Goal: Communication & Community: Answer question/provide support

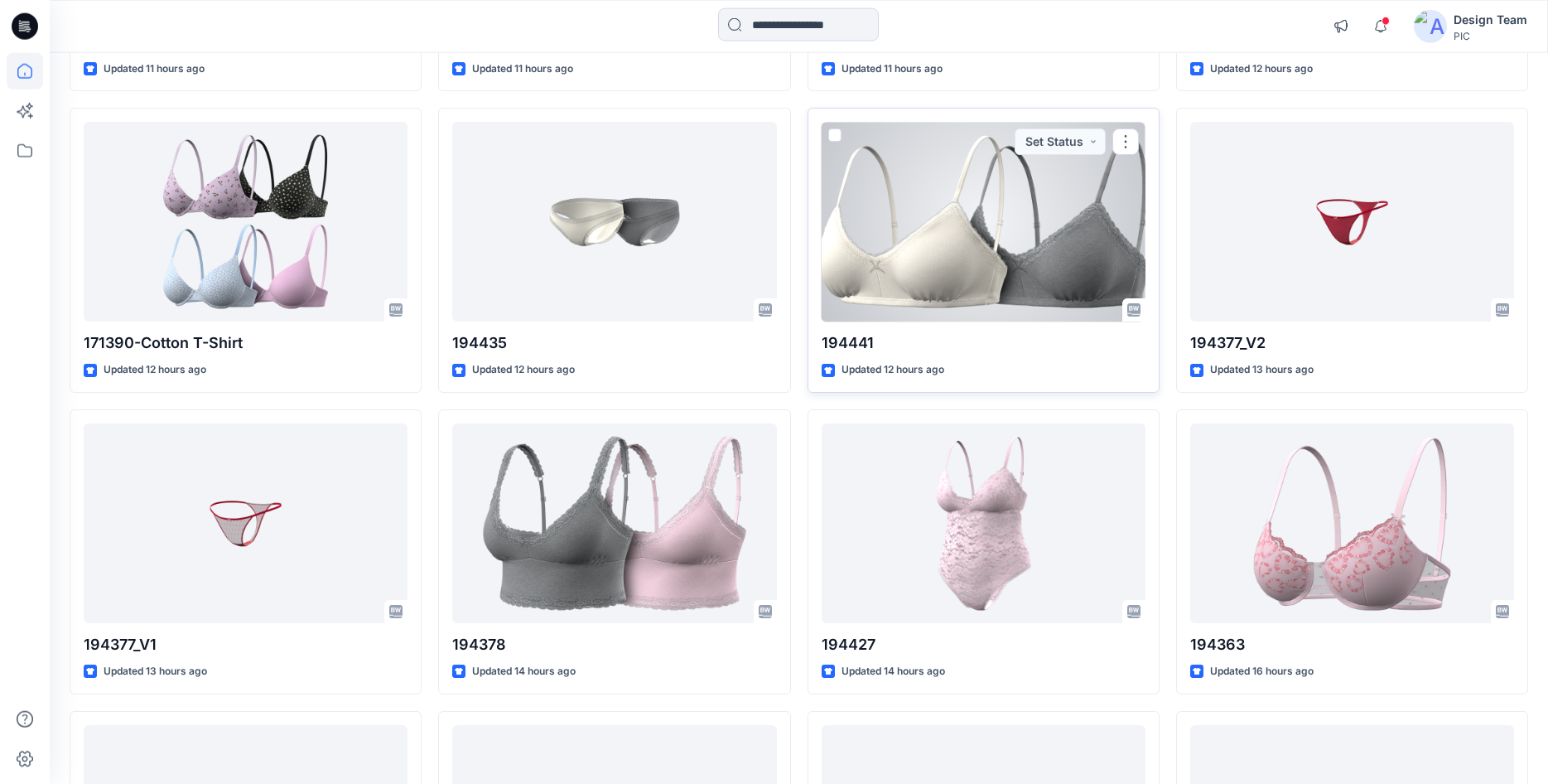
scroll to position [695, 0]
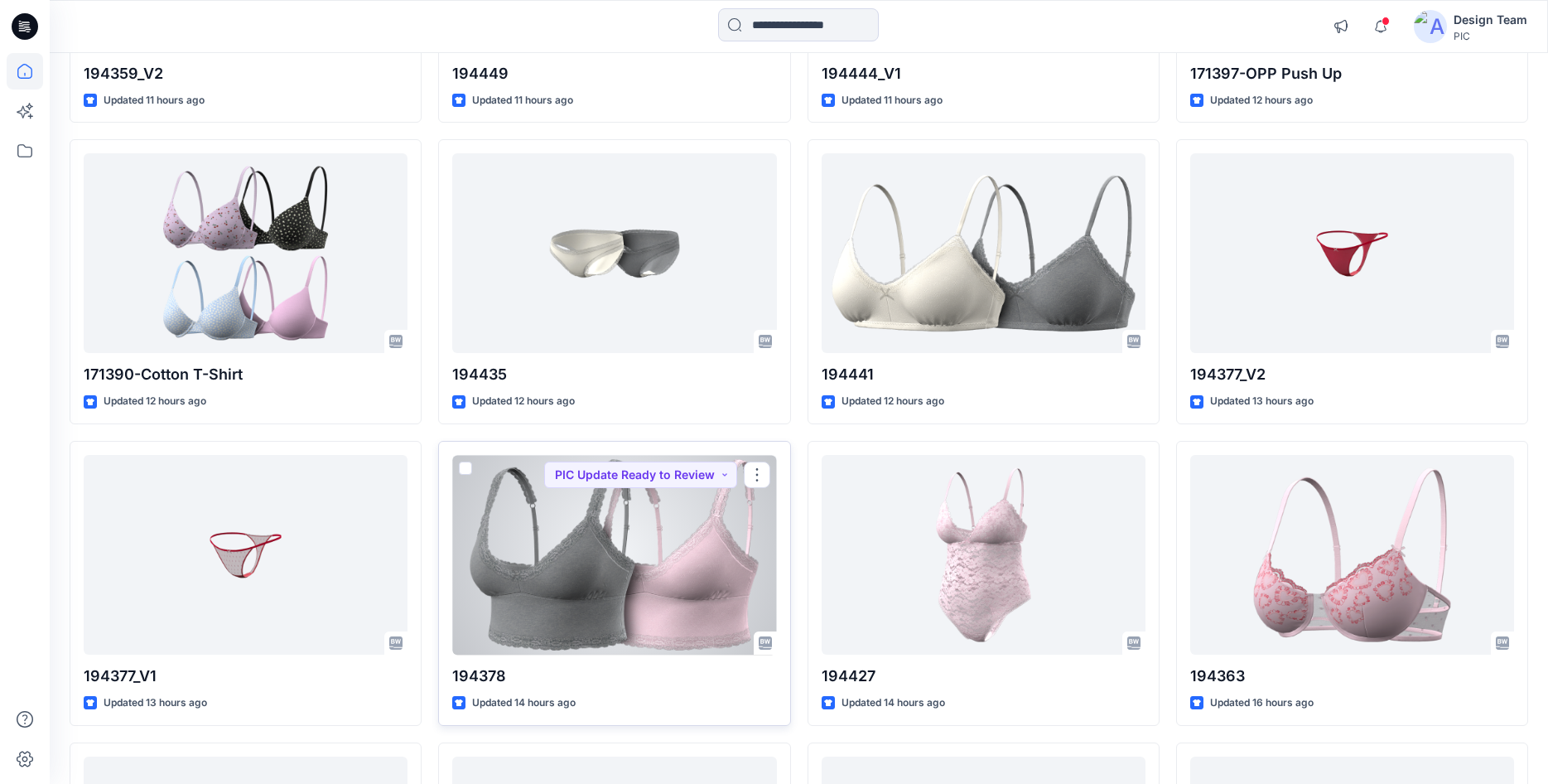
click at [655, 581] on div at bounding box center [615, 554] width 324 height 200
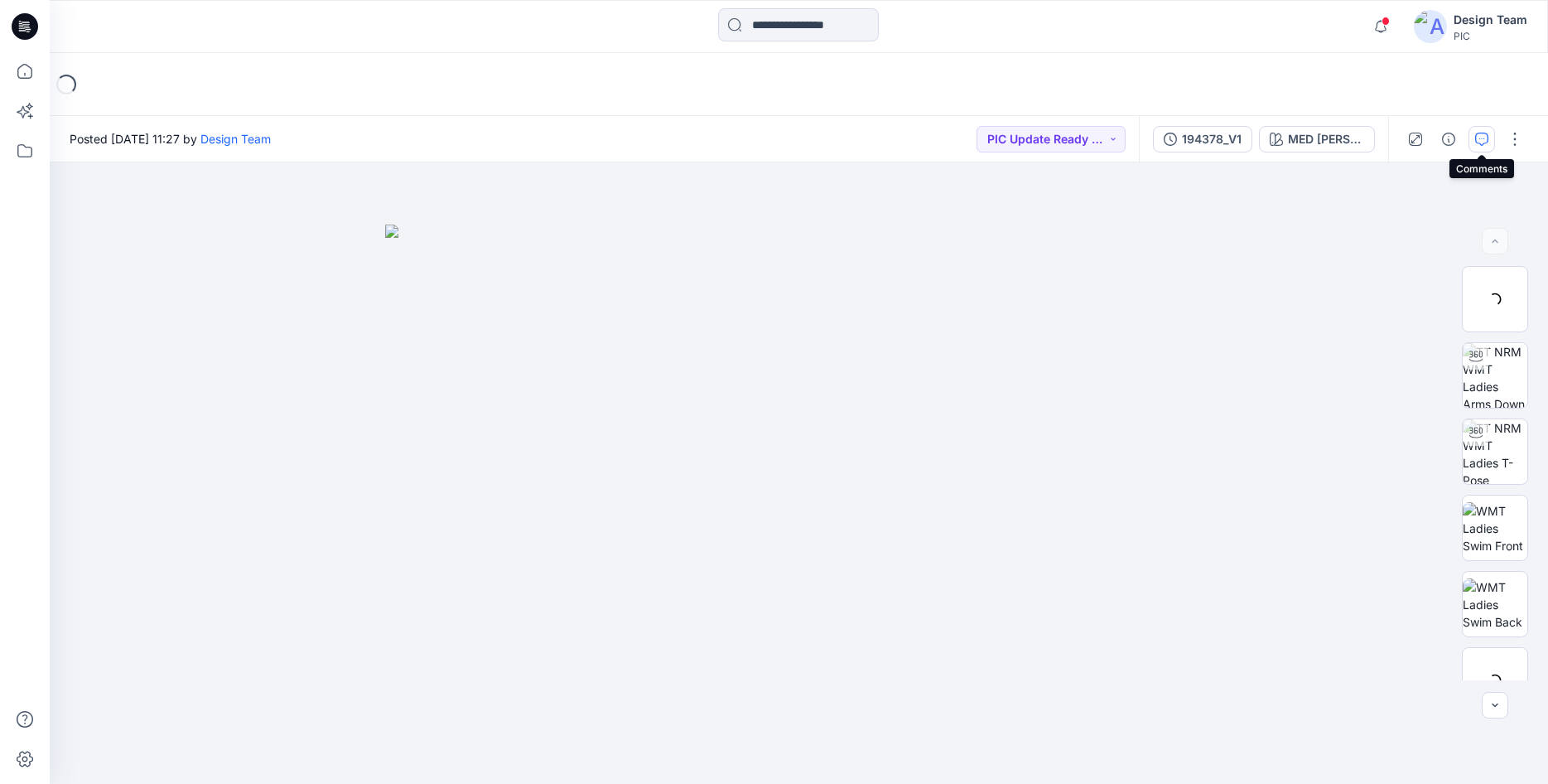
click at [1477, 143] on icon "button" at bounding box center [1482, 139] width 13 height 13
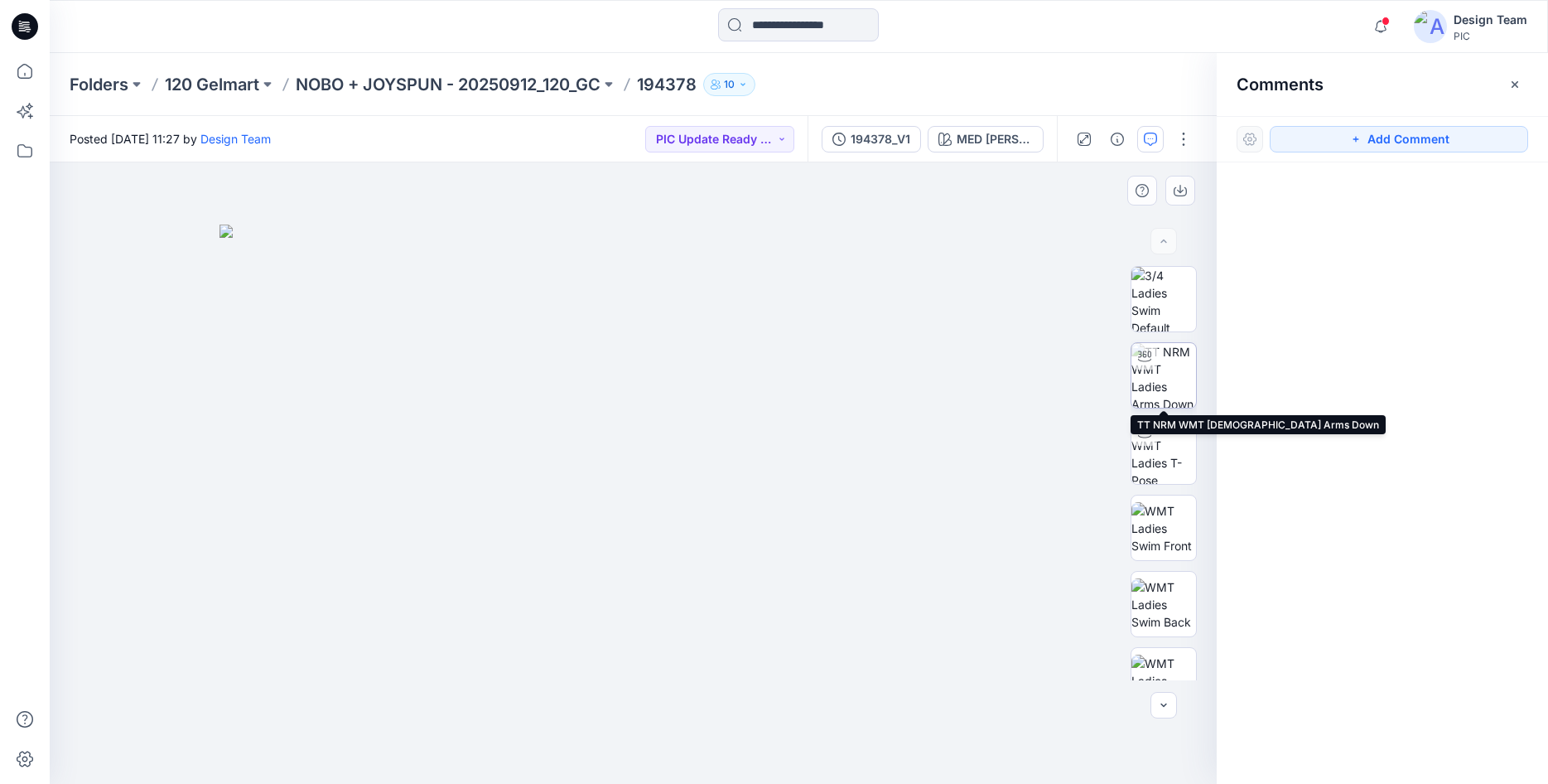
click at [1166, 379] on img at bounding box center [1163, 375] width 64 height 64
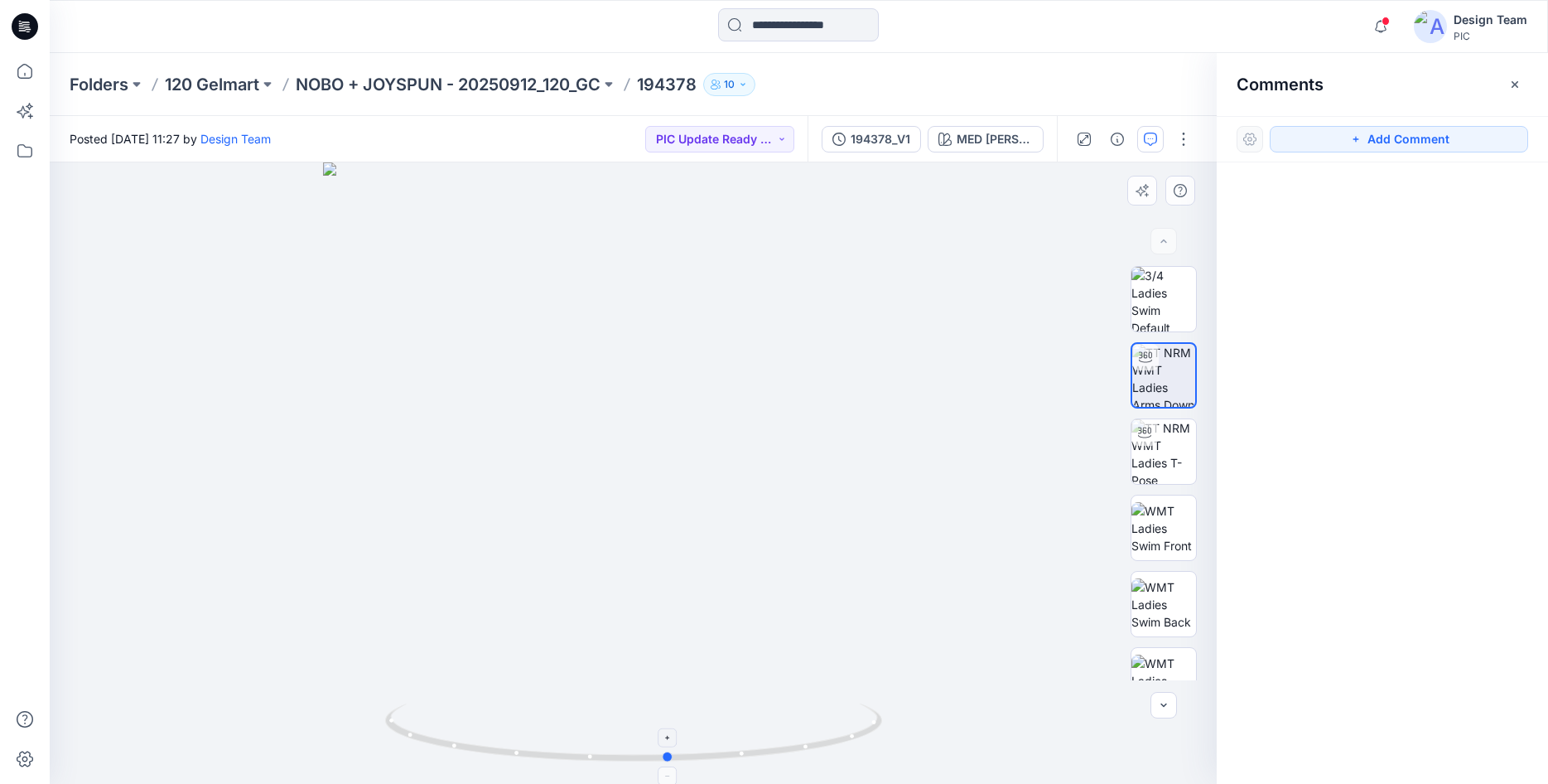
drag, startPoint x: 746, startPoint y: 750, endPoint x: 782, endPoint y: 741, distance: 37.1
click at [782, 741] on icon at bounding box center [635, 734] width 501 height 62
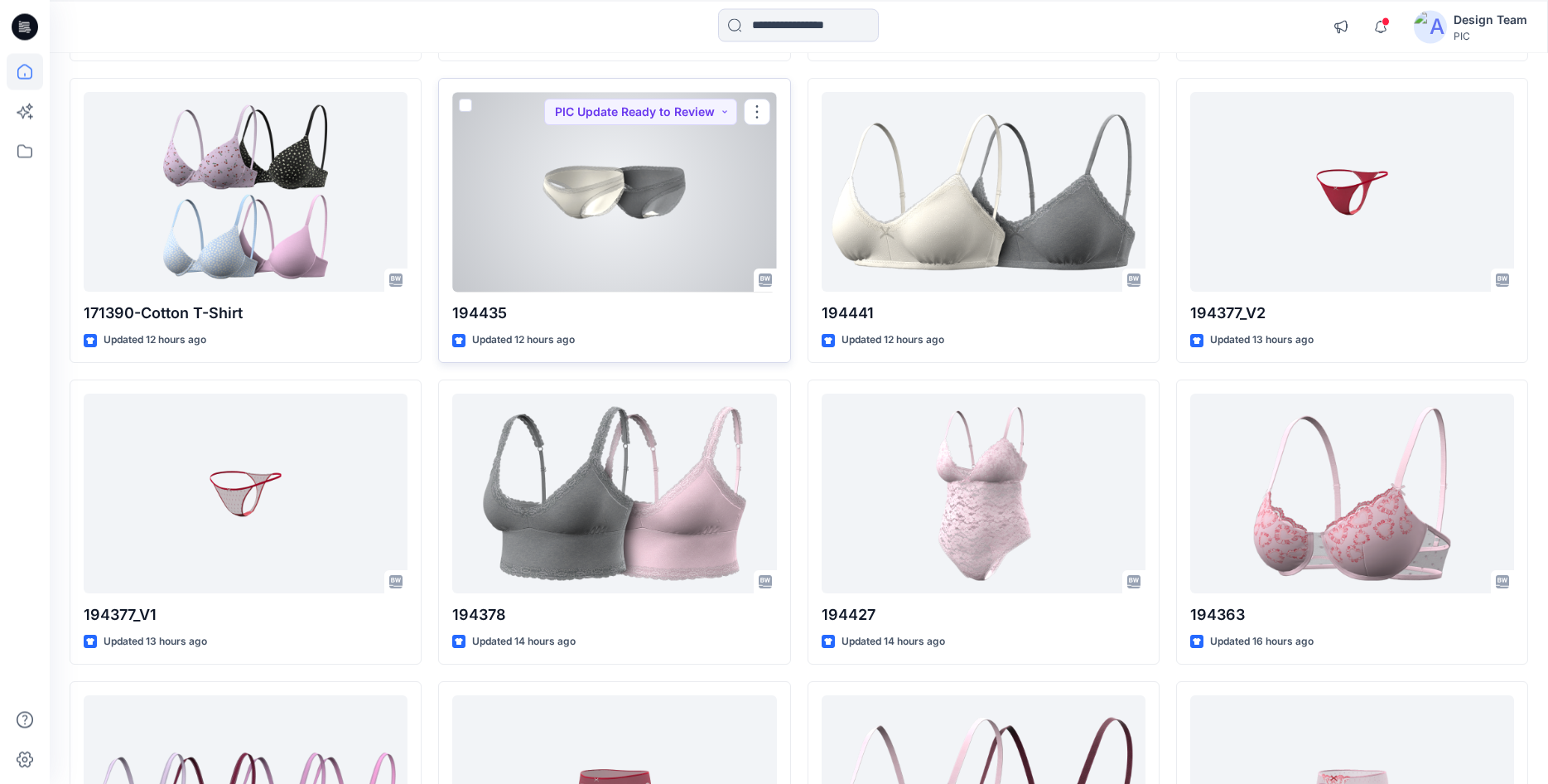
scroll to position [795, 0]
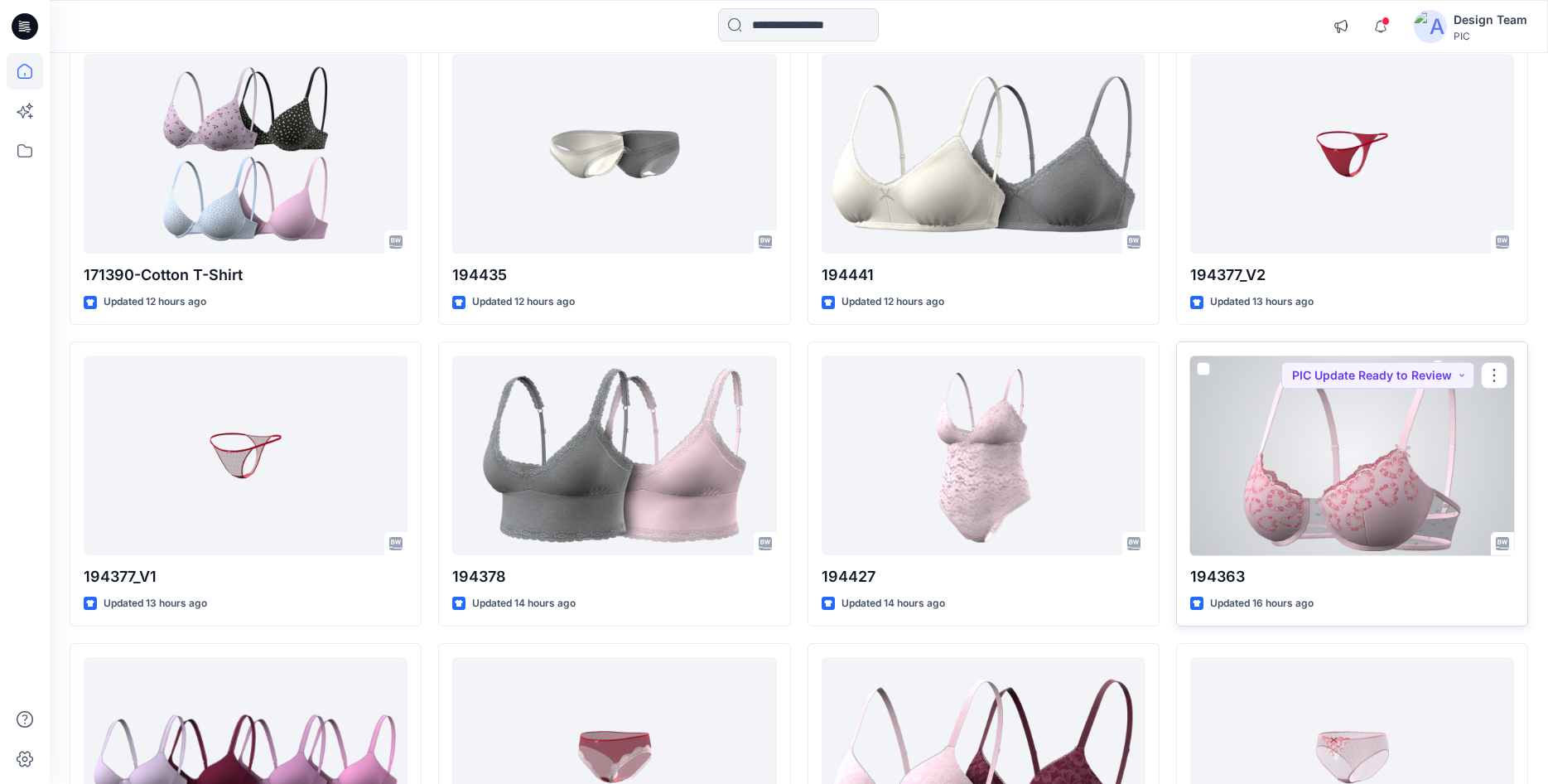
click at [1392, 487] on div at bounding box center [1353, 455] width 324 height 200
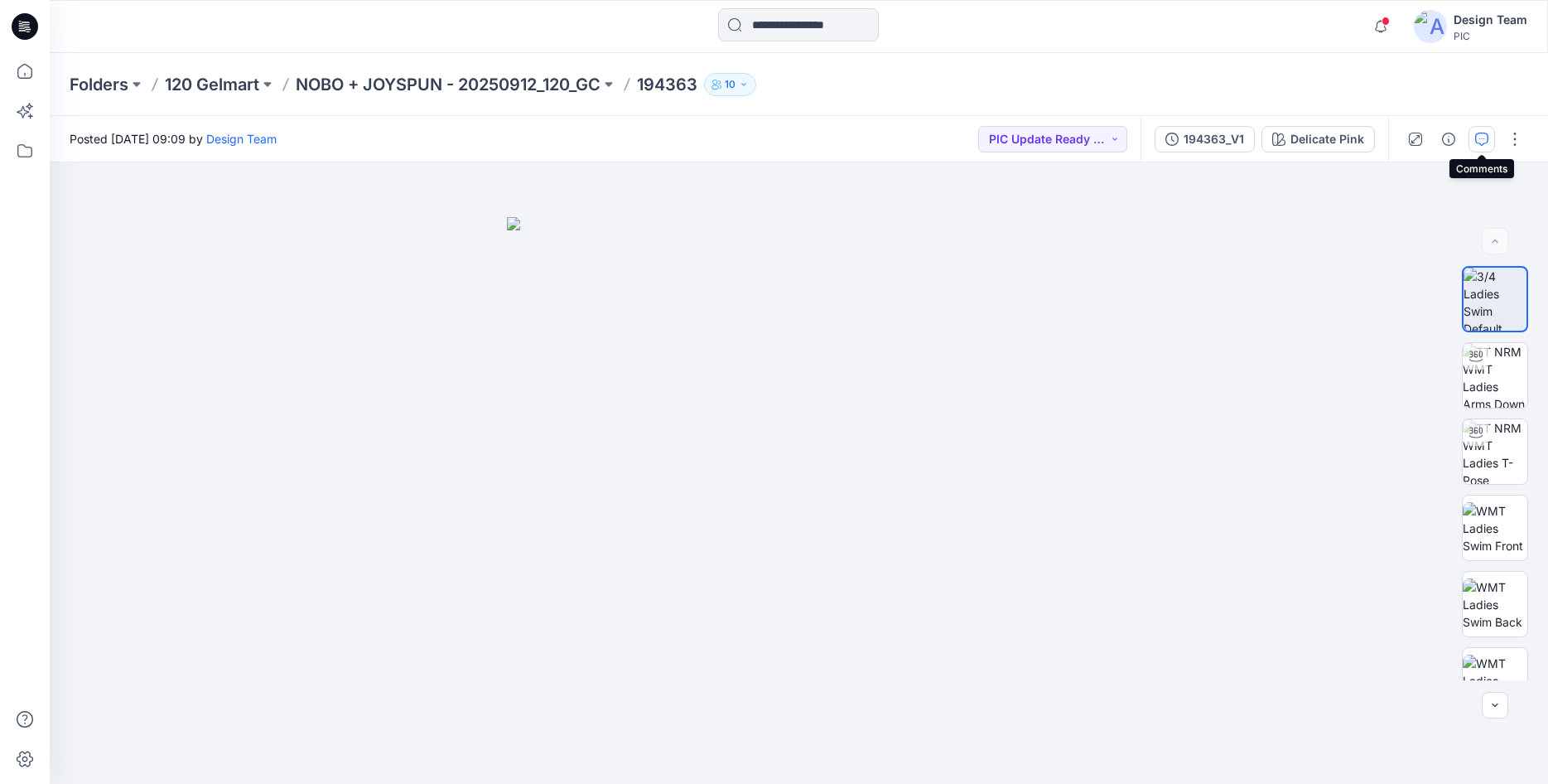
click at [1480, 143] on icon "button" at bounding box center [1482, 139] width 13 height 13
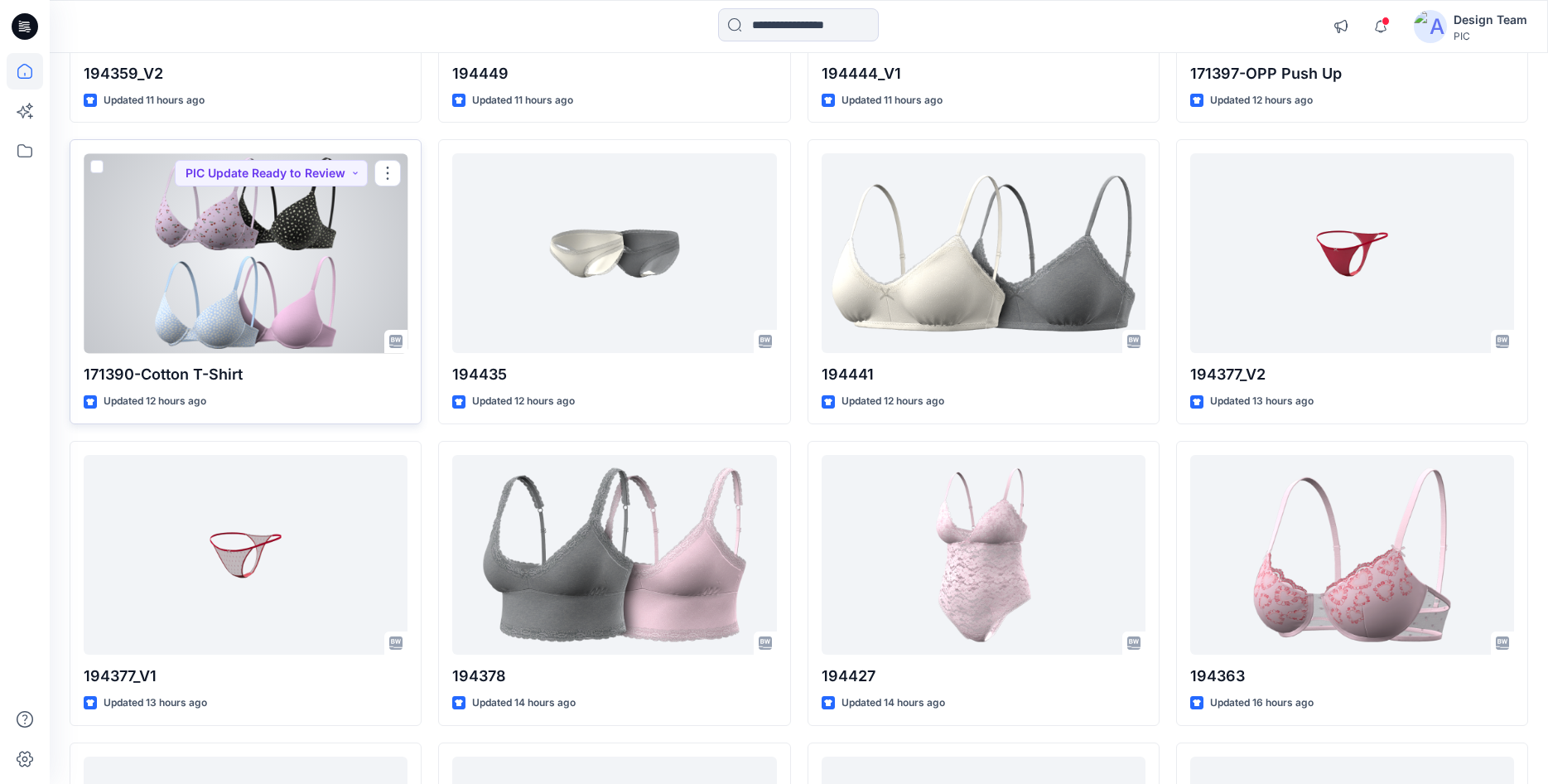
scroll to position [199, 0]
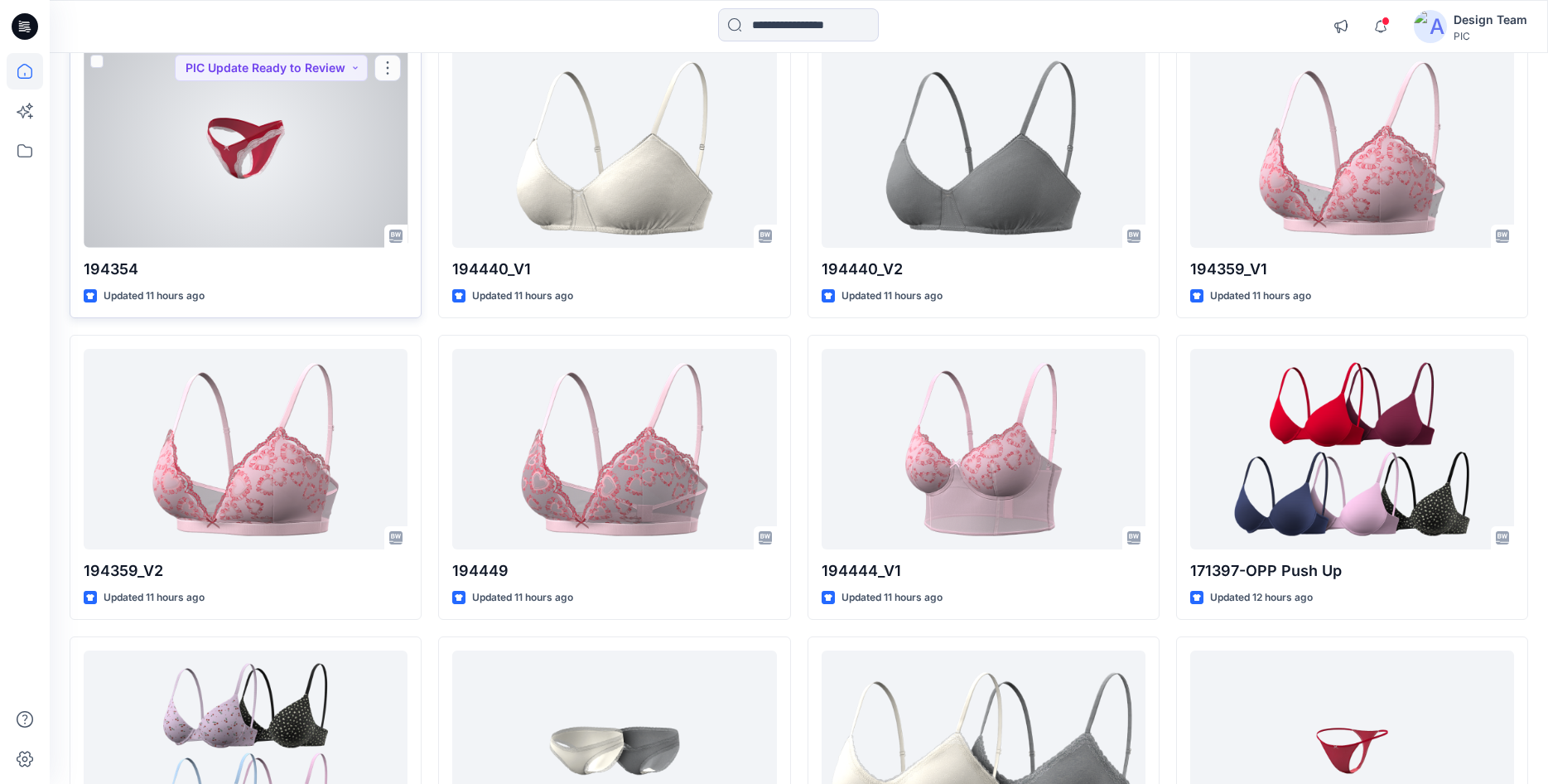
click at [254, 162] on div at bounding box center [245, 148] width 324 height 200
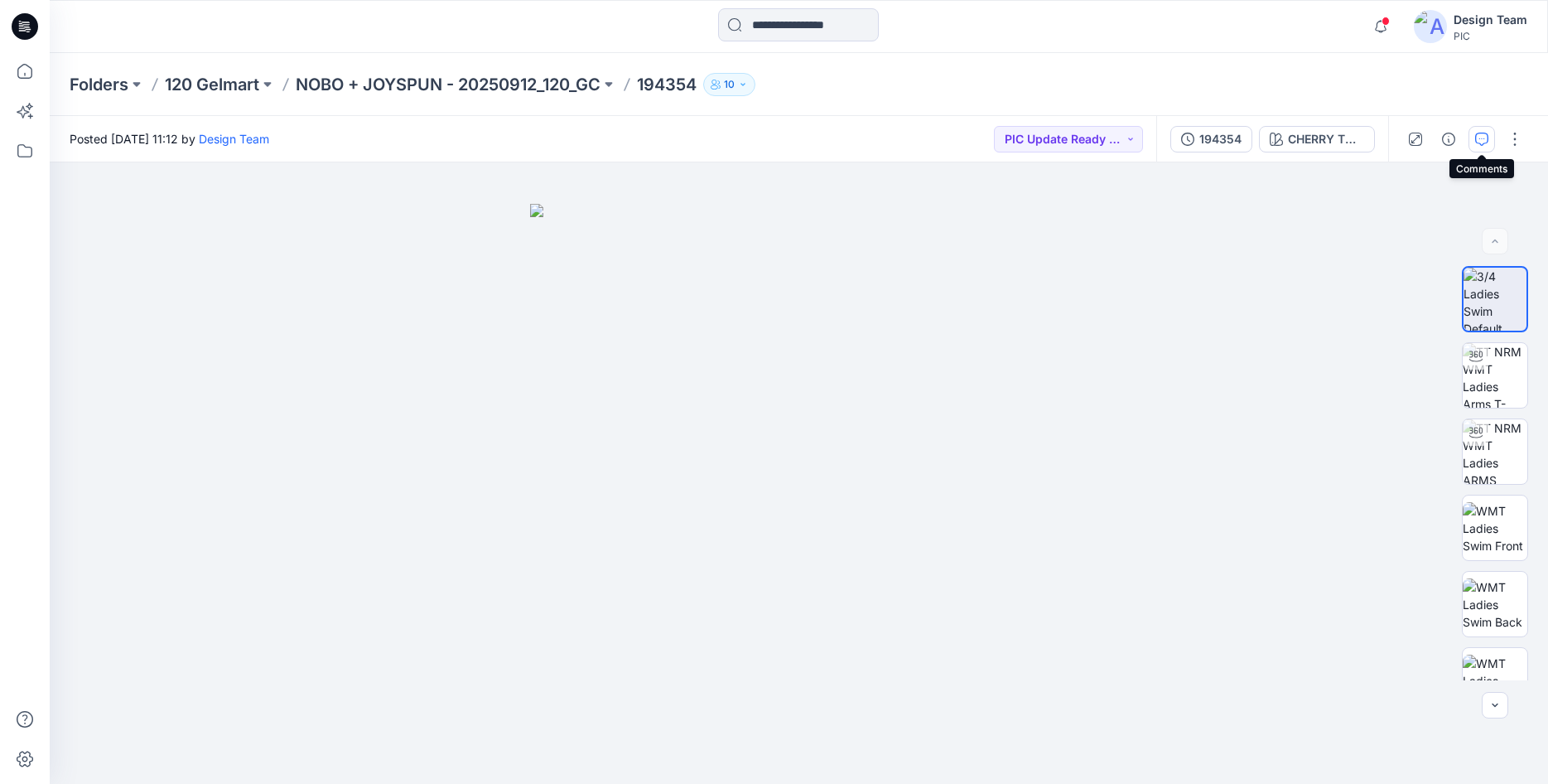
click at [1492, 141] on button "button" at bounding box center [1482, 139] width 27 height 27
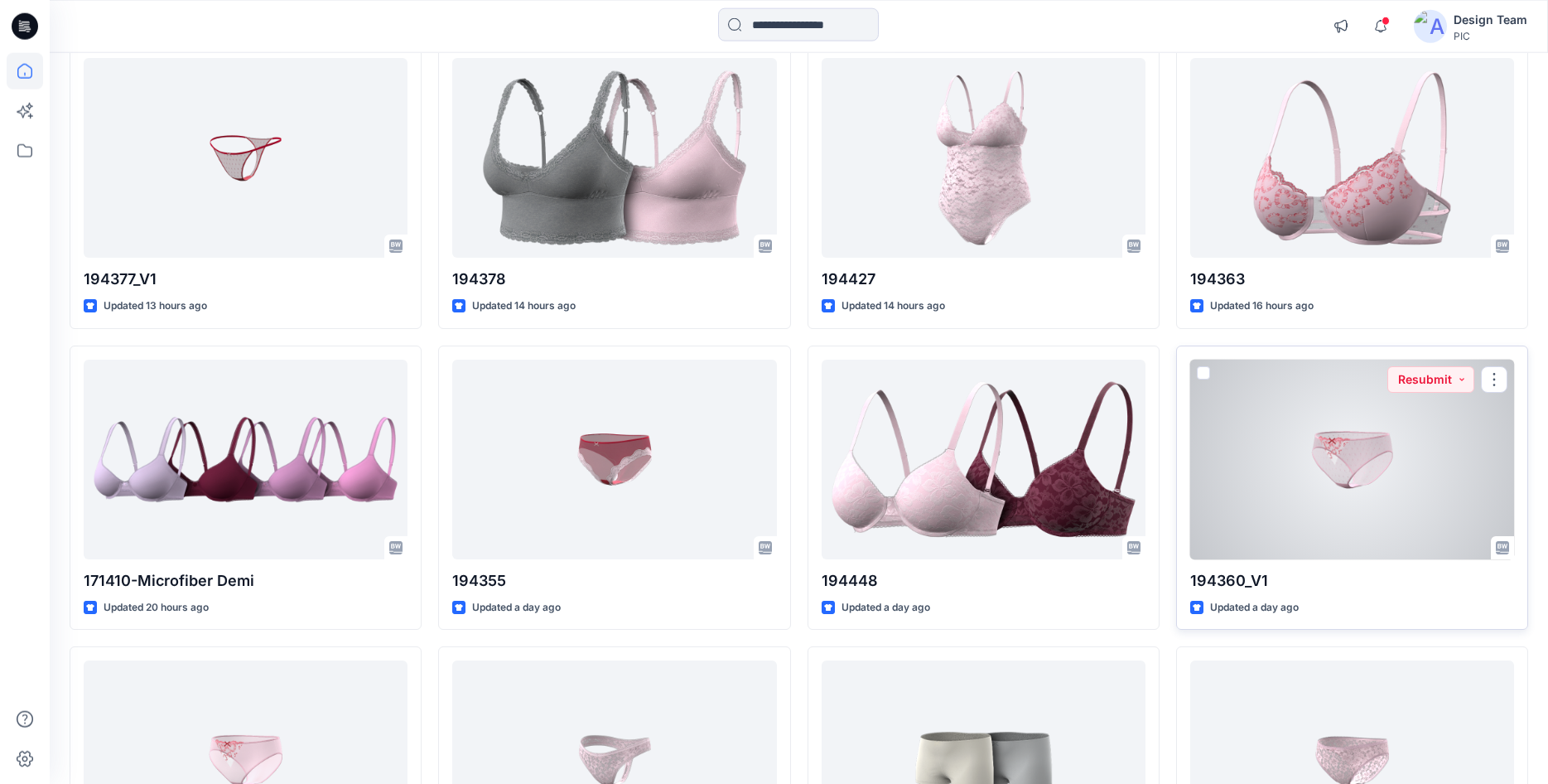
scroll to position [1094, 0]
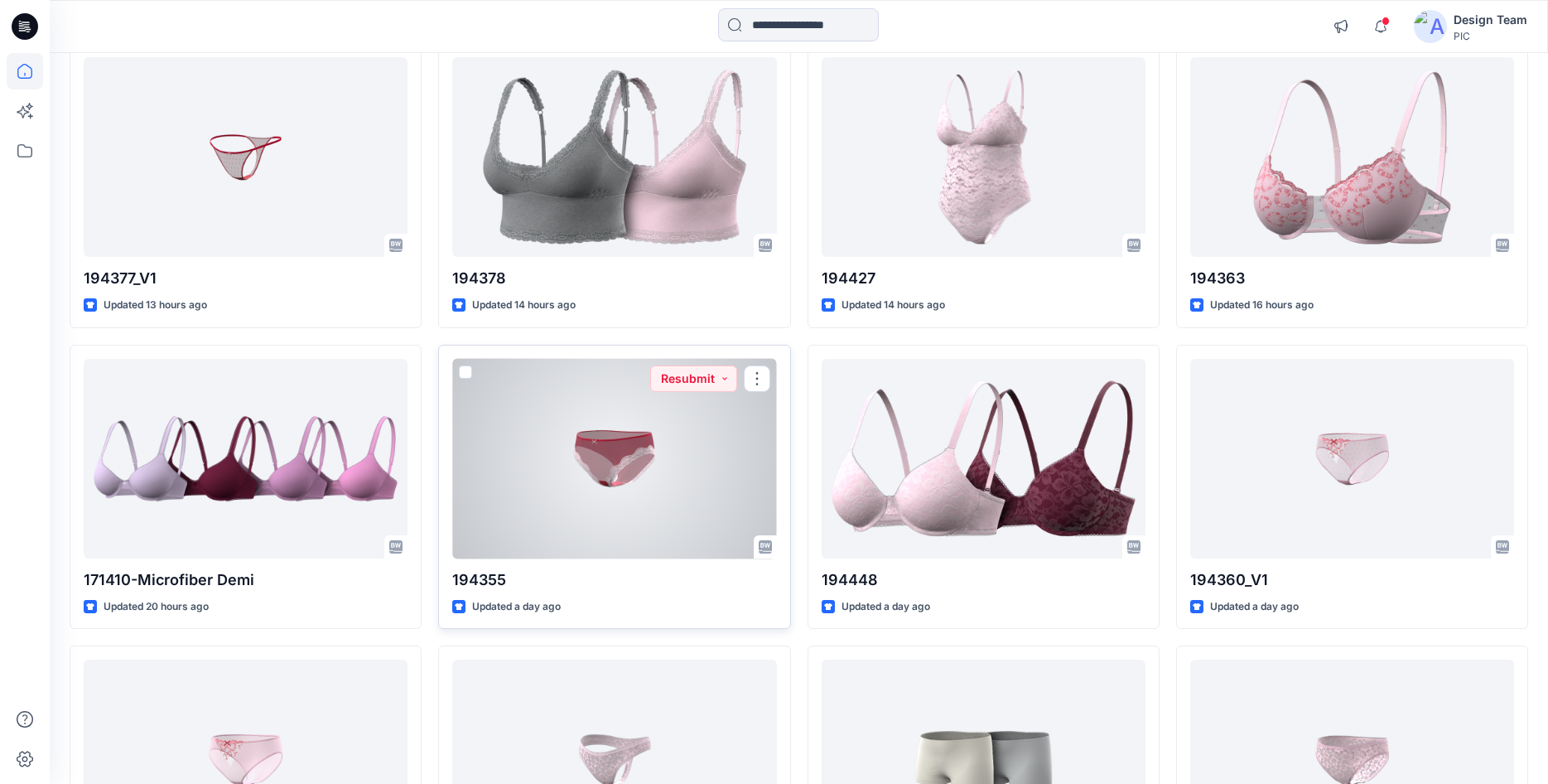
click at [561, 526] on div at bounding box center [615, 458] width 324 height 200
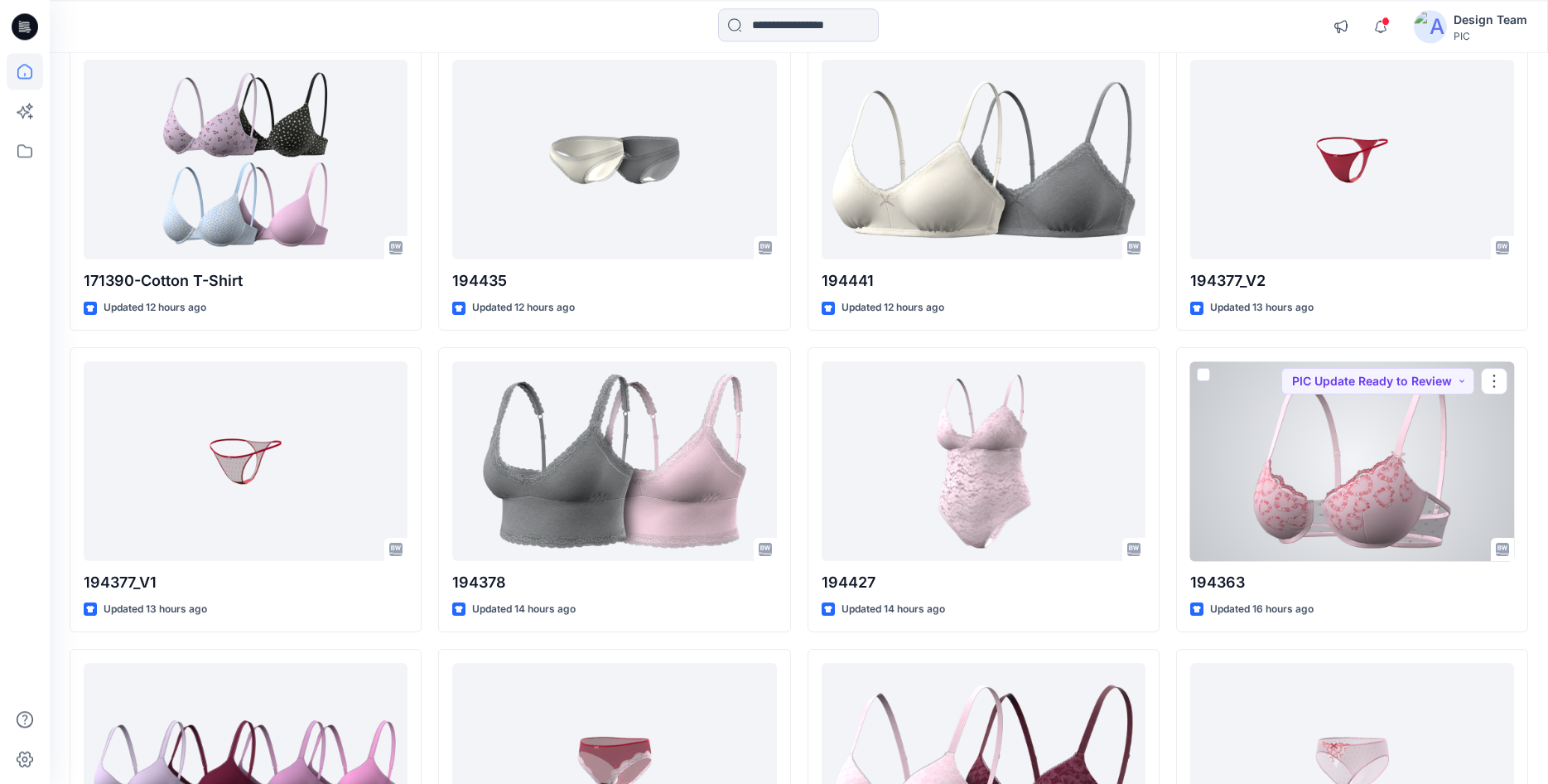
scroll to position [695, 0]
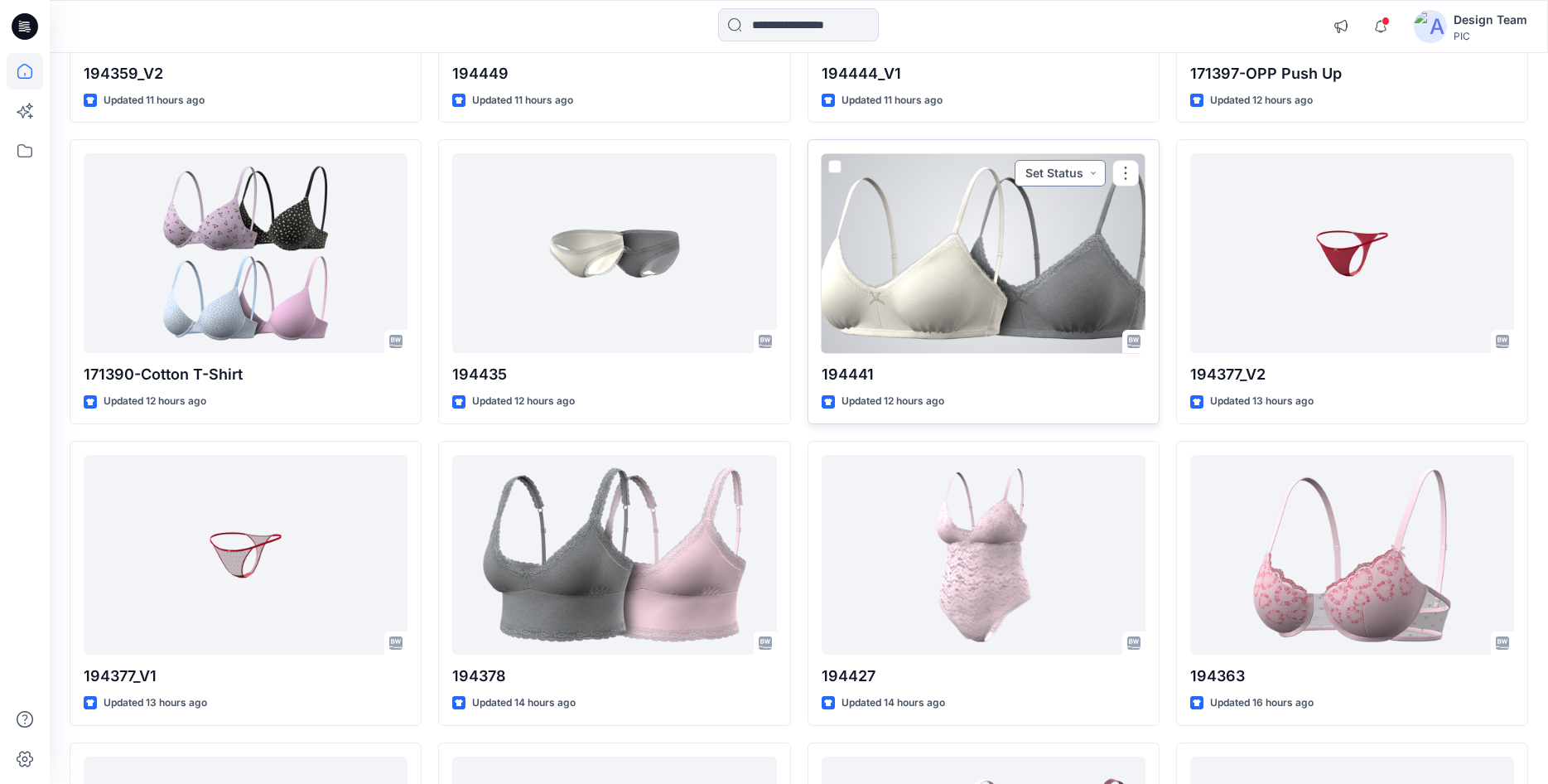
click at [1061, 168] on button "Set Status" at bounding box center [1060, 173] width 91 height 27
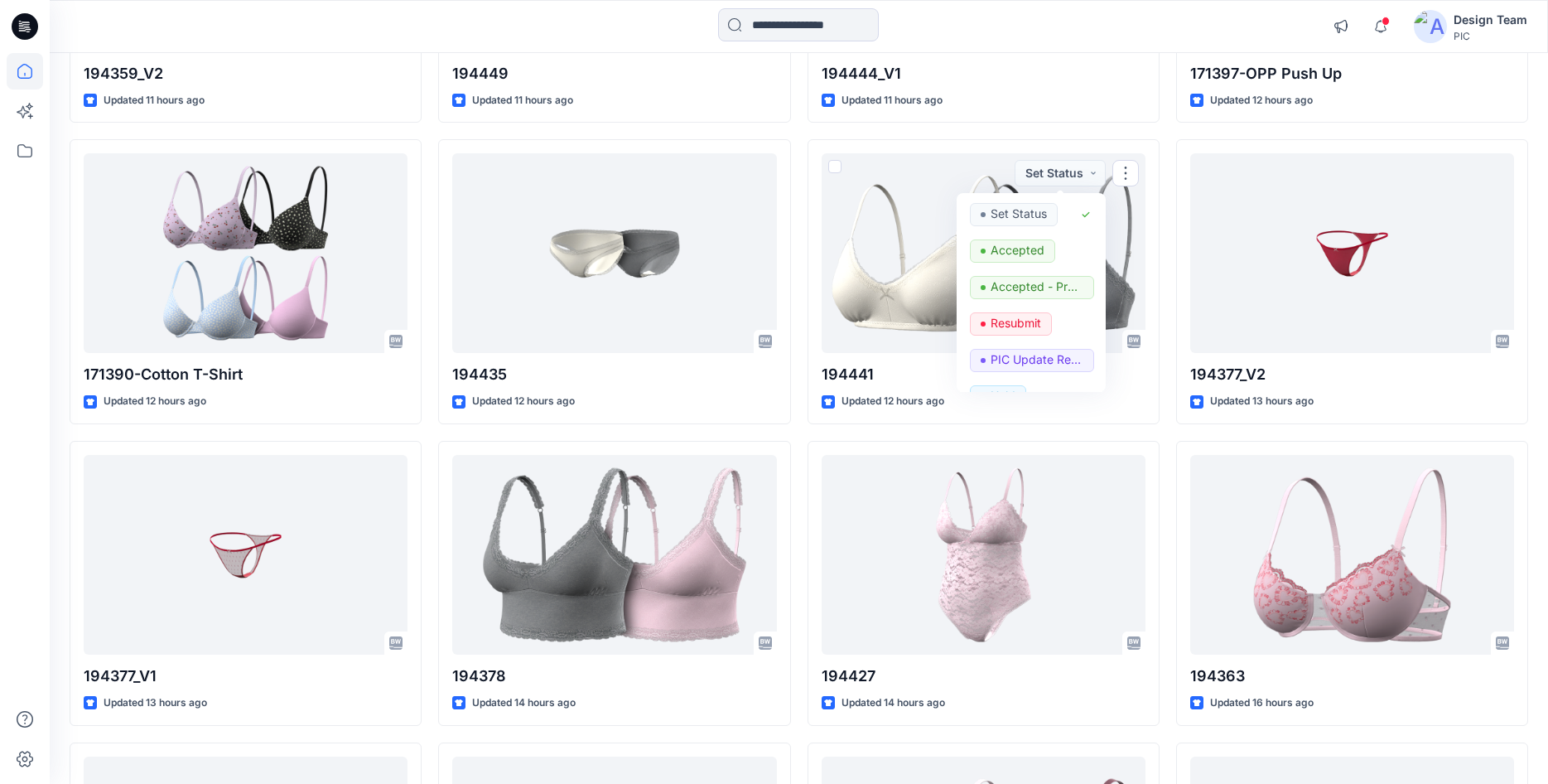
click at [802, 173] on div "194354 Updated 11 hours ago 194359_V2 Updated 11 hours ago 171390-Cotton T-Shir…" at bounding box center [798, 432] width 1459 height 1792
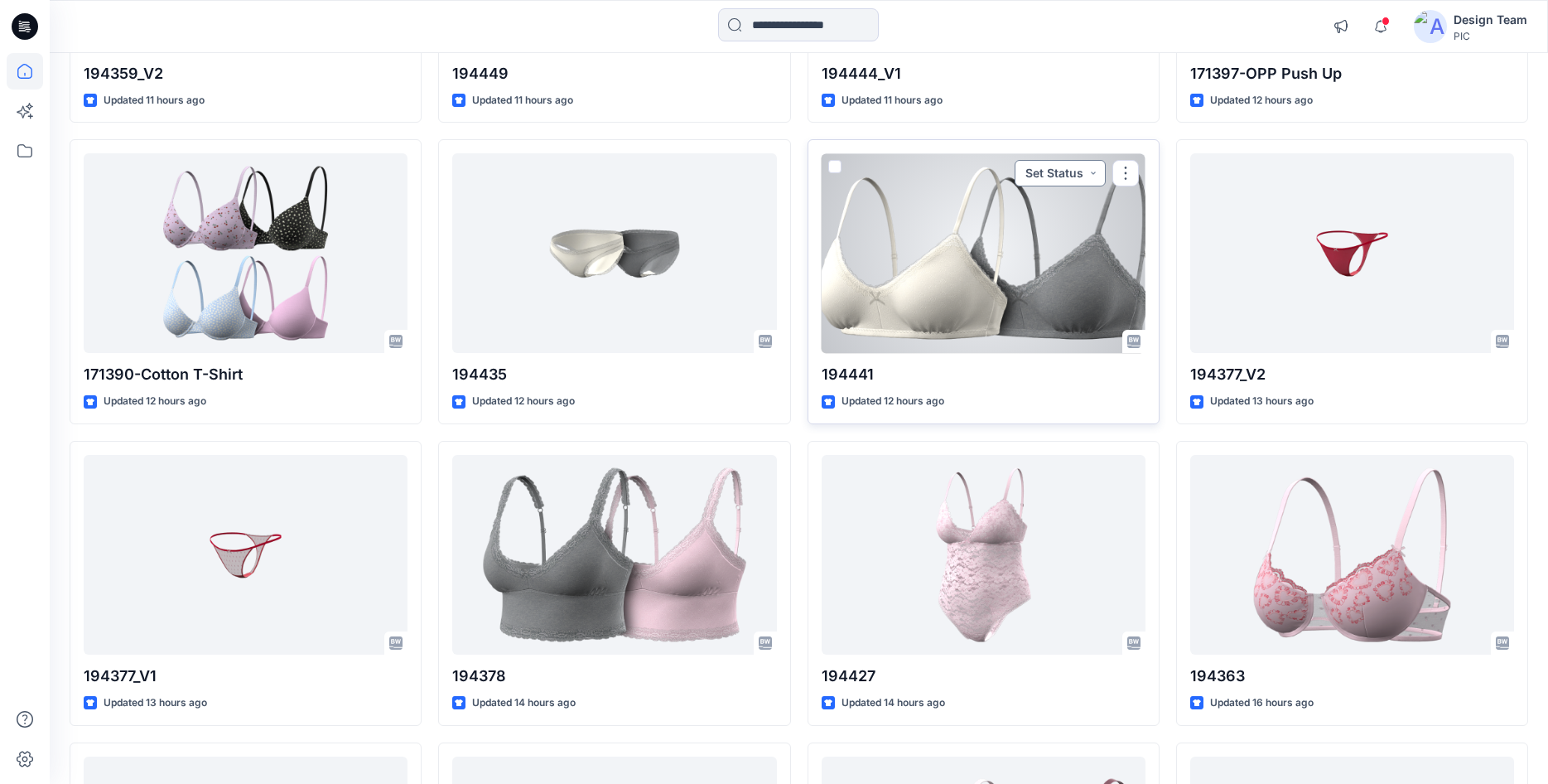
click at [1030, 172] on button "Set Status" at bounding box center [1060, 173] width 91 height 27
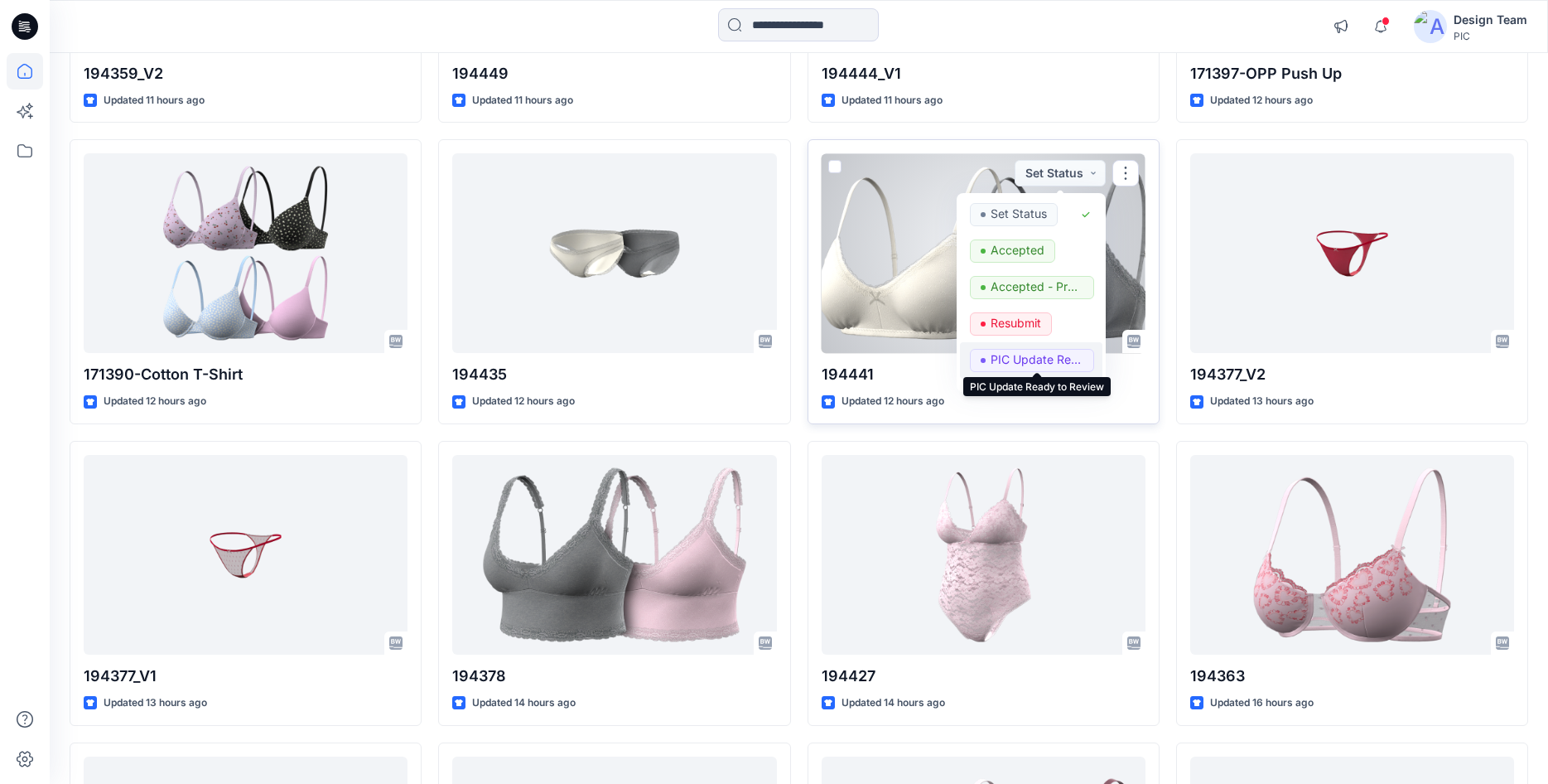
click at [1000, 359] on p "PIC Update Ready to Review" at bounding box center [1037, 360] width 93 height 22
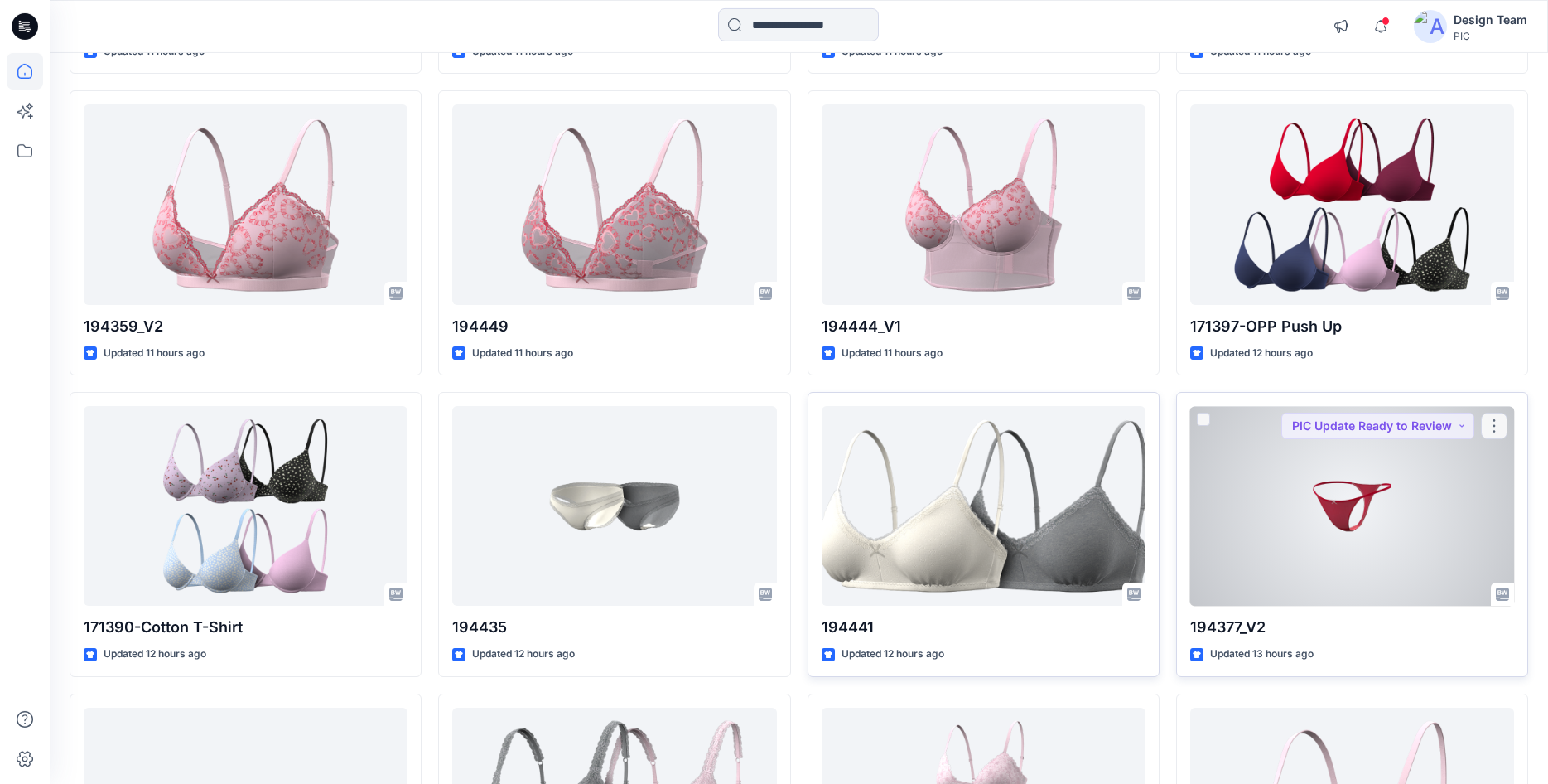
scroll to position [298, 0]
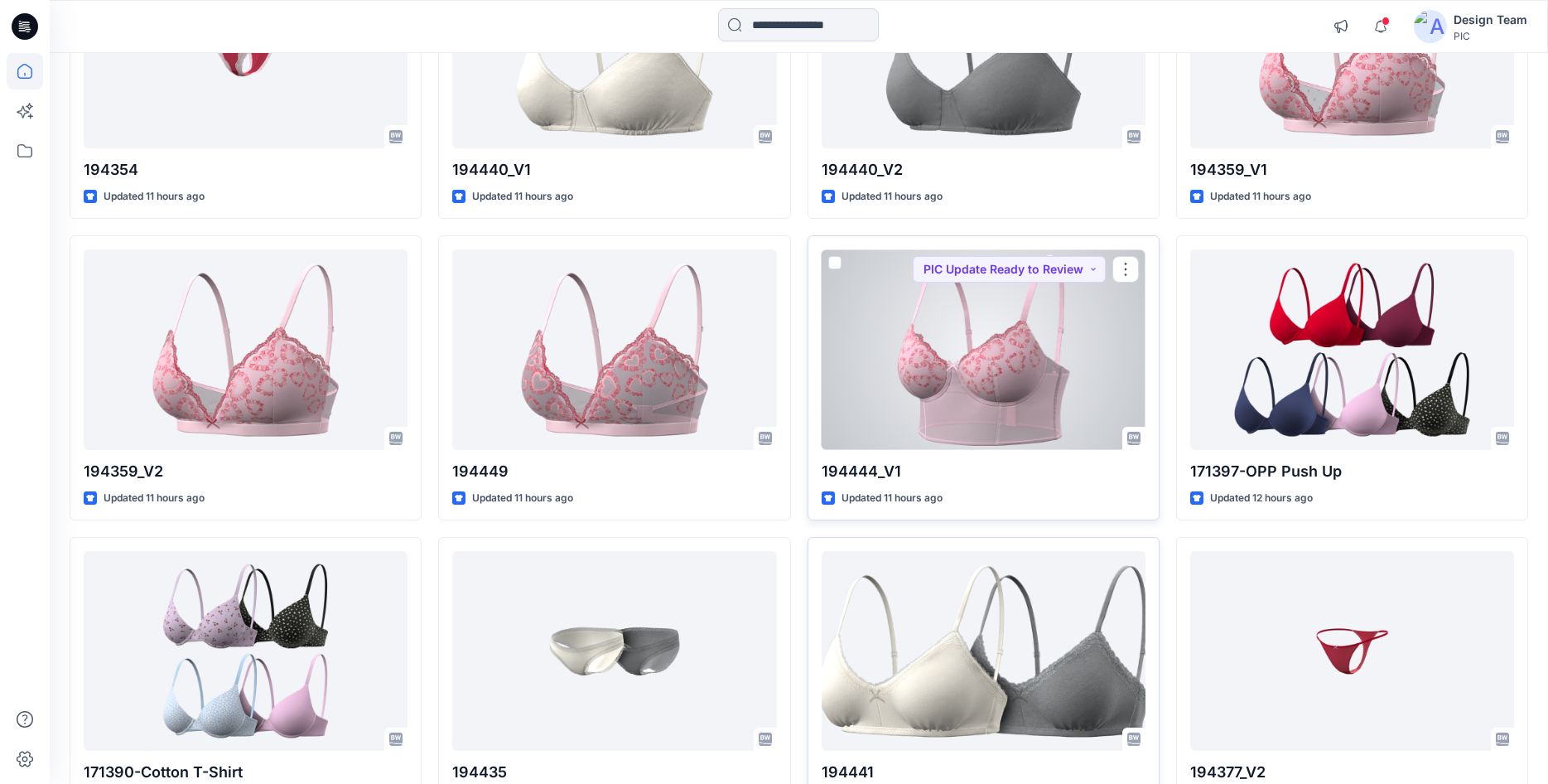
click at [967, 380] on div at bounding box center [984, 349] width 324 height 200
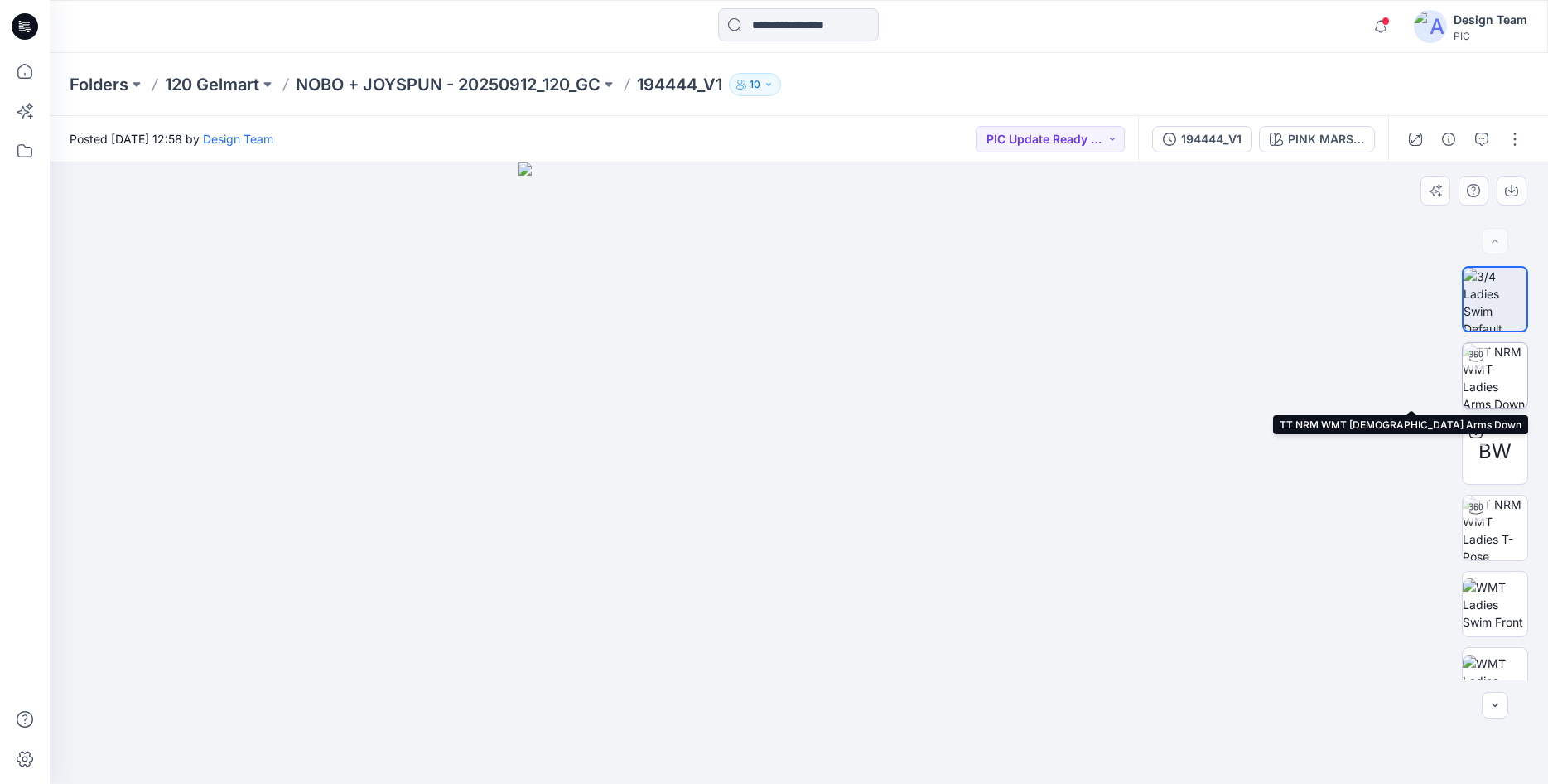
click at [1498, 377] on img at bounding box center [1495, 375] width 64 height 64
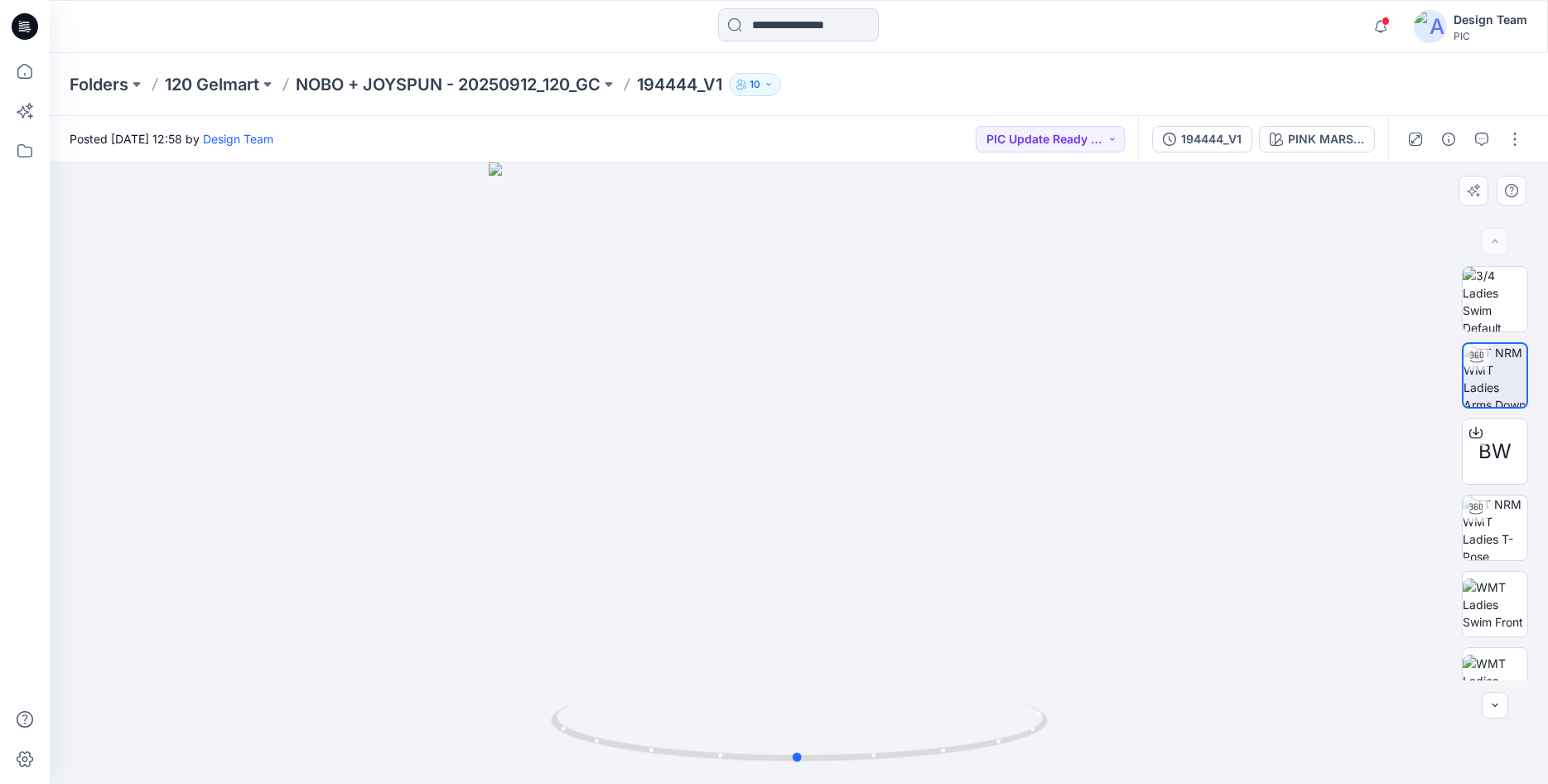
drag, startPoint x: 898, startPoint y: 756, endPoint x: 897, endPoint y: 693, distance: 63.0
click at [897, 693] on div at bounding box center [799, 473] width 1499 height 621
drag, startPoint x: 979, startPoint y: 750, endPoint x: 894, endPoint y: 755, distance: 85.1
click at [894, 755] on icon at bounding box center [802, 734] width 501 height 62
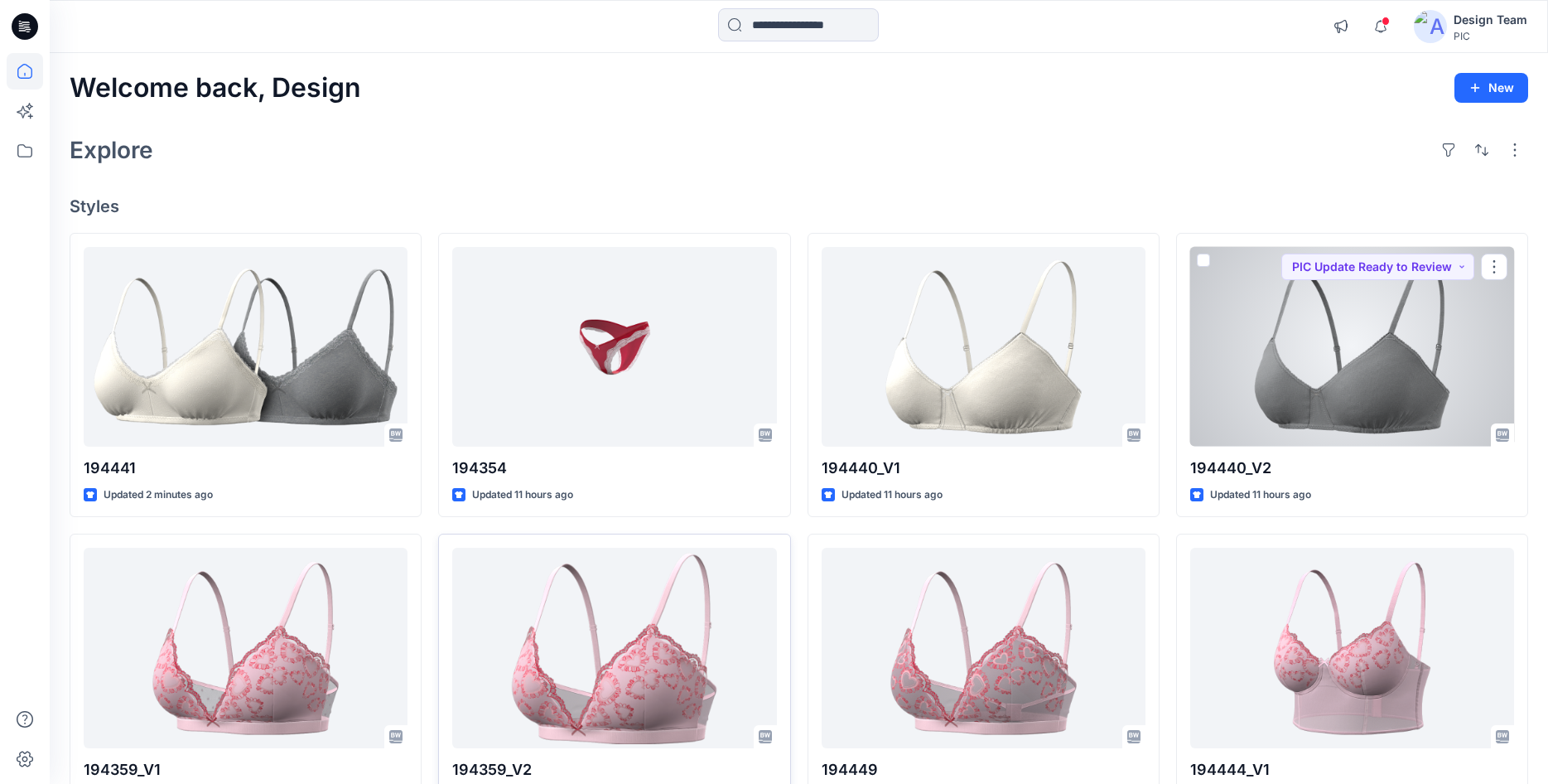
click at [1370, 392] on div at bounding box center [1353, 346] width 324 height 200
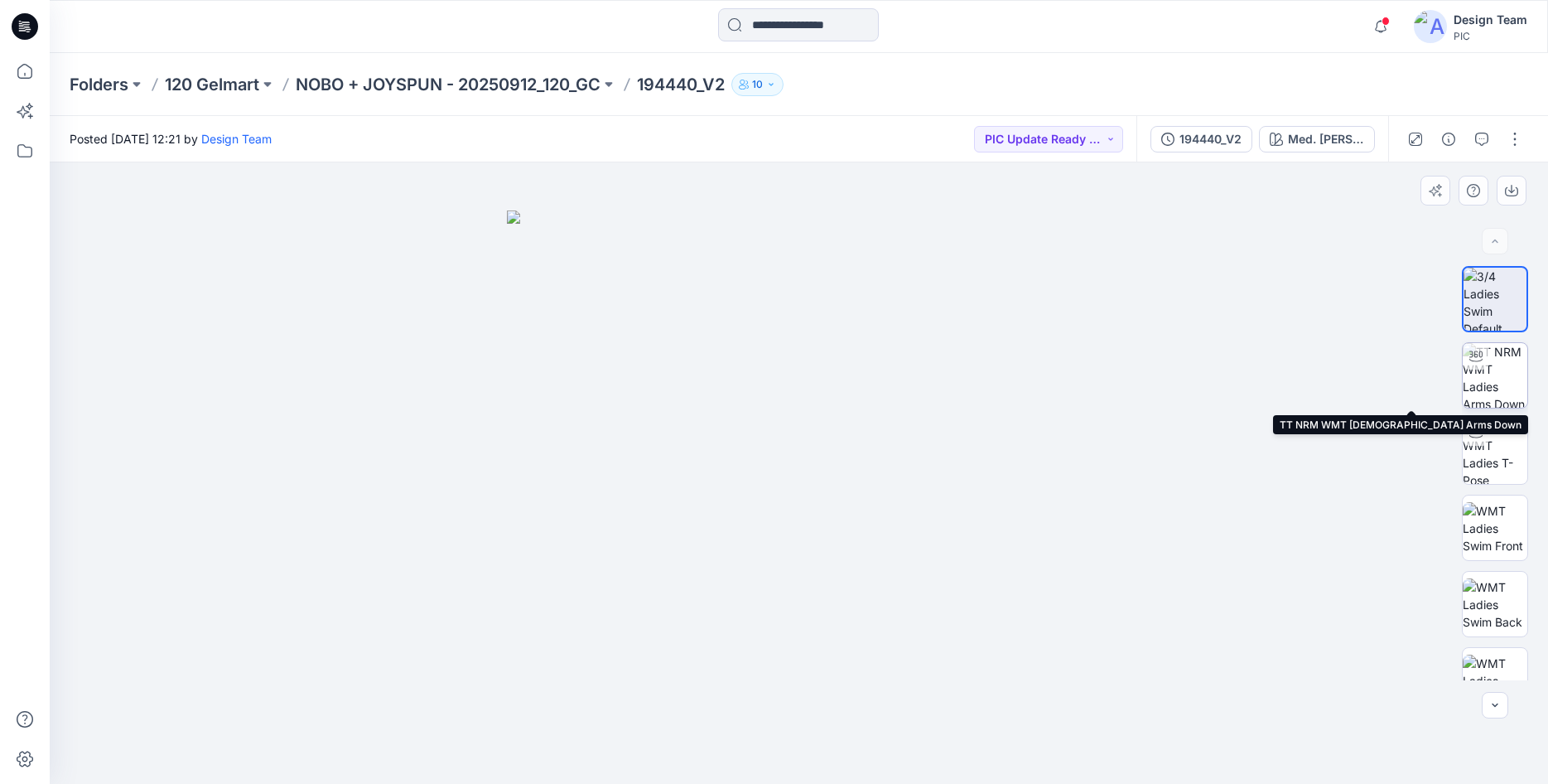
click at [1490, 386] on img at bounding box center [1495, 375] width 64 height 64
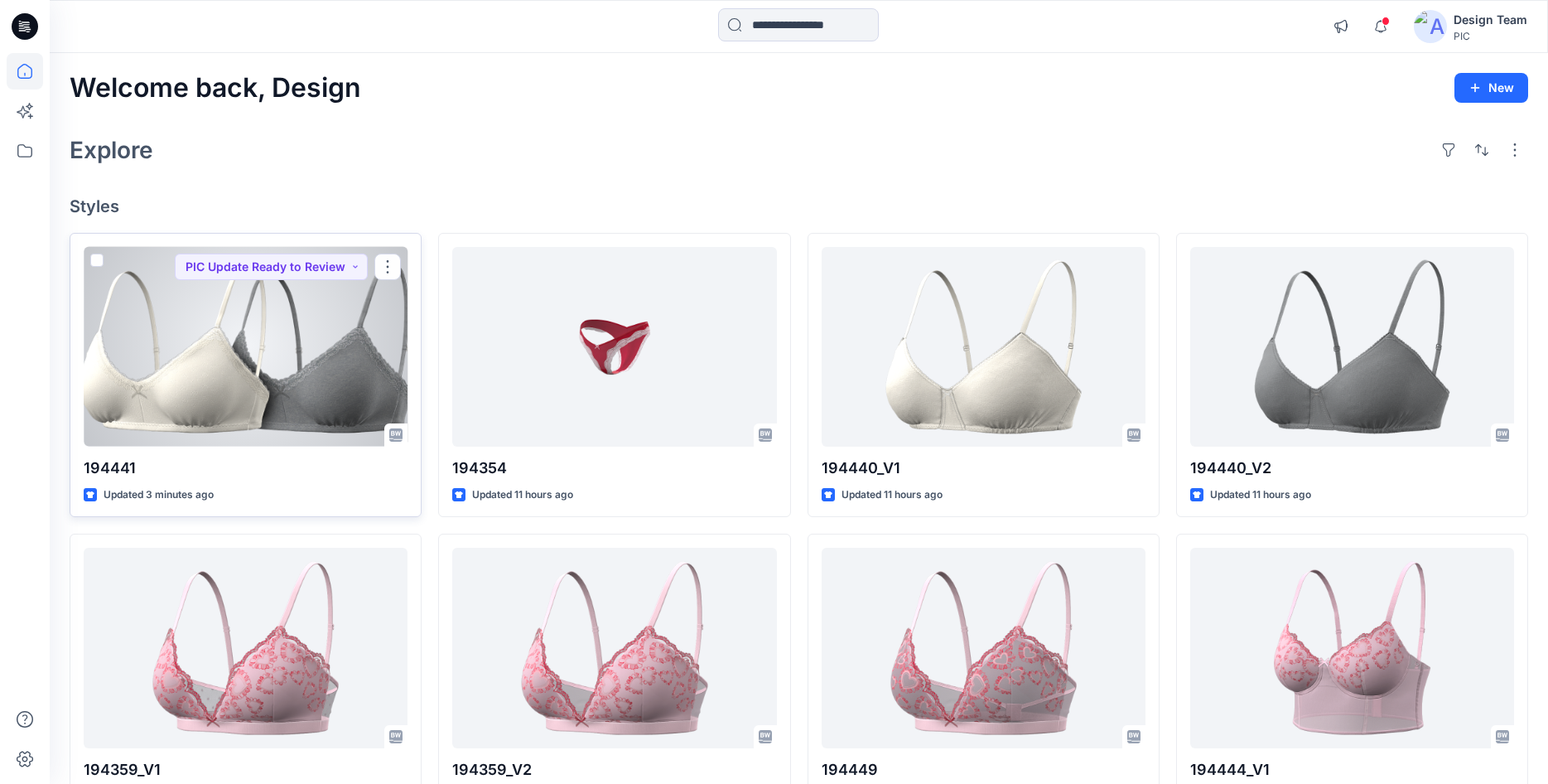
click at [345, 353] on div at bounding box center [245, 346] width 324 height 200
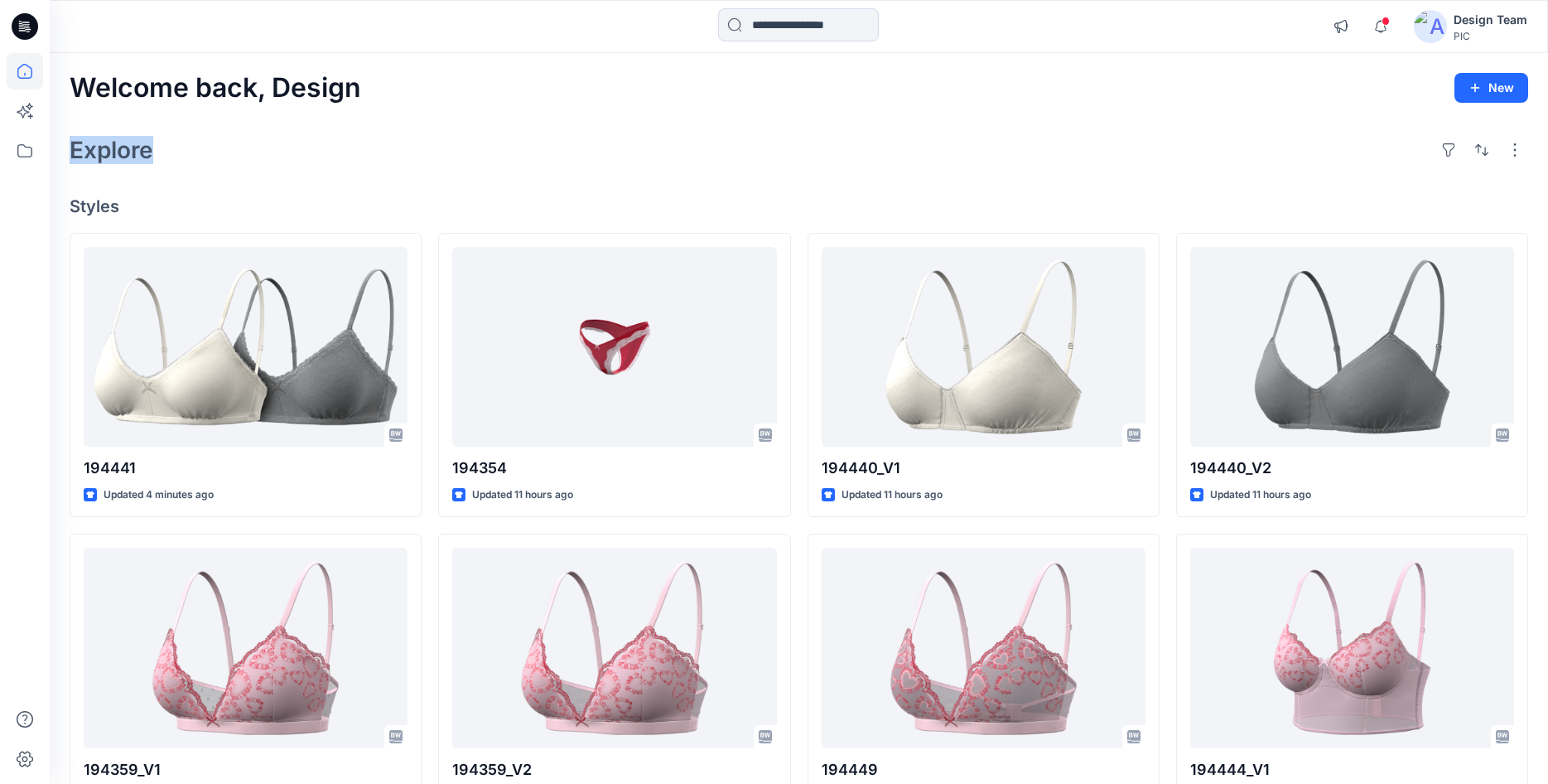
drag, startPoint x: 72, startPoint y: 158, endPoint x: 159, endPoint y: 147, distance: 87.7
click at [159, 147] on div "Explore" at bounding box center [798, 150] width 1459 height 40
click at [124, 148] on h2 "Explore" at bounding box center [111, 150] width 83 height 27
drag, startPoint x: 71, startPoint y: 147, endPoint x: 178, endPoint y: 149, distance: 107.0
click at [178, 149] on div "Explore" at bounding box center [798, 150] width 1459 height 40
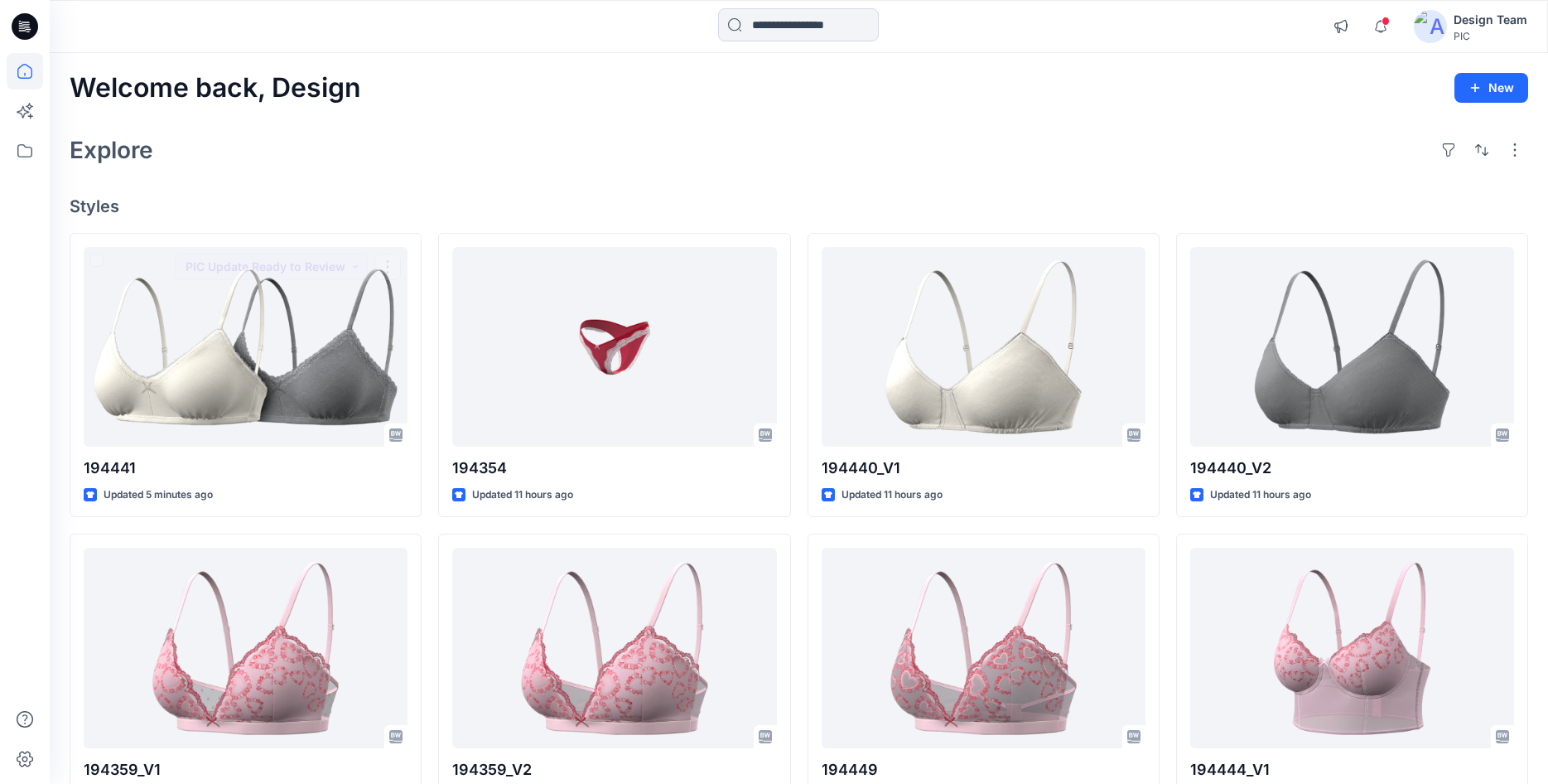
click at [437, 214] on h4 "Styles" at bounding box center [798, 206] width 1459 height 20
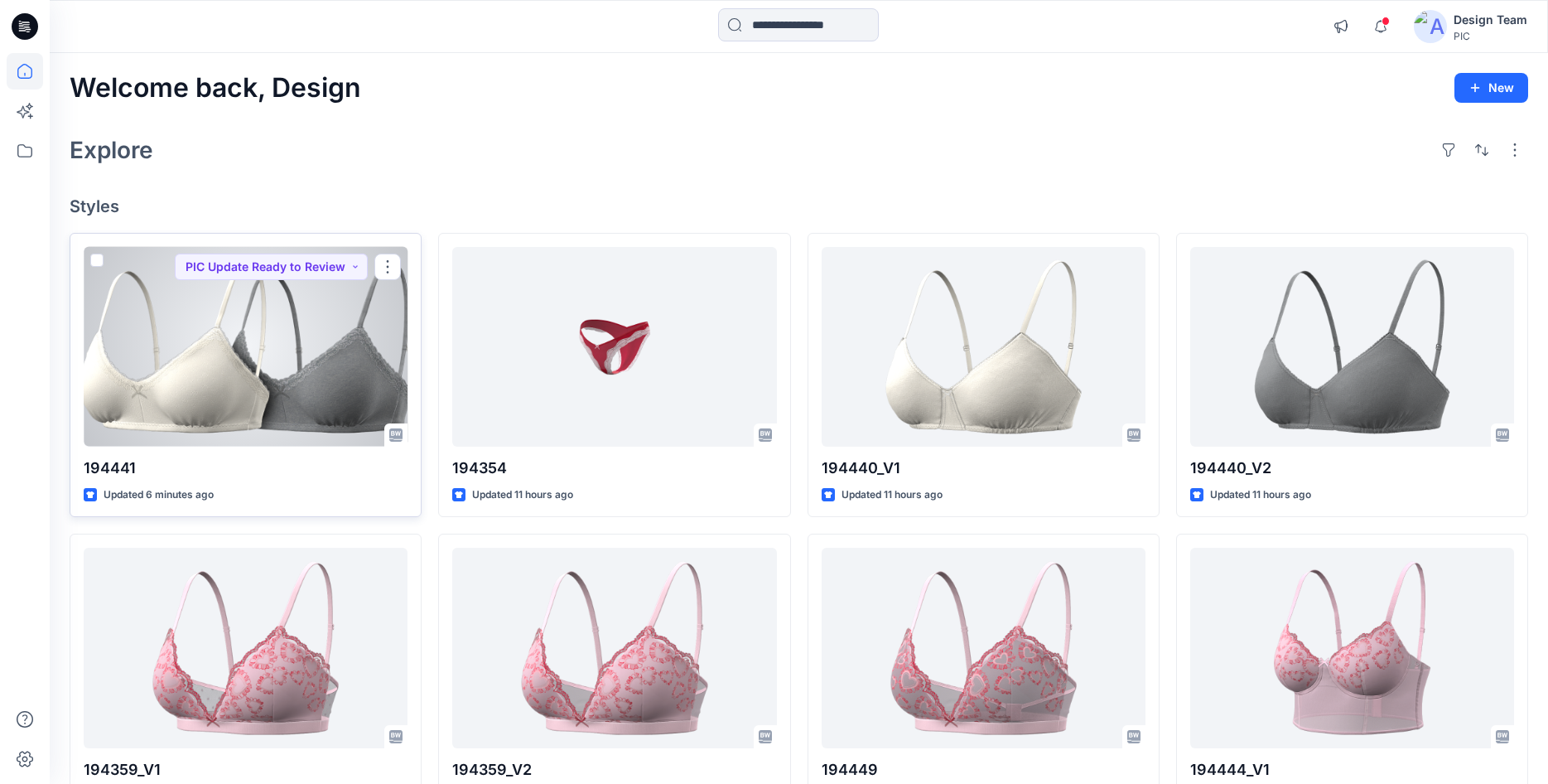
click at [239, 322] on div at bounding box center [245, 346] width 324 height 200
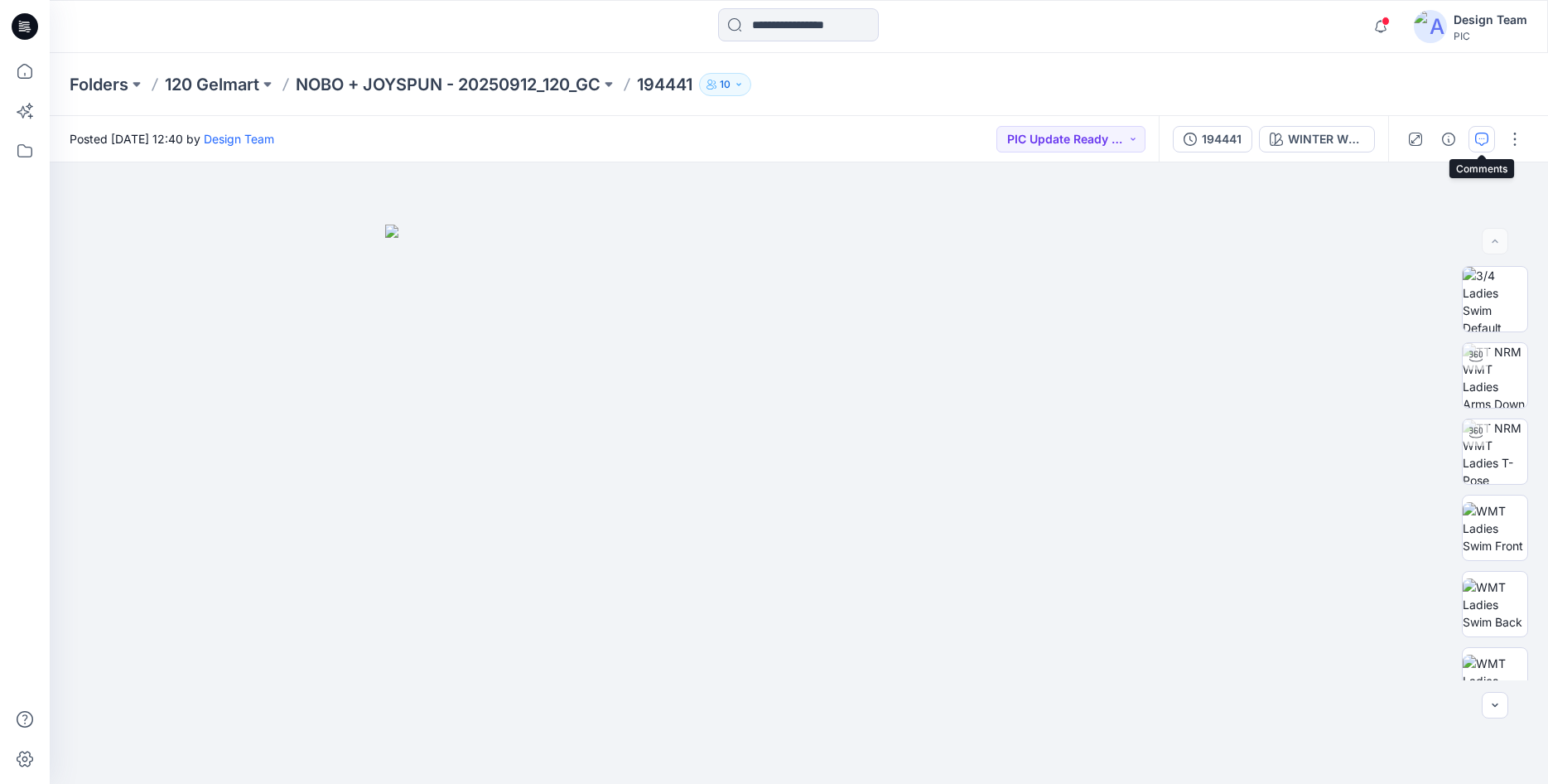
click at [1485, 139] on icon "button" at bounding box center [1482, 139] width 13 height 13
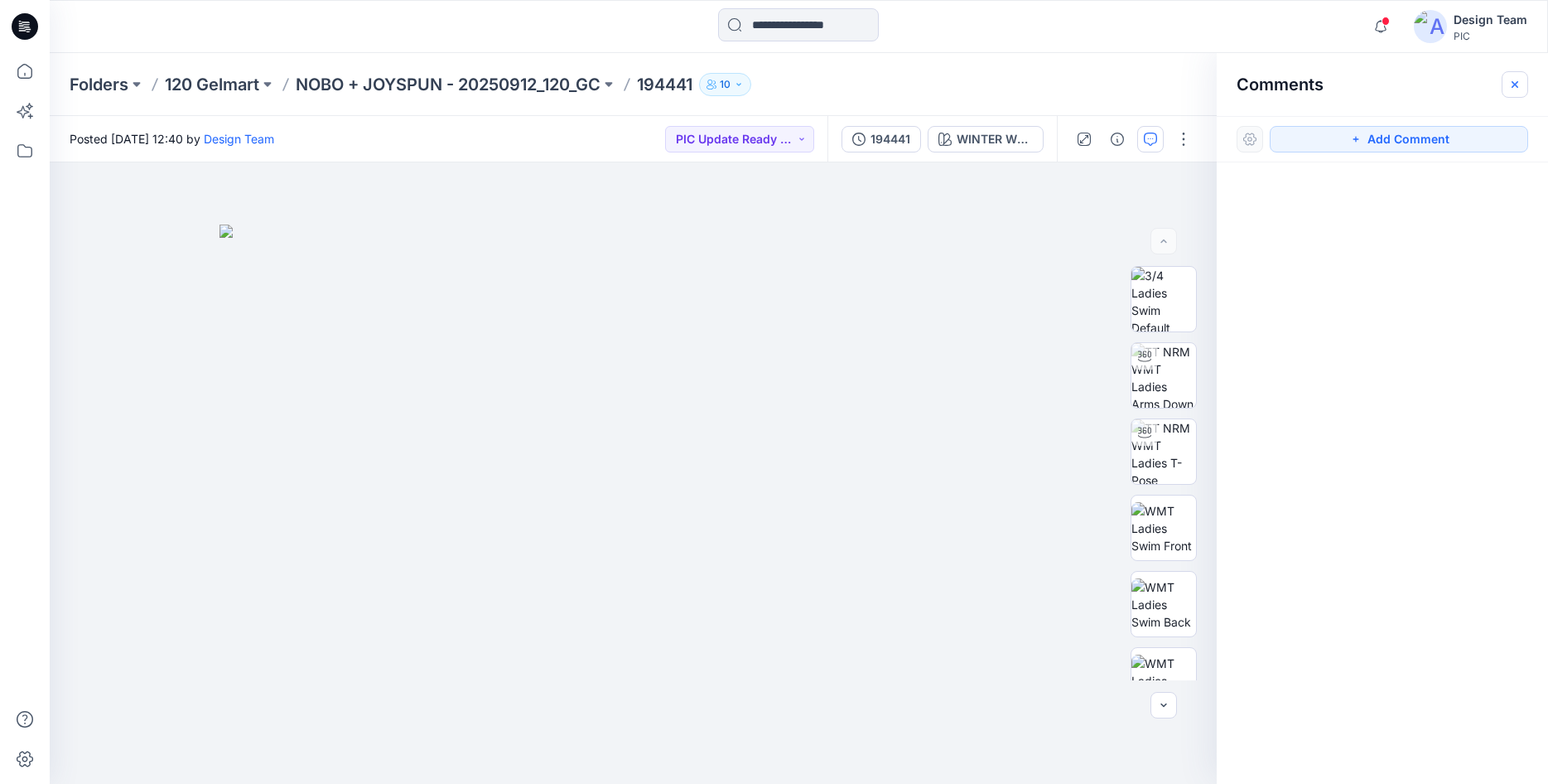
click at [1515, 83] on icon "button" at bounding box center [1515, 83] width 7 height 7
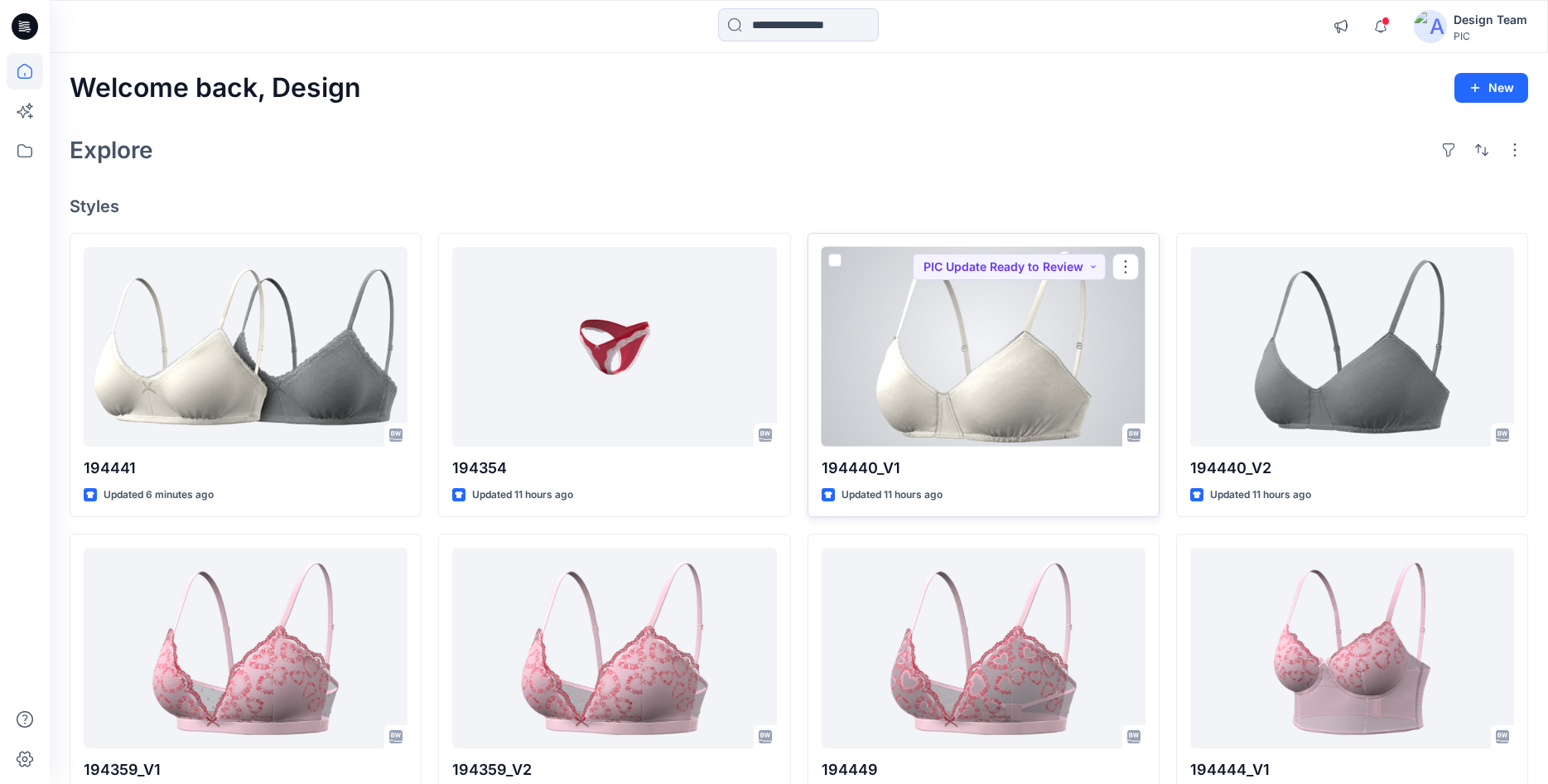
click at [1014, 402] on div at bounding box center [984, 346] width 324 height 200
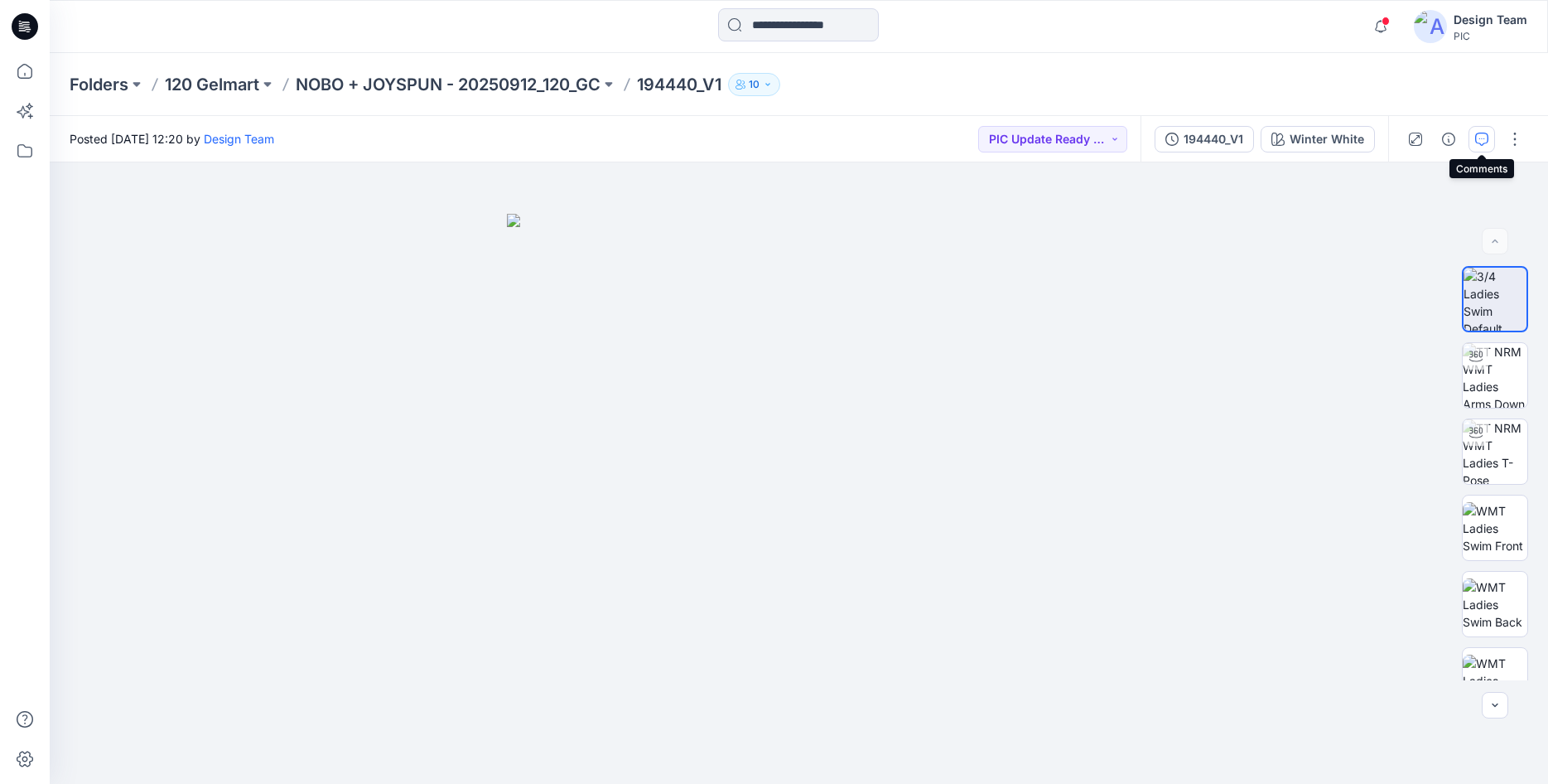
click at [1481, 138] on icon "button" at bounding box center [1482, 139] width 13 height 13
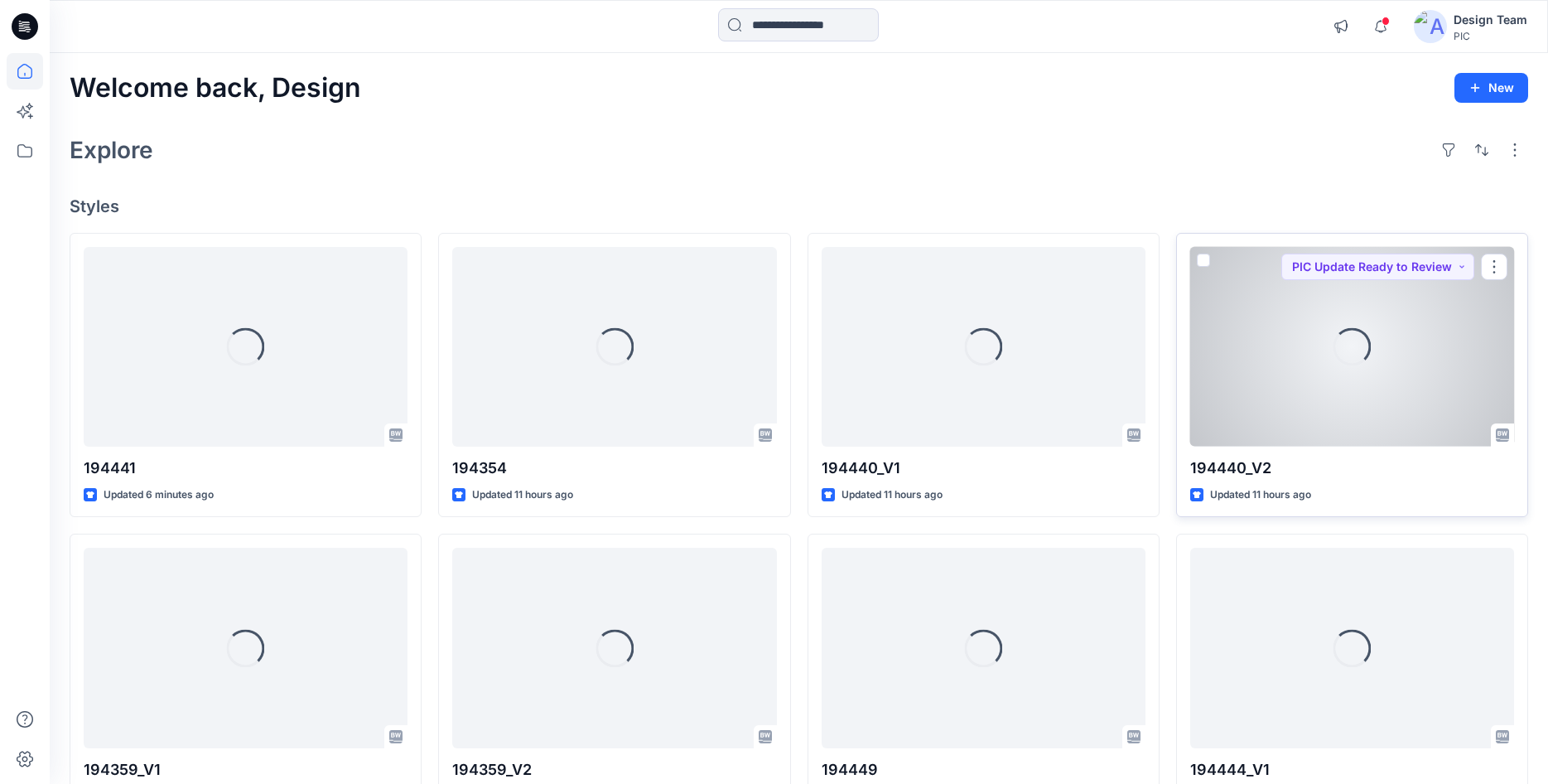
click at [1281, 380] on div "Loading..." at bounding box center [1353, 346] width 324 height 200
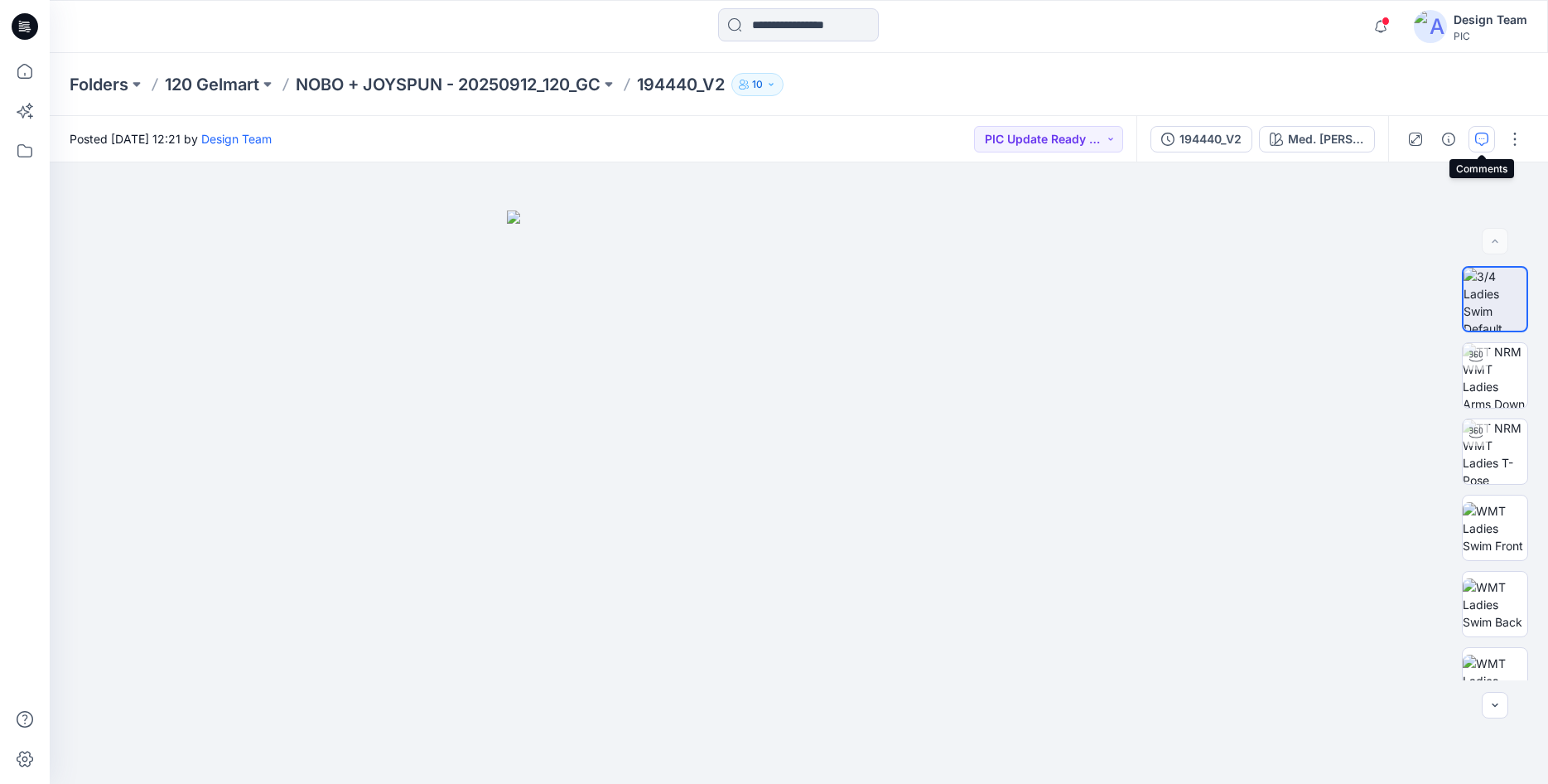
click at [1481, 142] on icon "button" at bounding box center [1482, 139] width 13 height 13
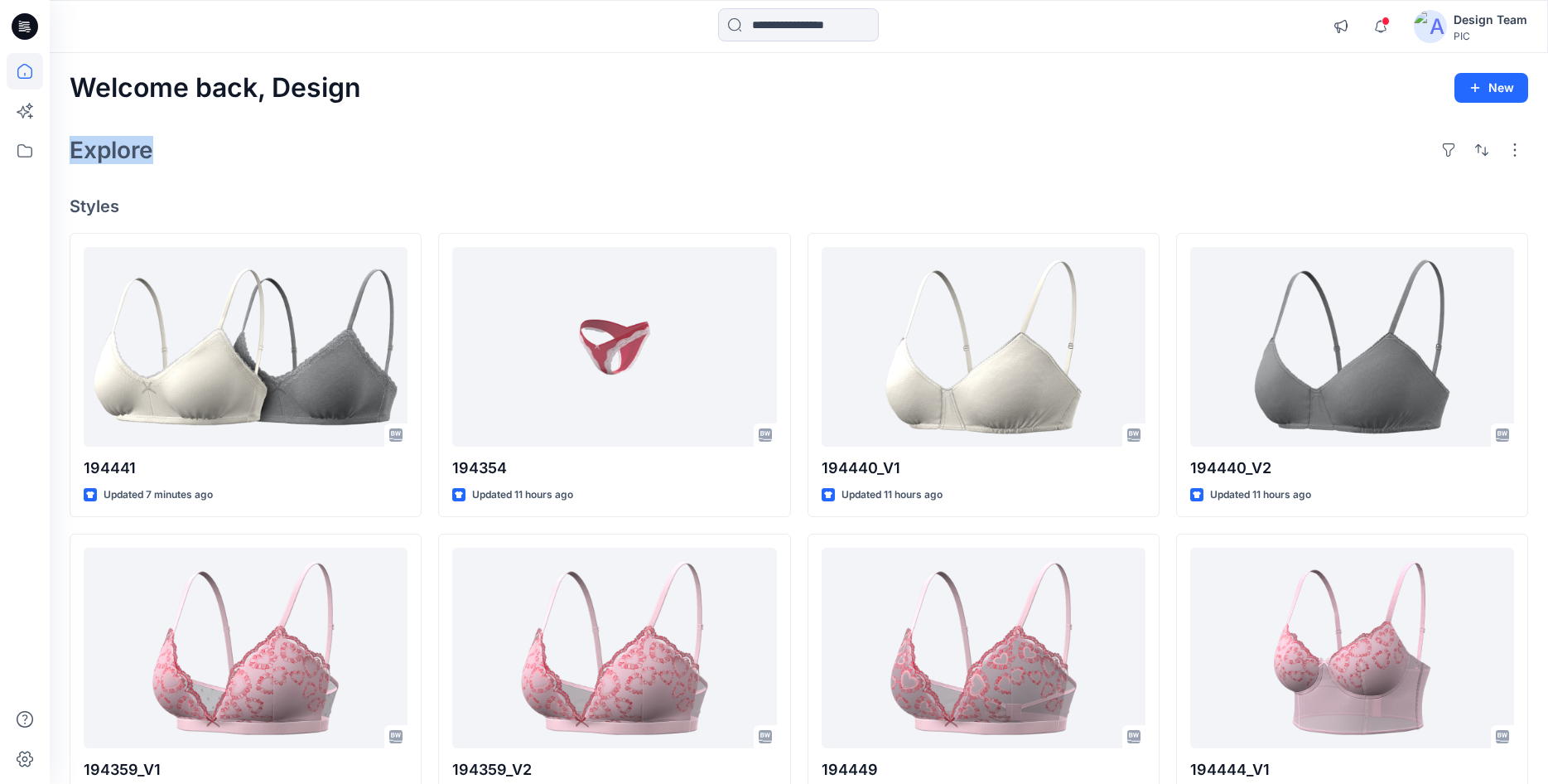
drag, startPoint x: 70, startPoint y: 154, endPoint x: 189, endPoint y: 136, distance: 120.4
click at [189, 136] on div "Explore" at bounding box center [798, 150] width 1459 height 40
click at [131, 153] on h2 "Explore" at bounding box center [111, 150] width 83 height 27
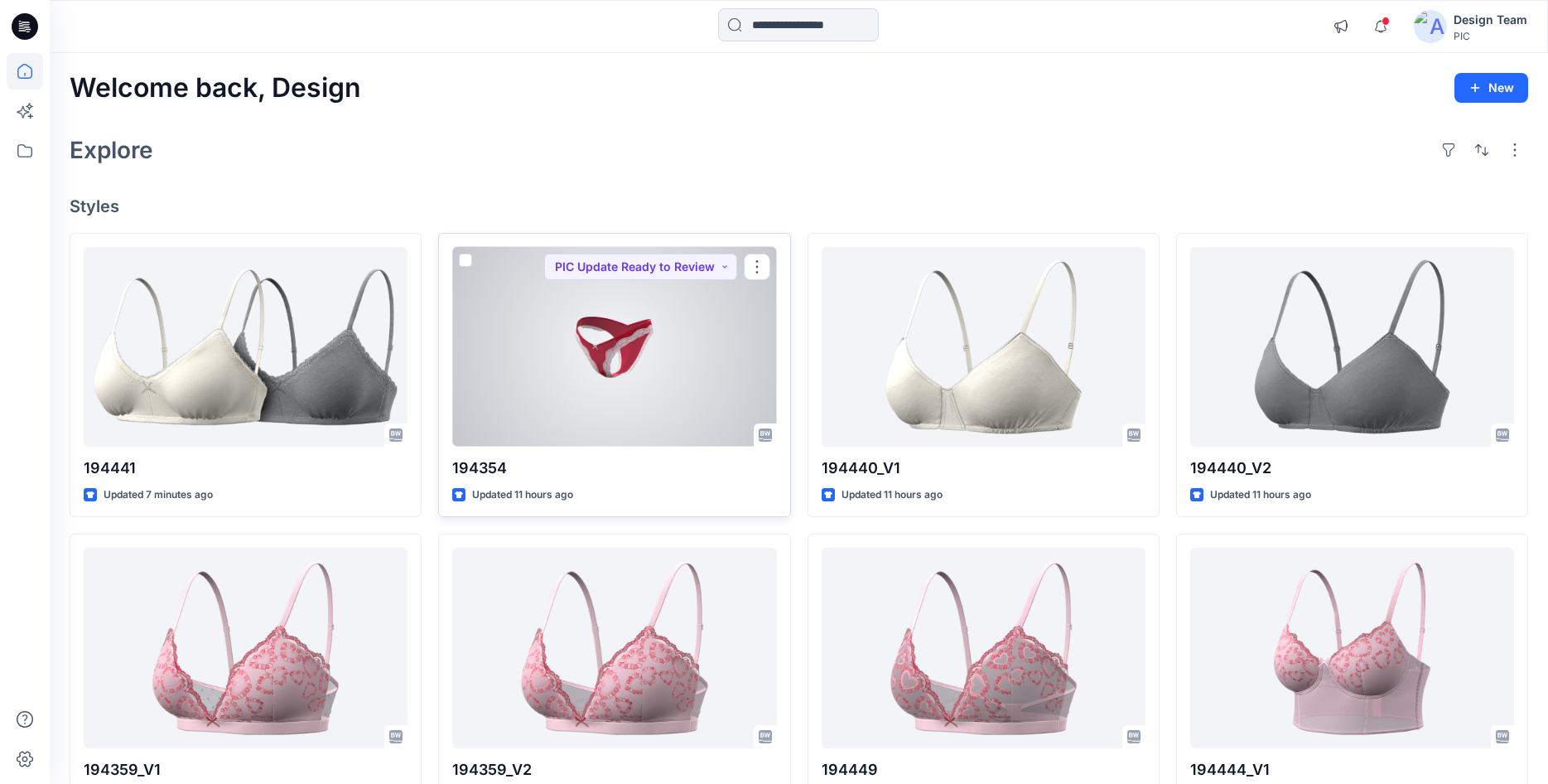
click at [615, 344] on div at bounding box center [615, 346] width 324 height 200
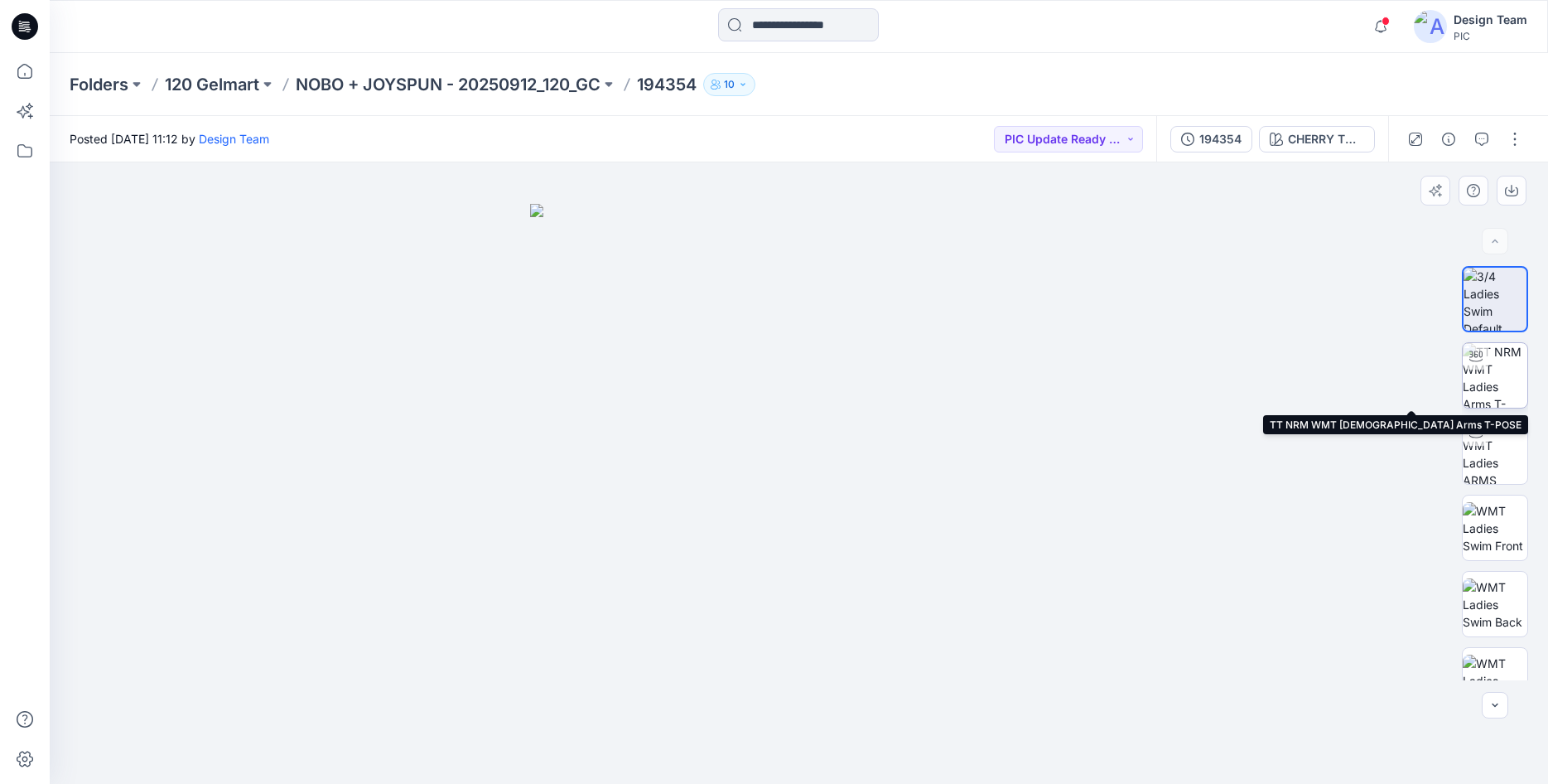
click at [1491, 389] on img at bounding box center [1495, 375] width 64 height 64
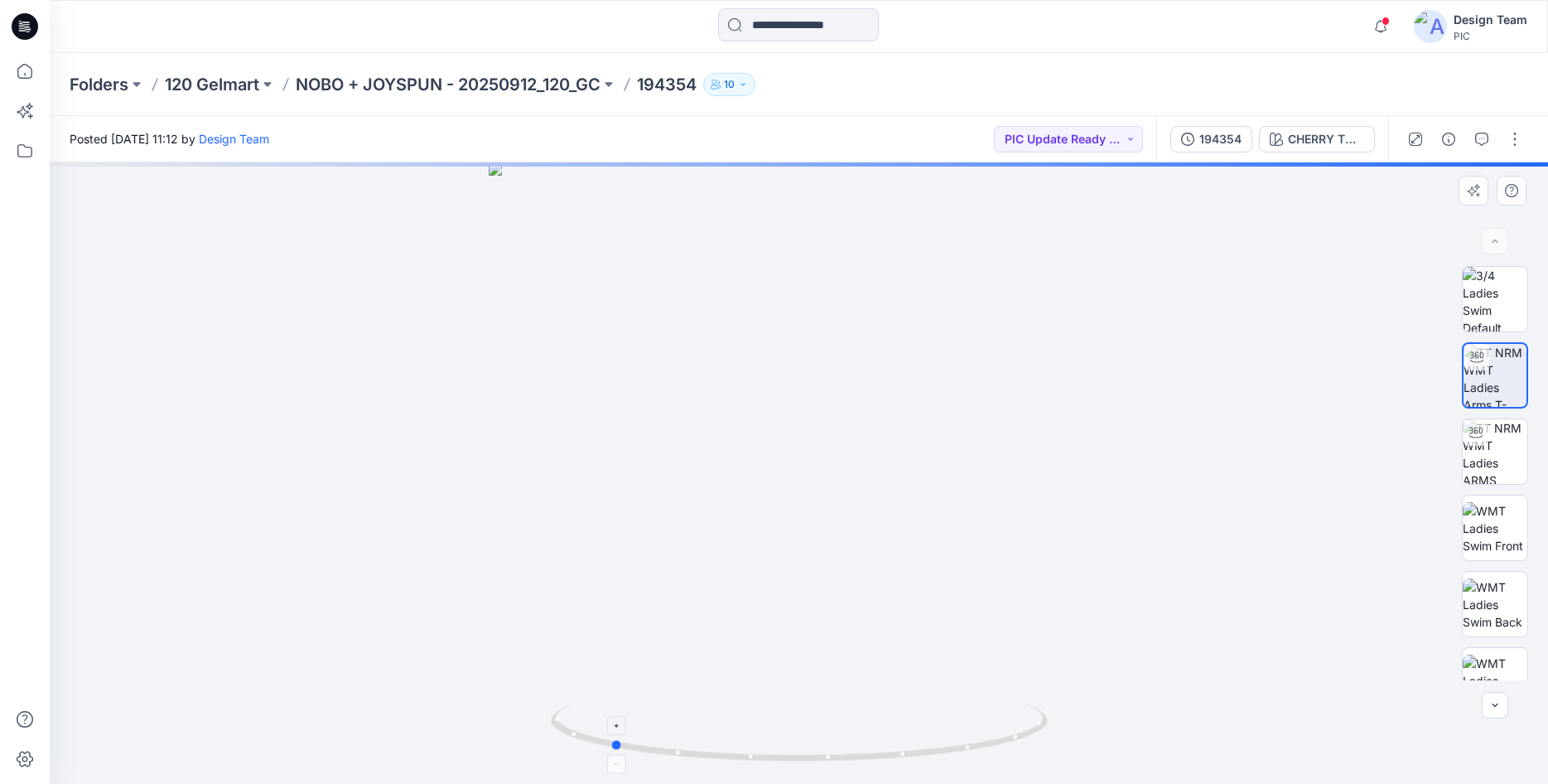
drag, startPoint x: 842, startPoint y: 747, endPoint x: 709, endPoint y: 727, distance: 134.5
click at [709, 727] on icon at bounding box center [802, 734] width 501 height 62
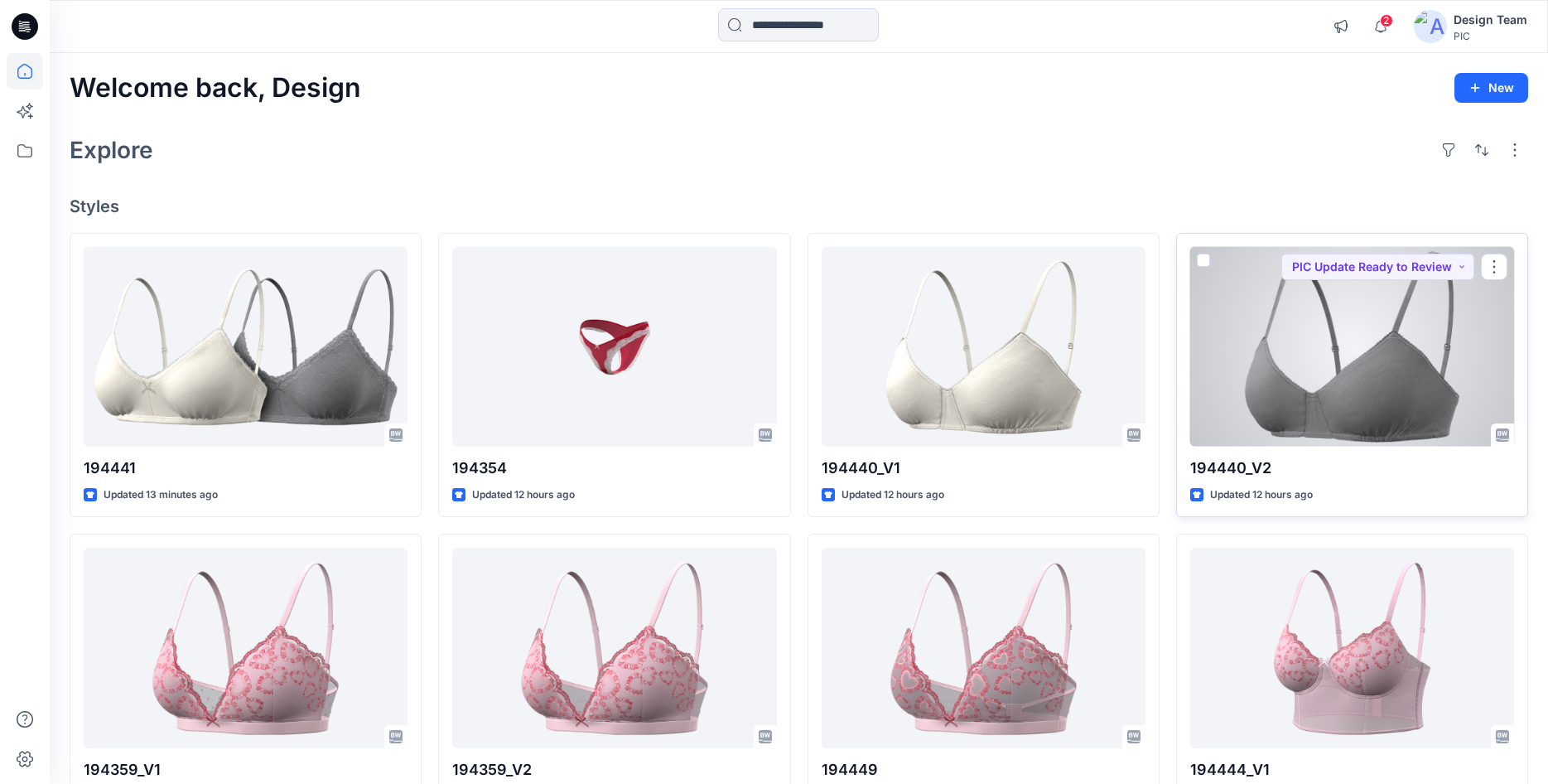
click at [1278, 362] on div at bounding box center [1353, 346] width 324 height 200
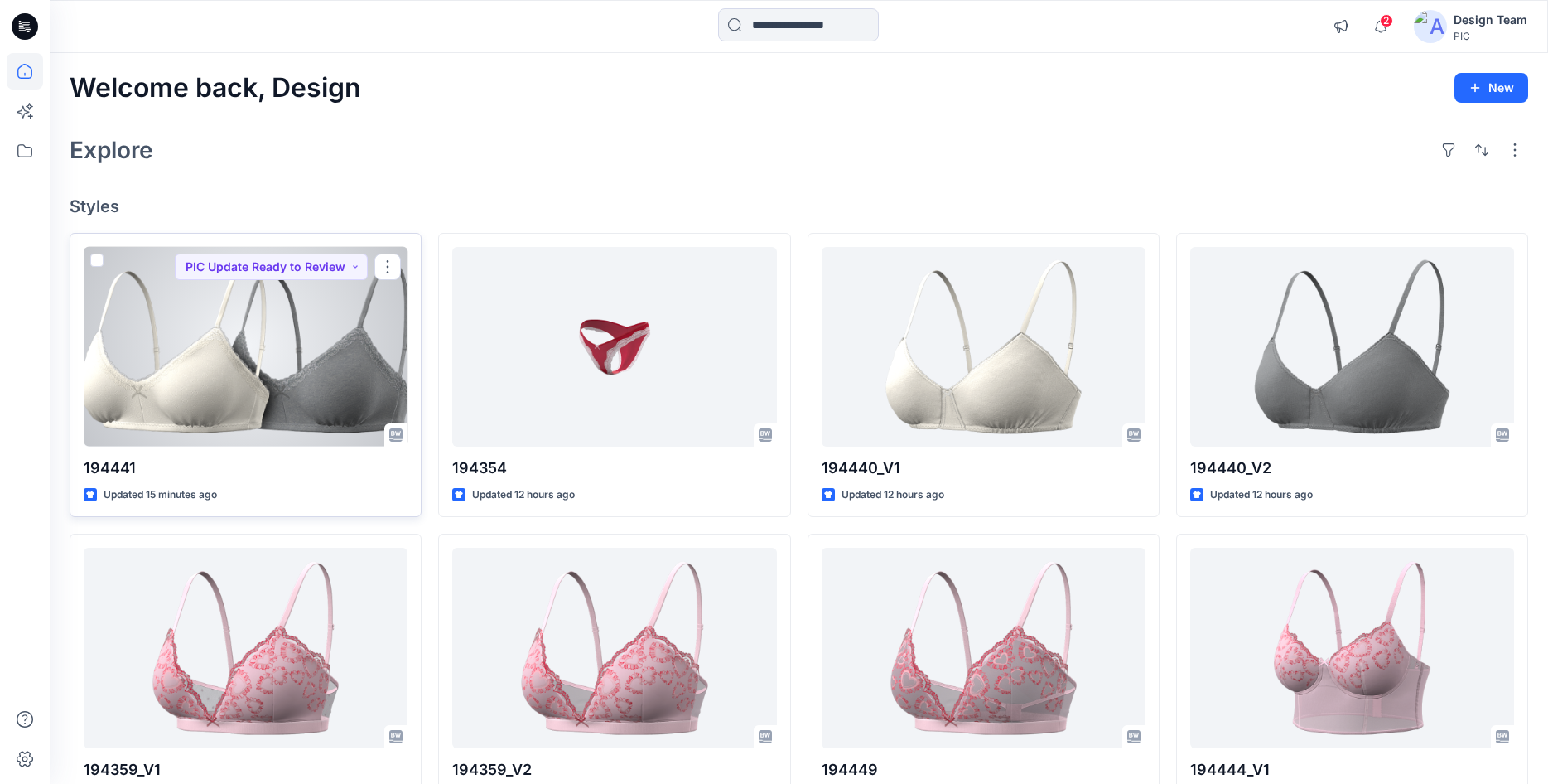
click at [333, 386] on div at bounding box center [245, 346] width 324 height 200
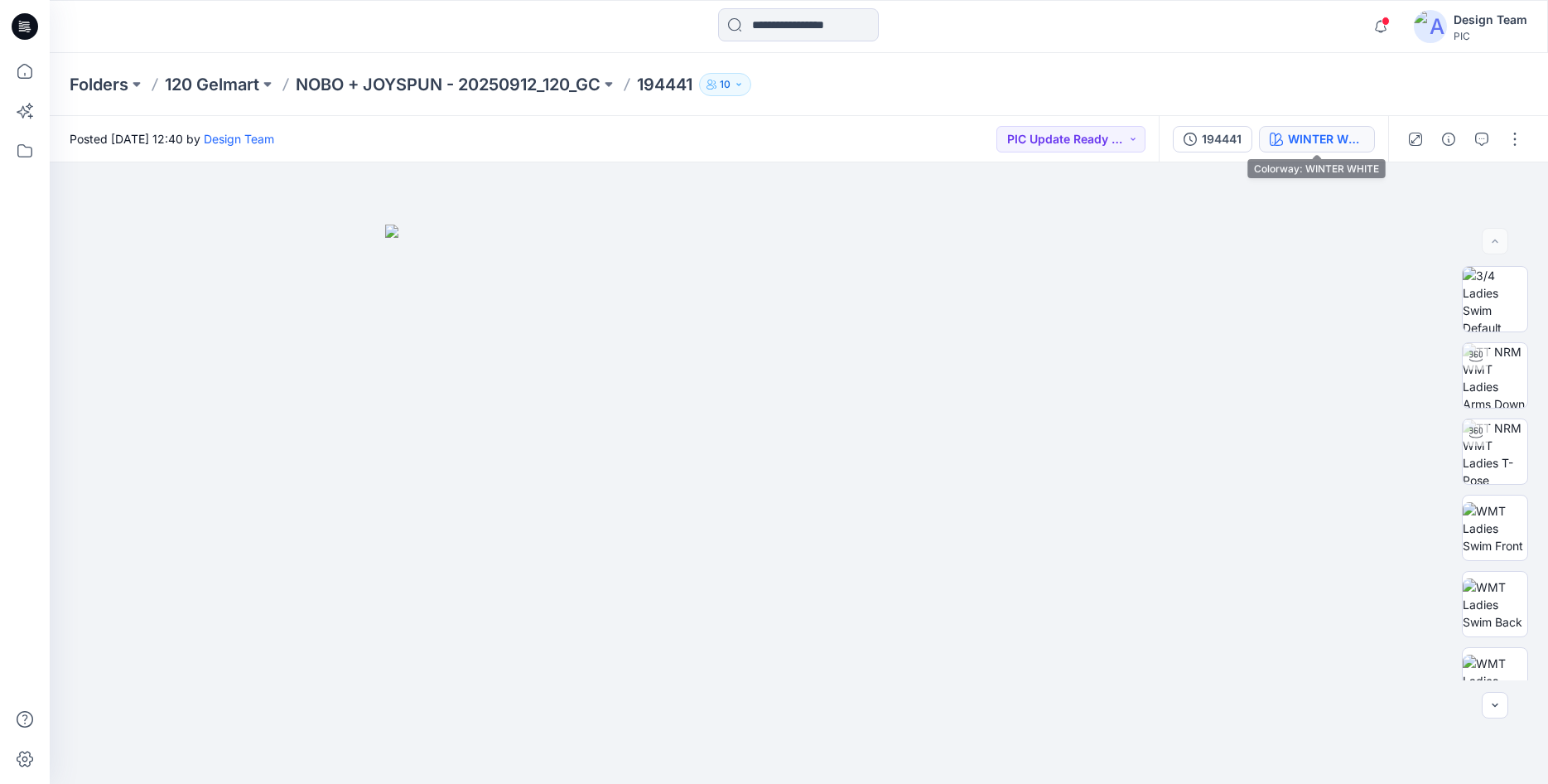
click at [1290, 136] on div "WINTER WHITE" at bounding box center [1326, 139] width 76 height 18
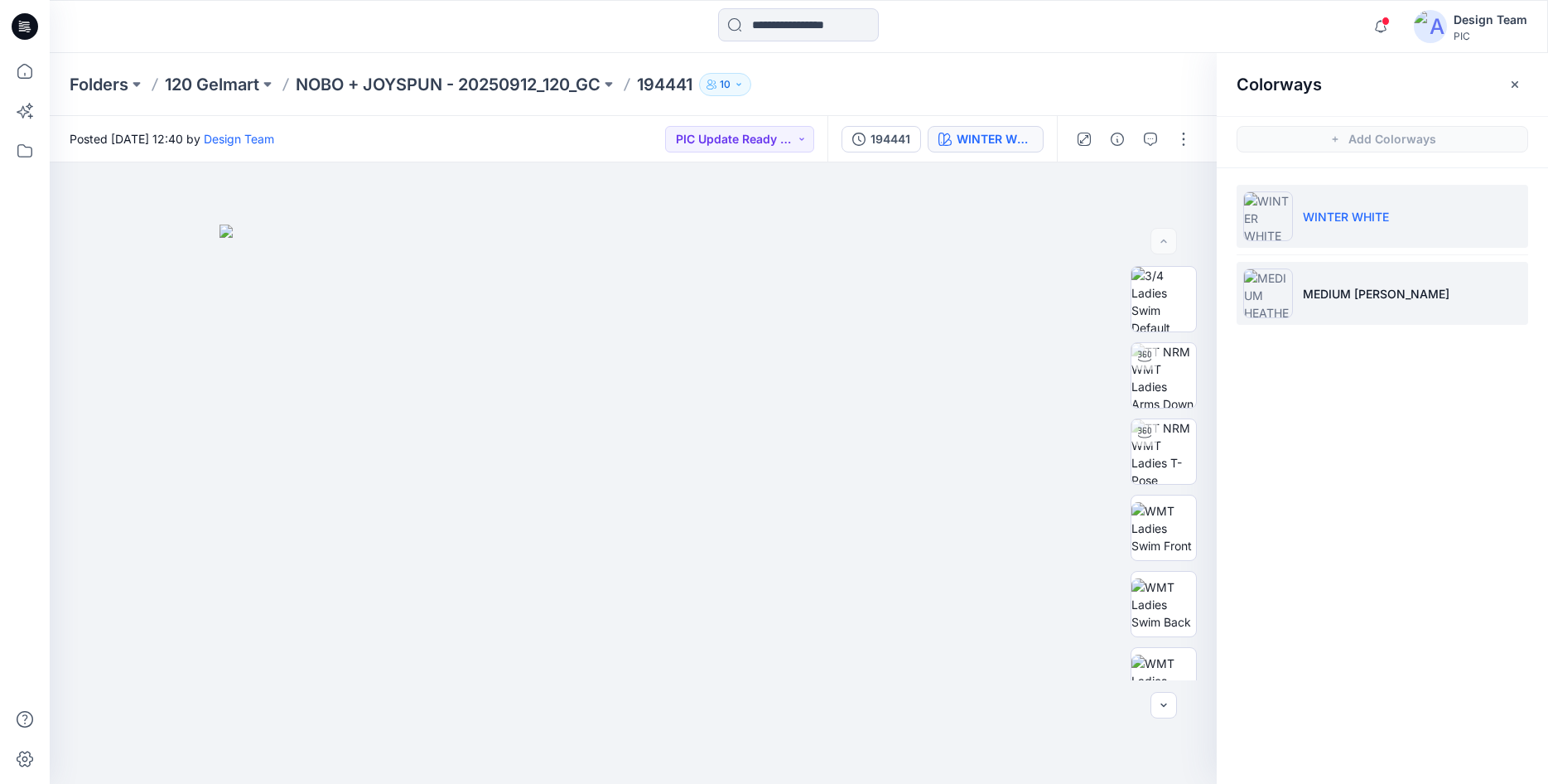
click at [1351, 301] on p "MEDIUM HEATHER GRAY" at bounding box center [1377, 293] width 147 height 18
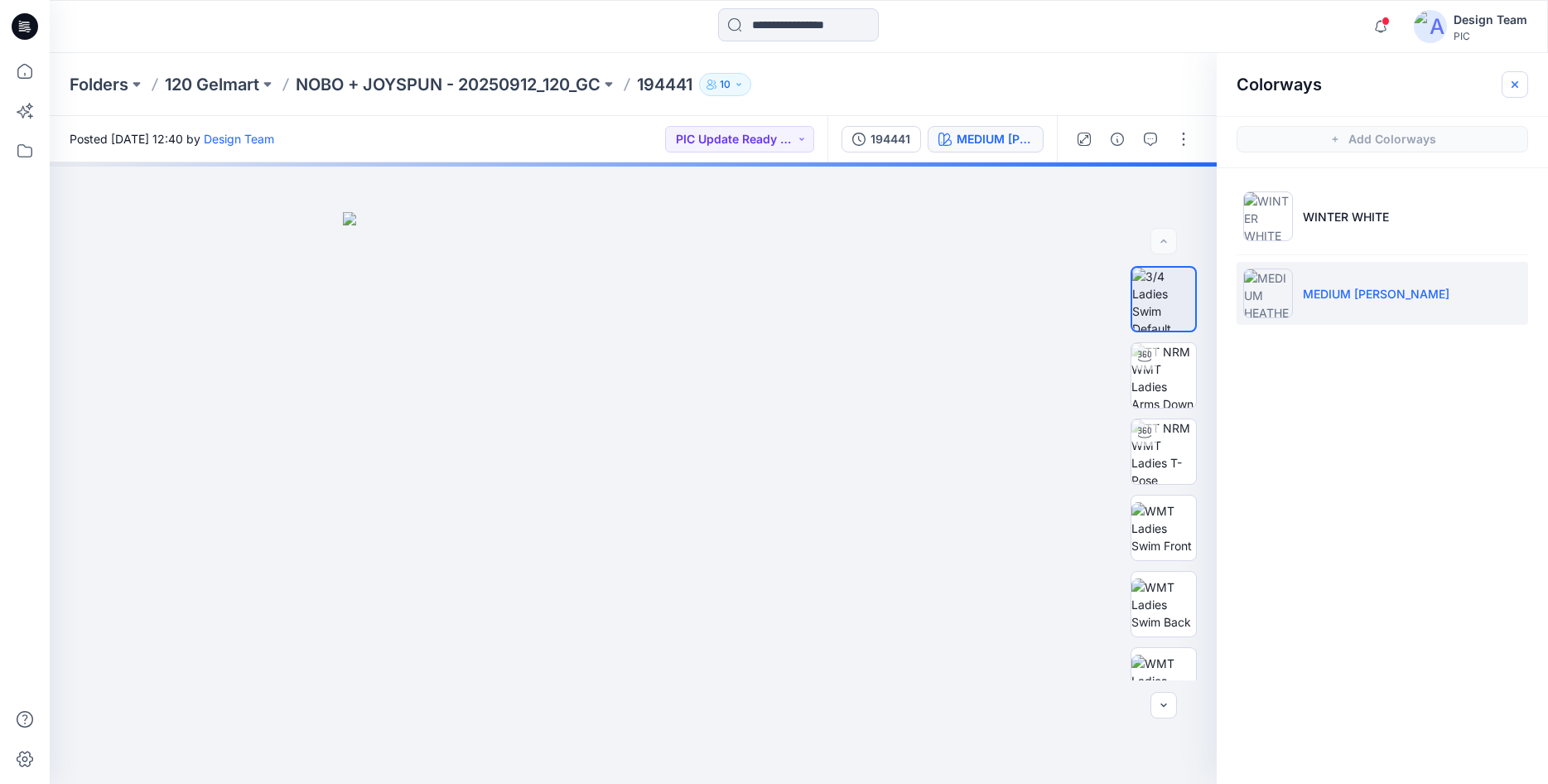
click at [1510, 87] on icon "button" at bounding box center [1515, 84] width 13 height 13
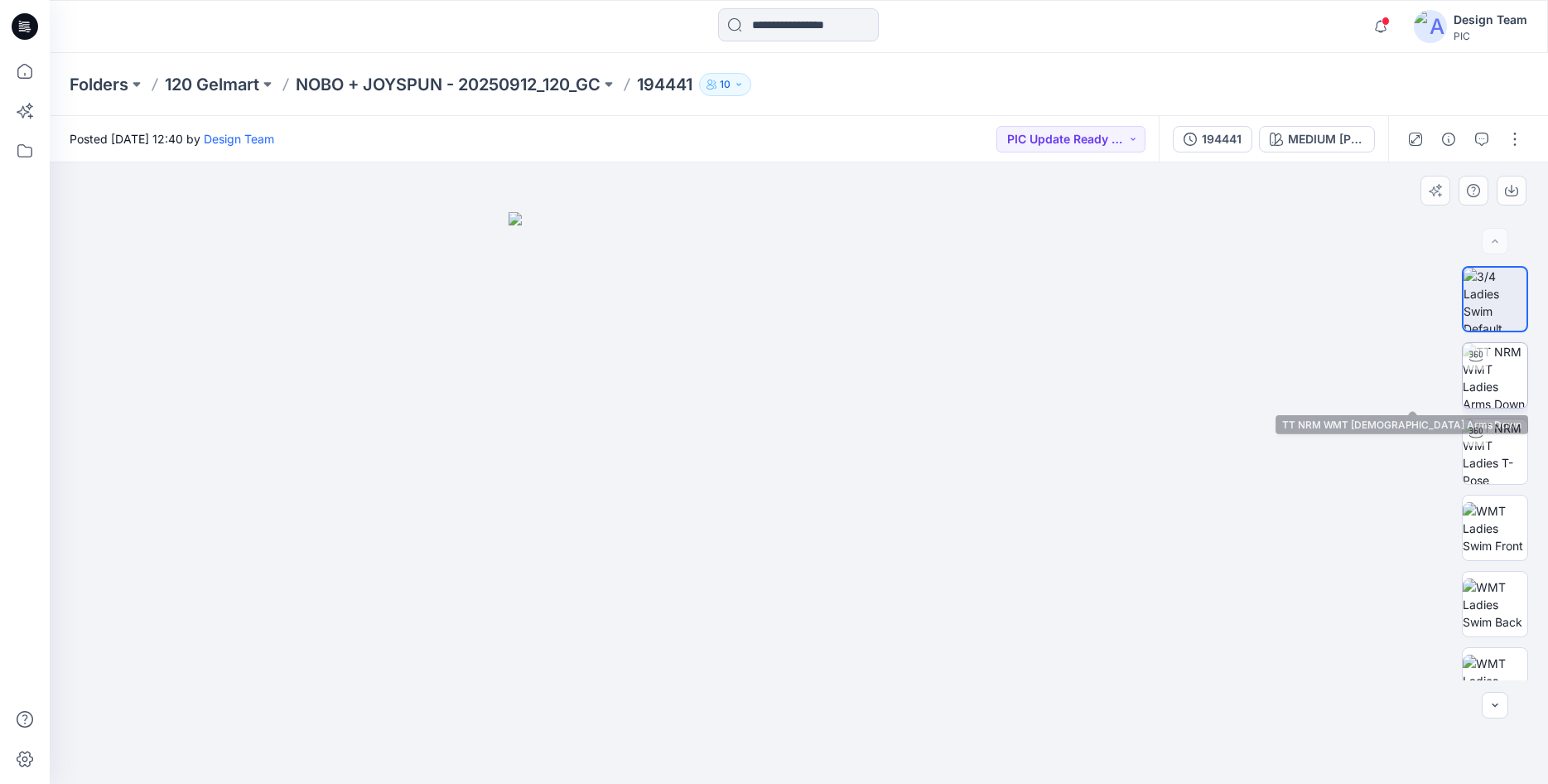
click at [1485, 373] on img at bounding box center [1495, 375] width 64 height 64
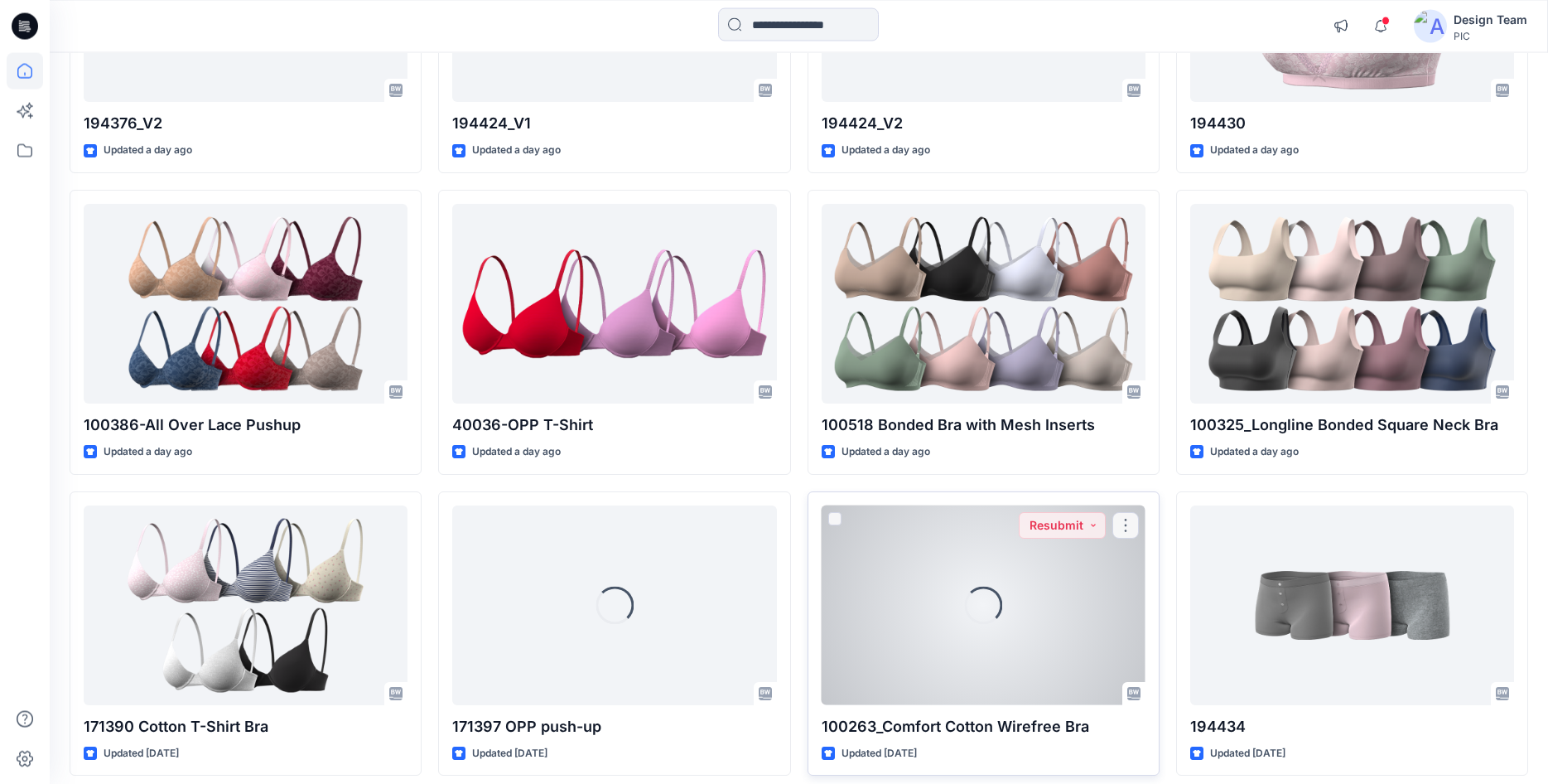
scroll to position [2522, 0]
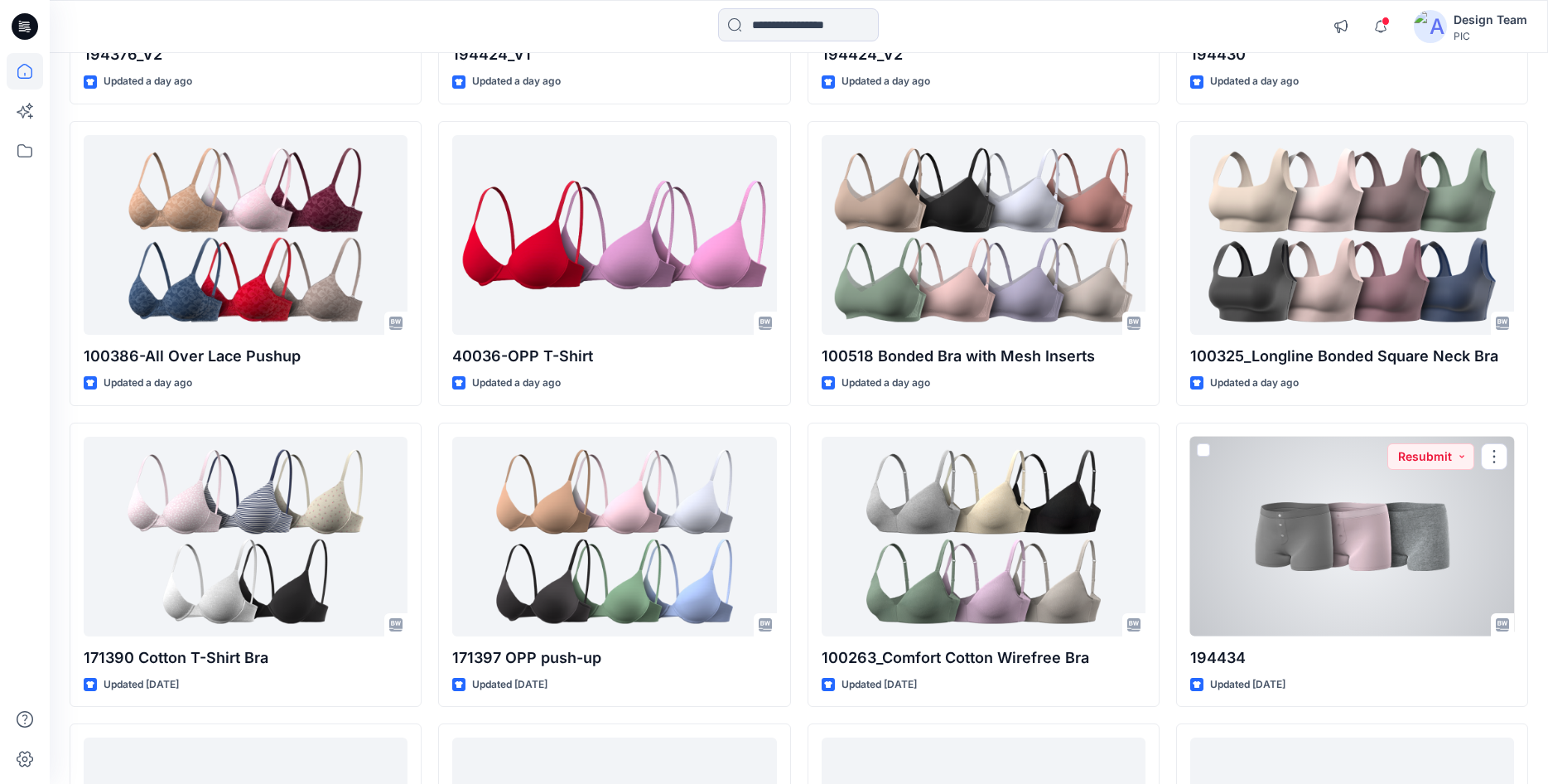
click at [1352, 546] on div at bounding box center [1353, 536] width 324 height 200
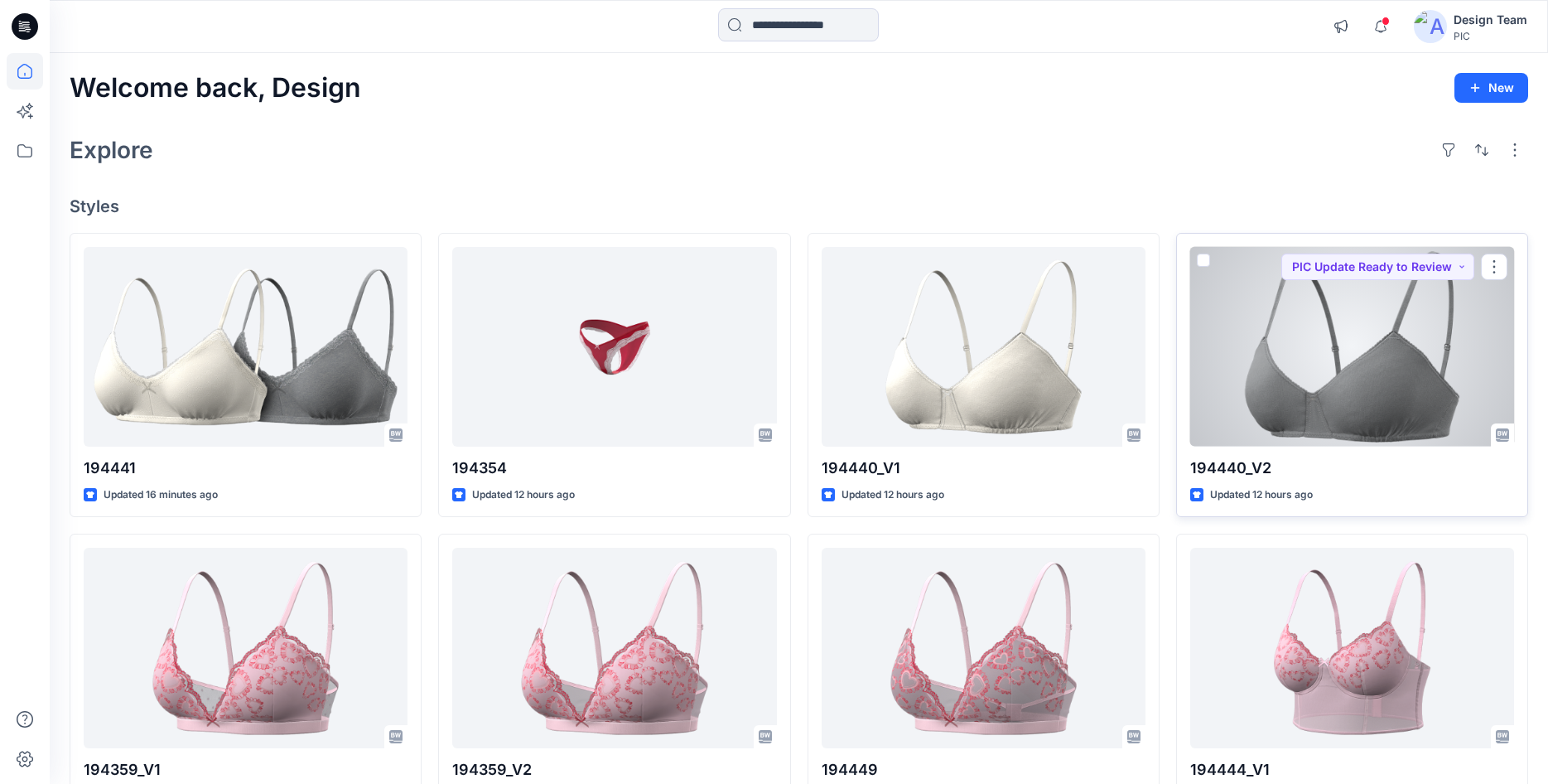
click at [1341, 357] on div at bounding box center [1353, 346] width 324 height 200
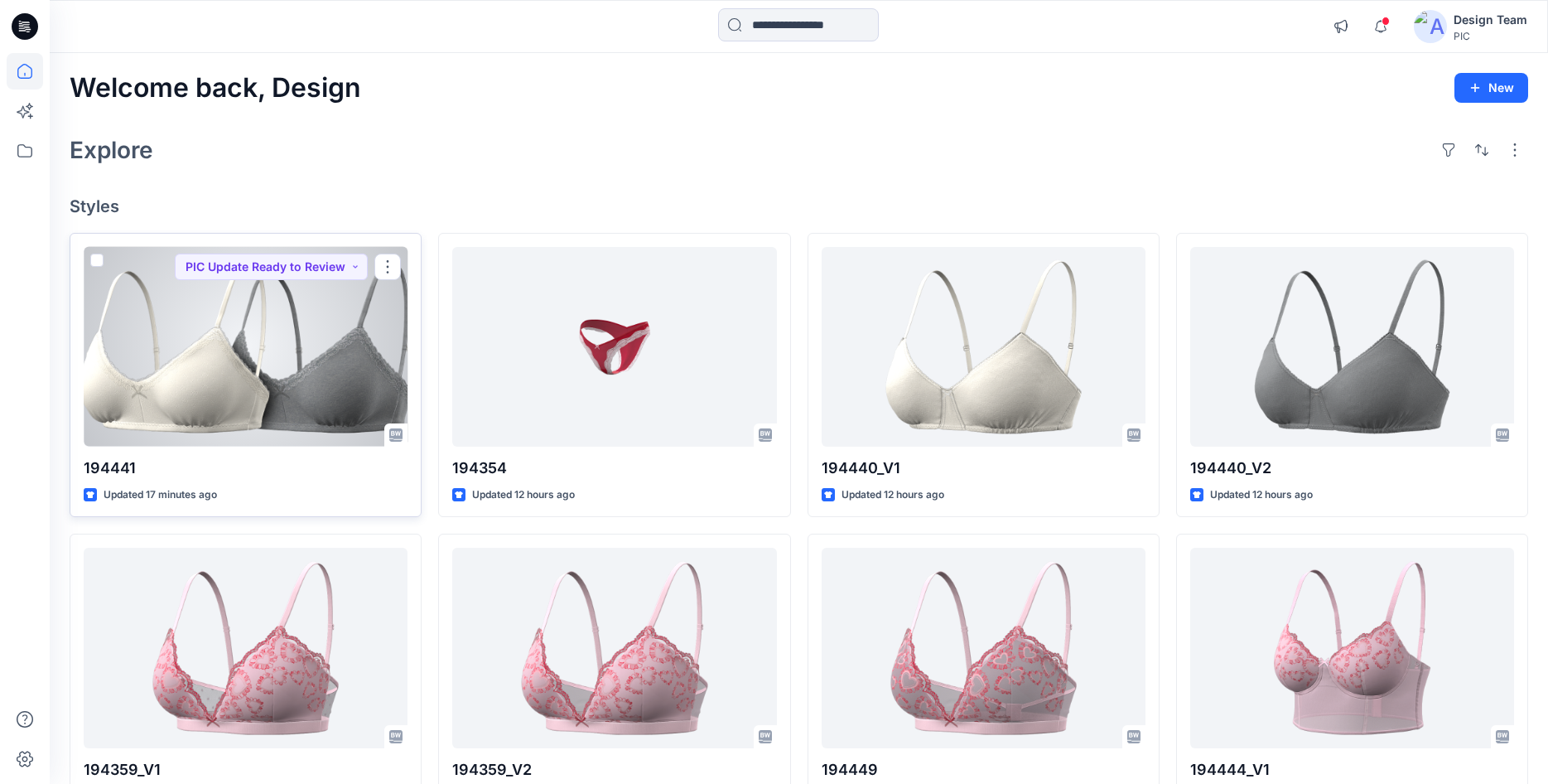
click at [372, 353] on div at bounding box center [245, 346] width 324 height 200
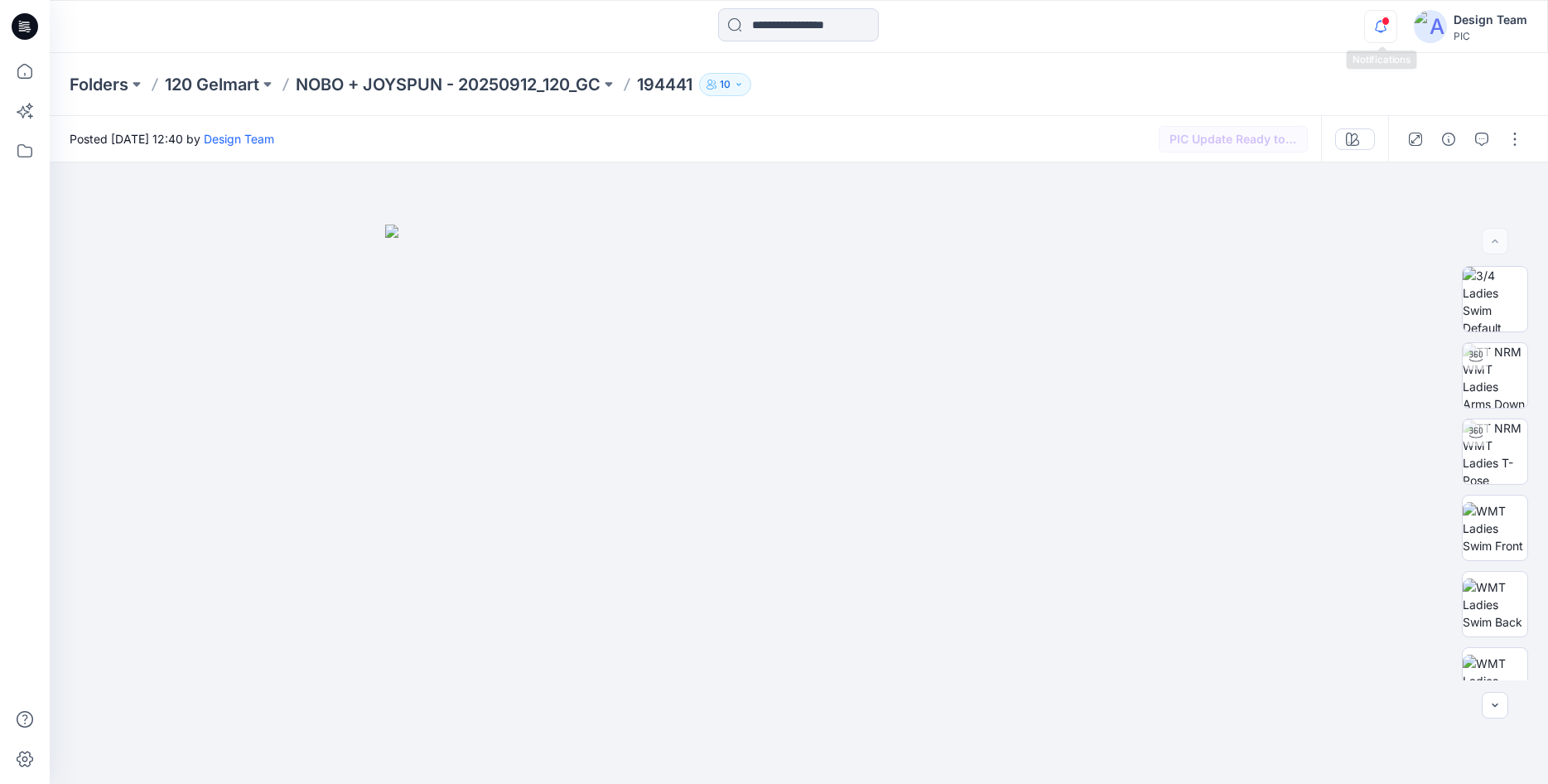
click at [1382, 23] on icon "button" at bounding box center [1381, 27] width 32 height 33
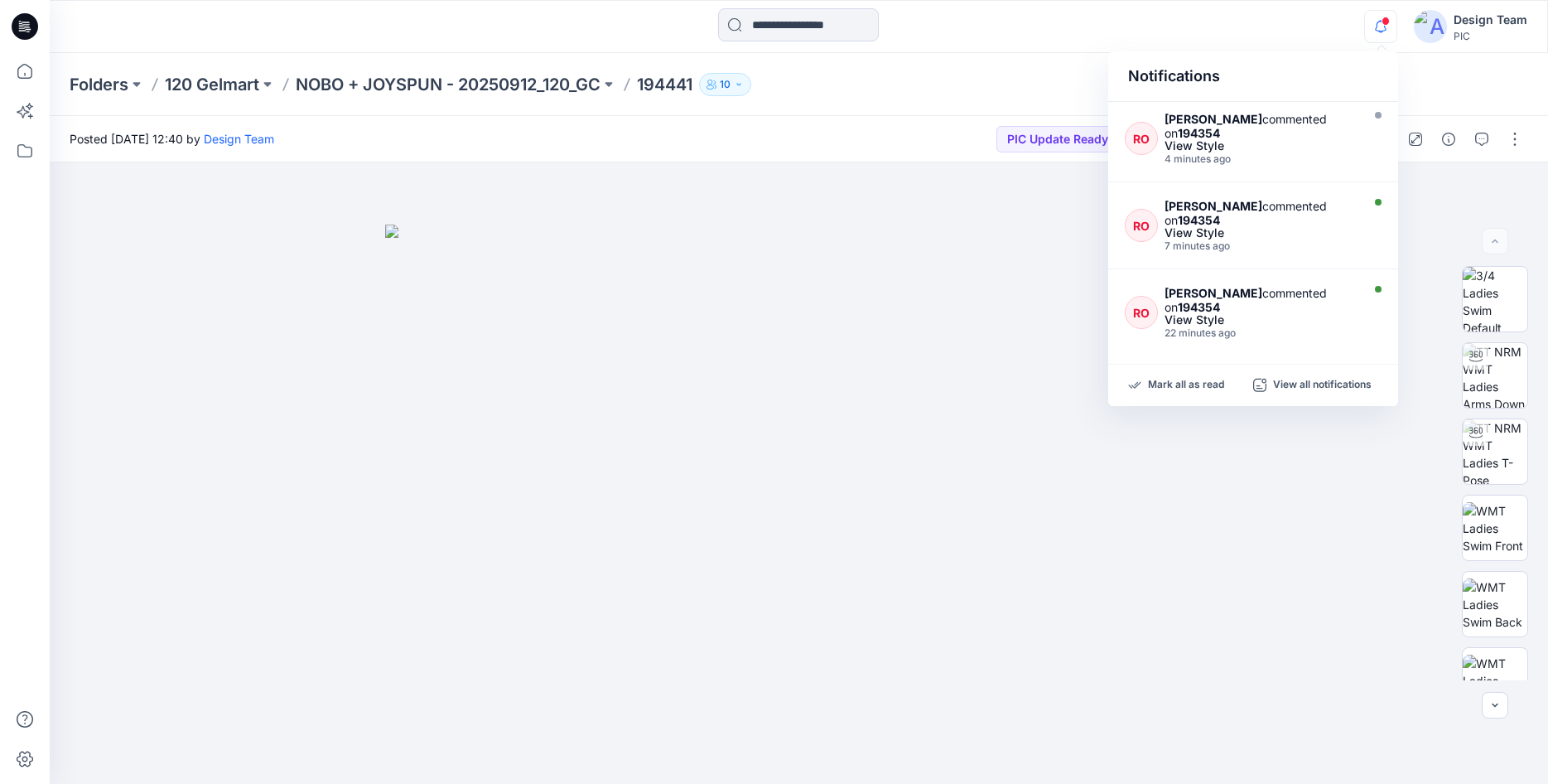
click at [915, 104] on div "Folders 120 Gelmart NOBO + JOYSPUN - 20250912_120_GC 194441 10" at bounding box center [799, 83] width 1499 height 63
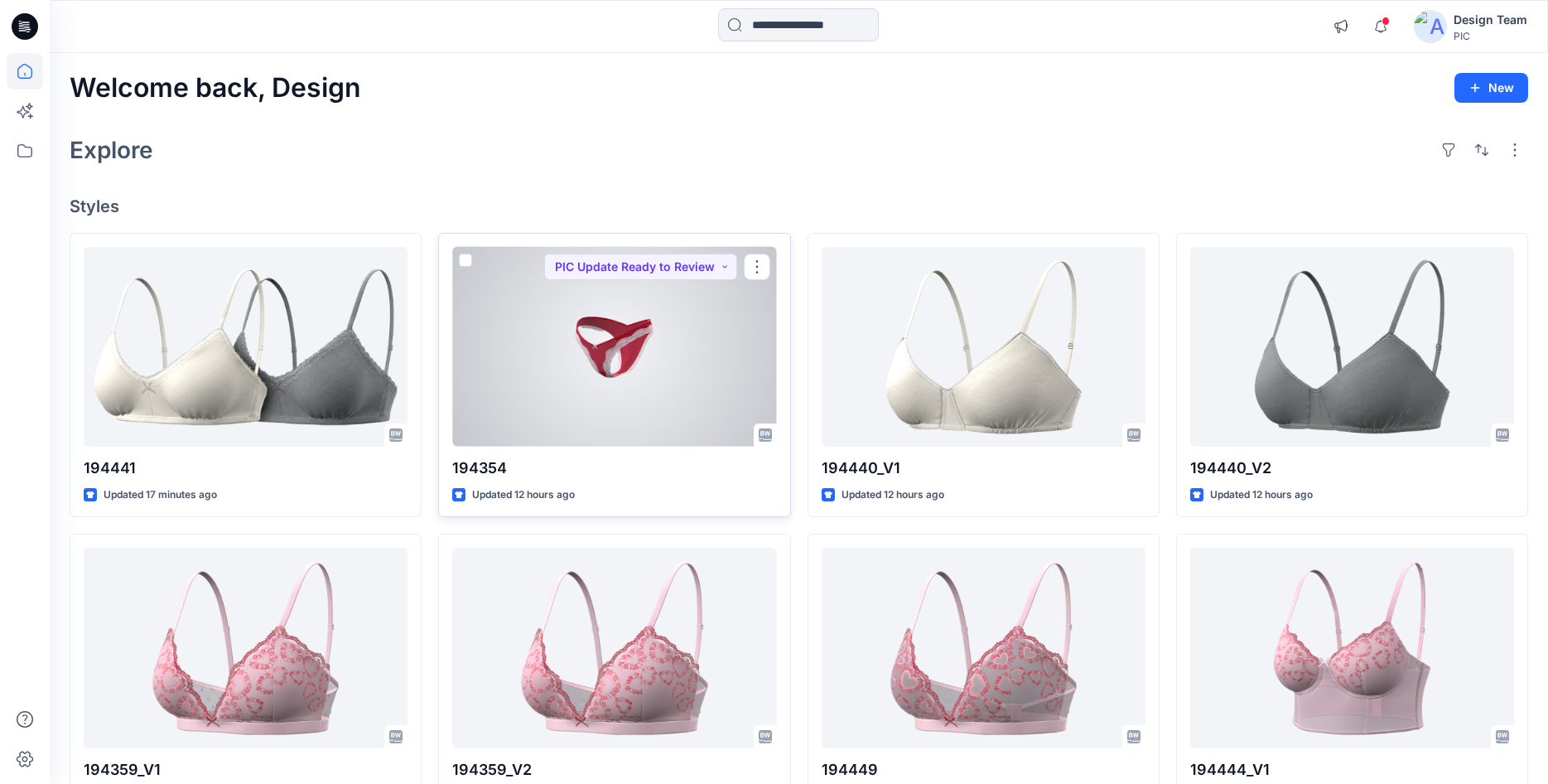
click at [663, 402] on div at bounding box center [615, 346] width 324 height 200
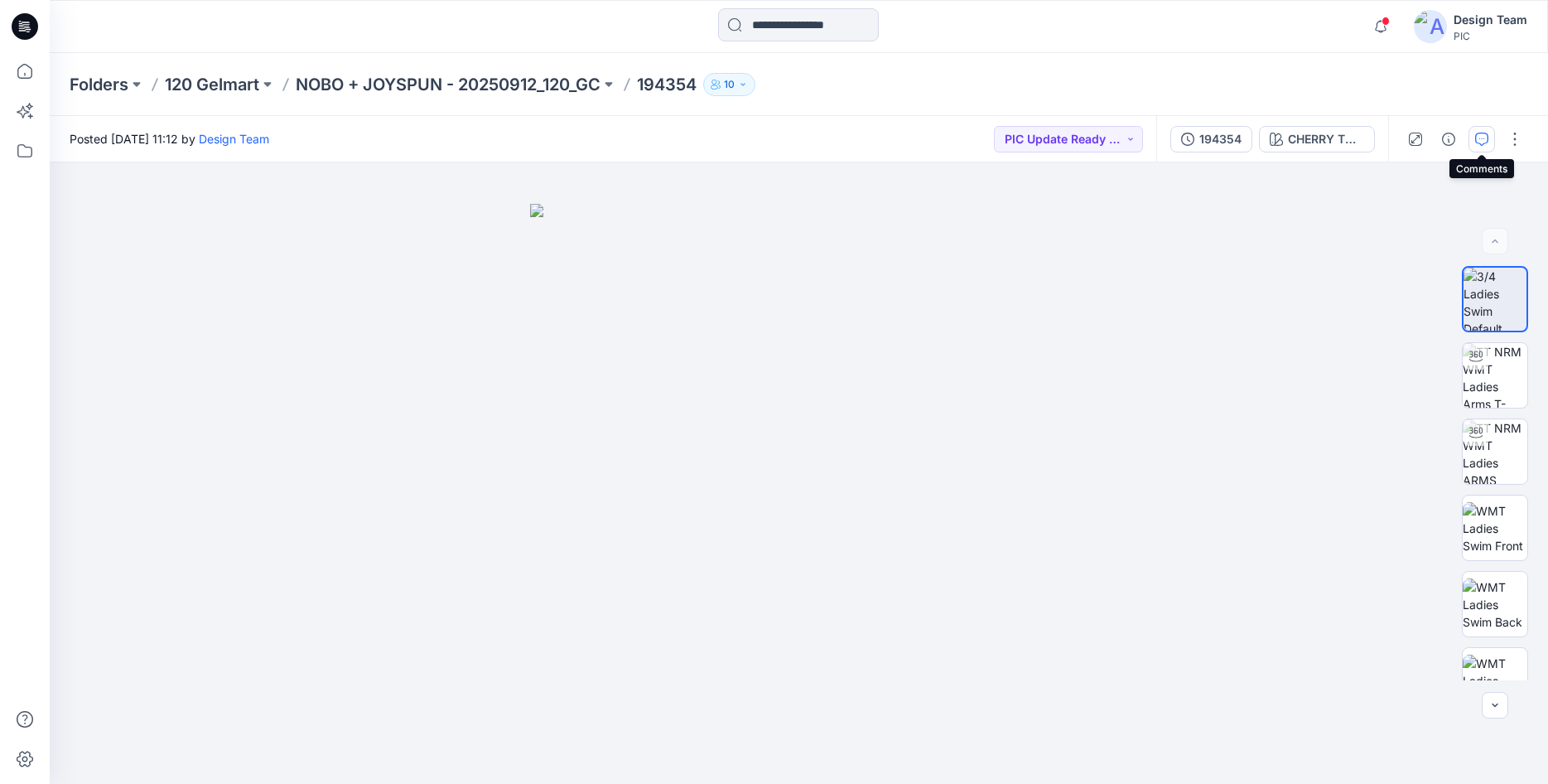
click at [1475, 136] on button "button" at bounding box center [1482, 139] width 27 height 27
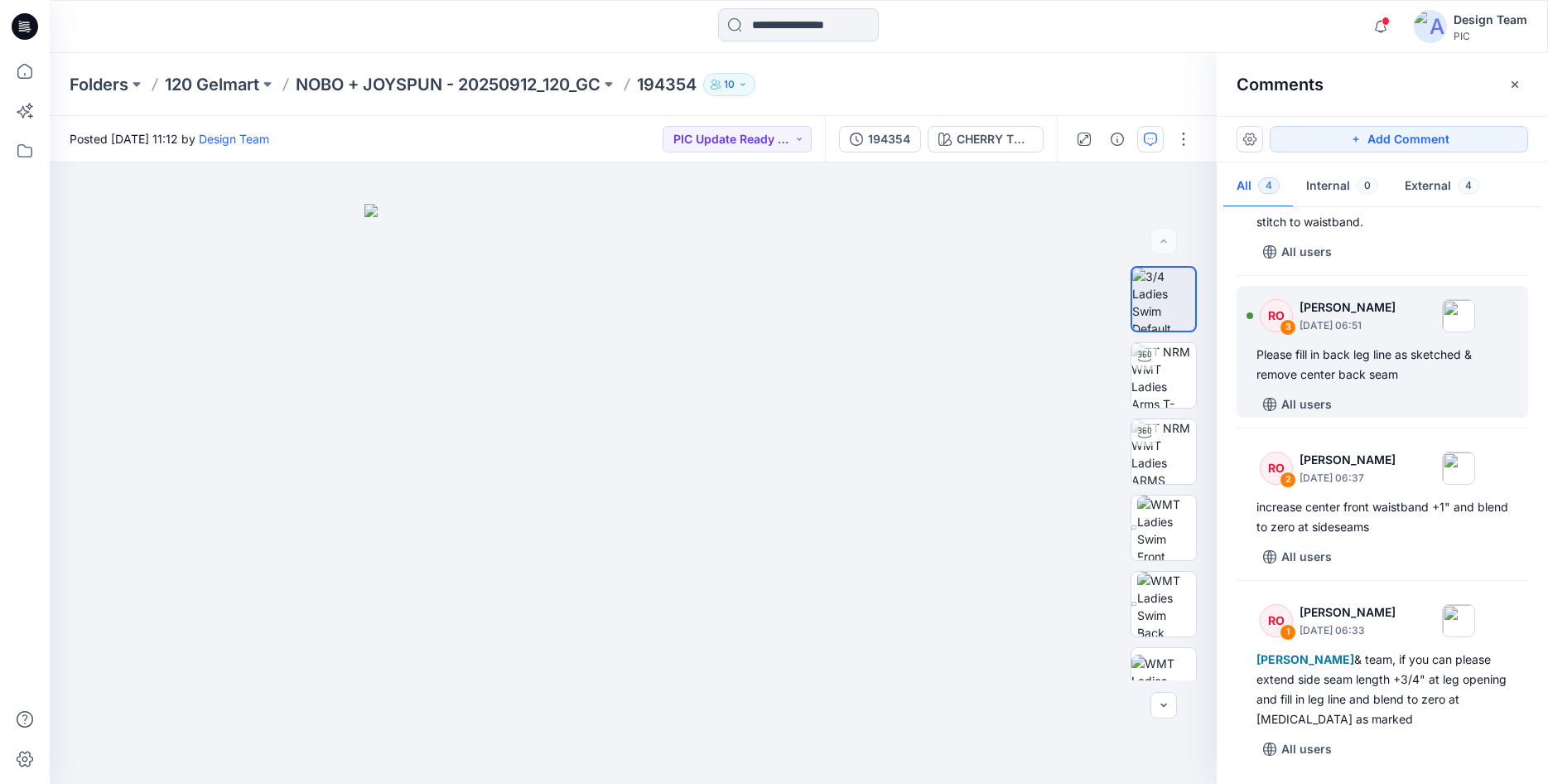
scroll to position [129, 0]
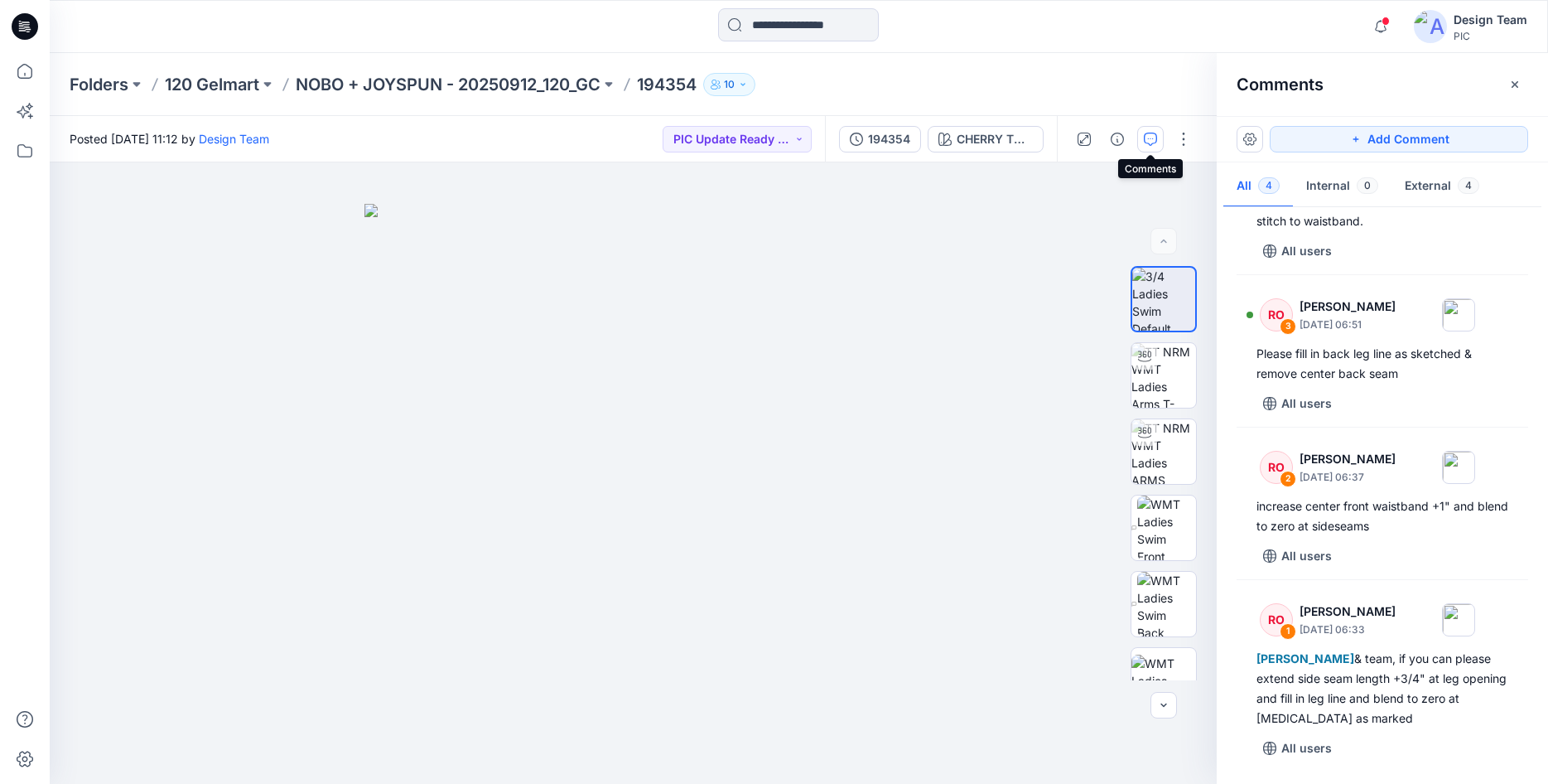
click at [16, 21] on icon at bounding box center [25, 27] width 27 height 27
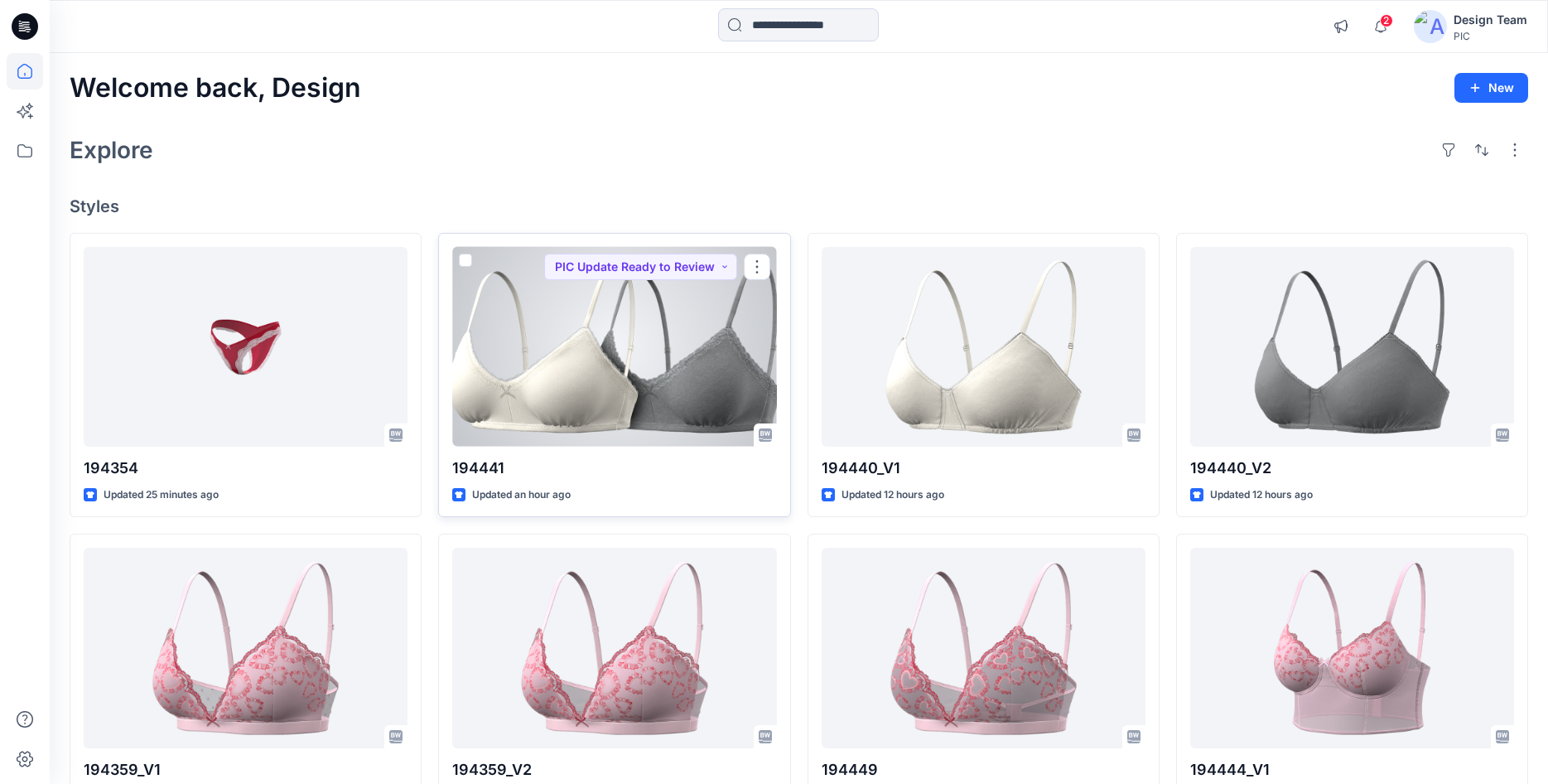
click at [589, 386] on div at bounding box center [615, 346] width 324 height 200
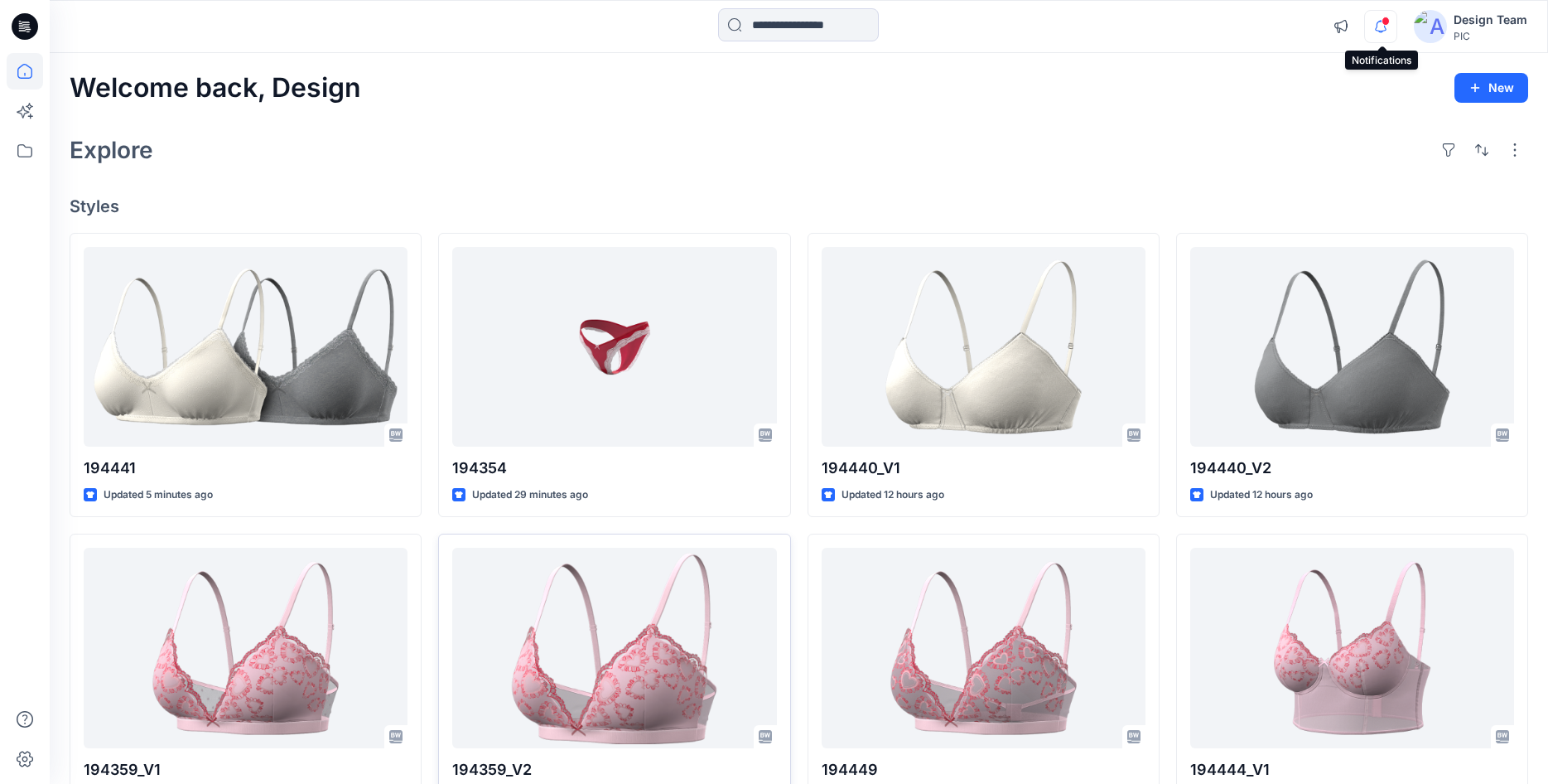
click at [1382, 38] on icon "button" at bounding box center [1381, 27] width 32 height 33
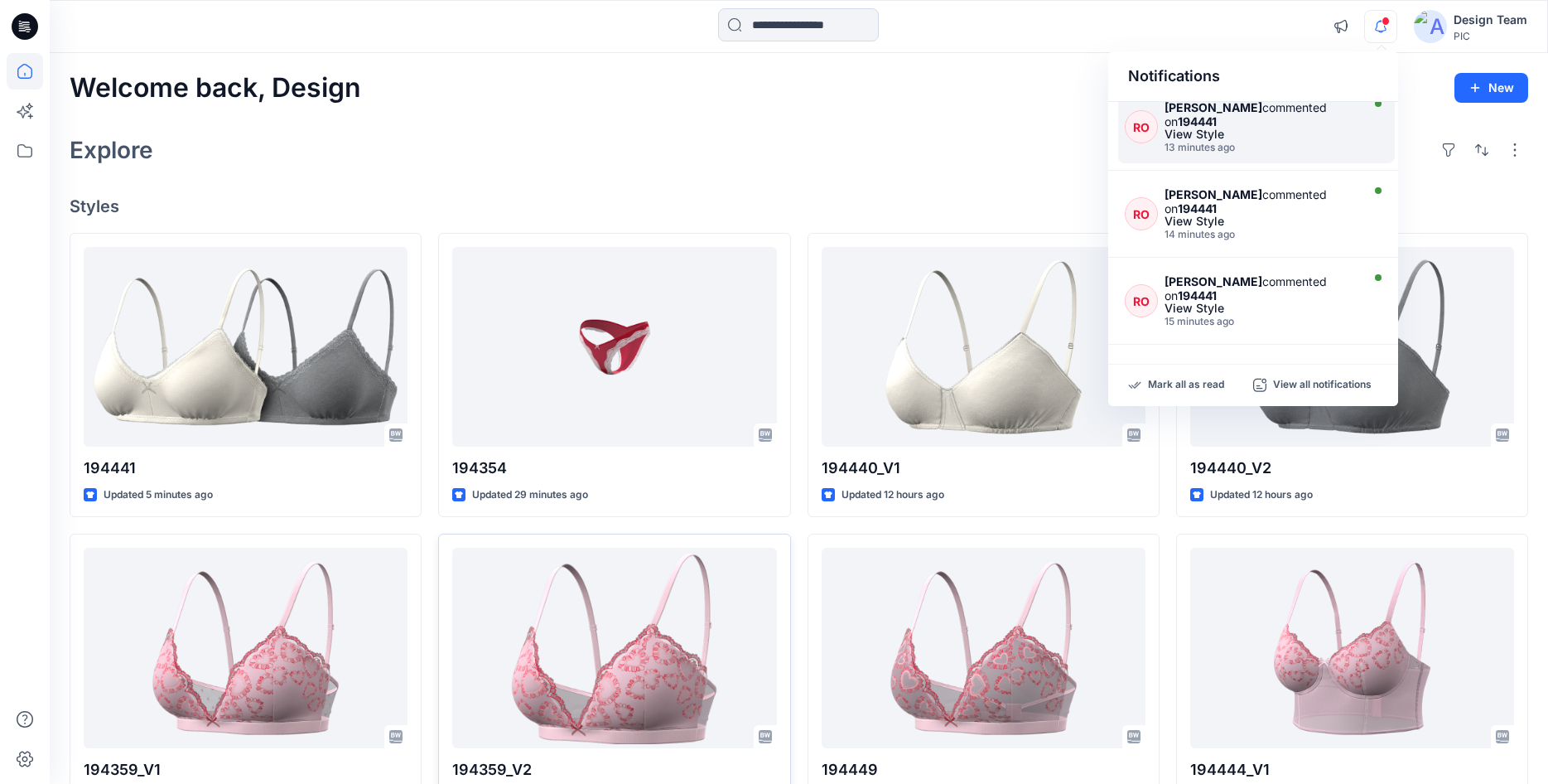
scroll to position [448, 0]
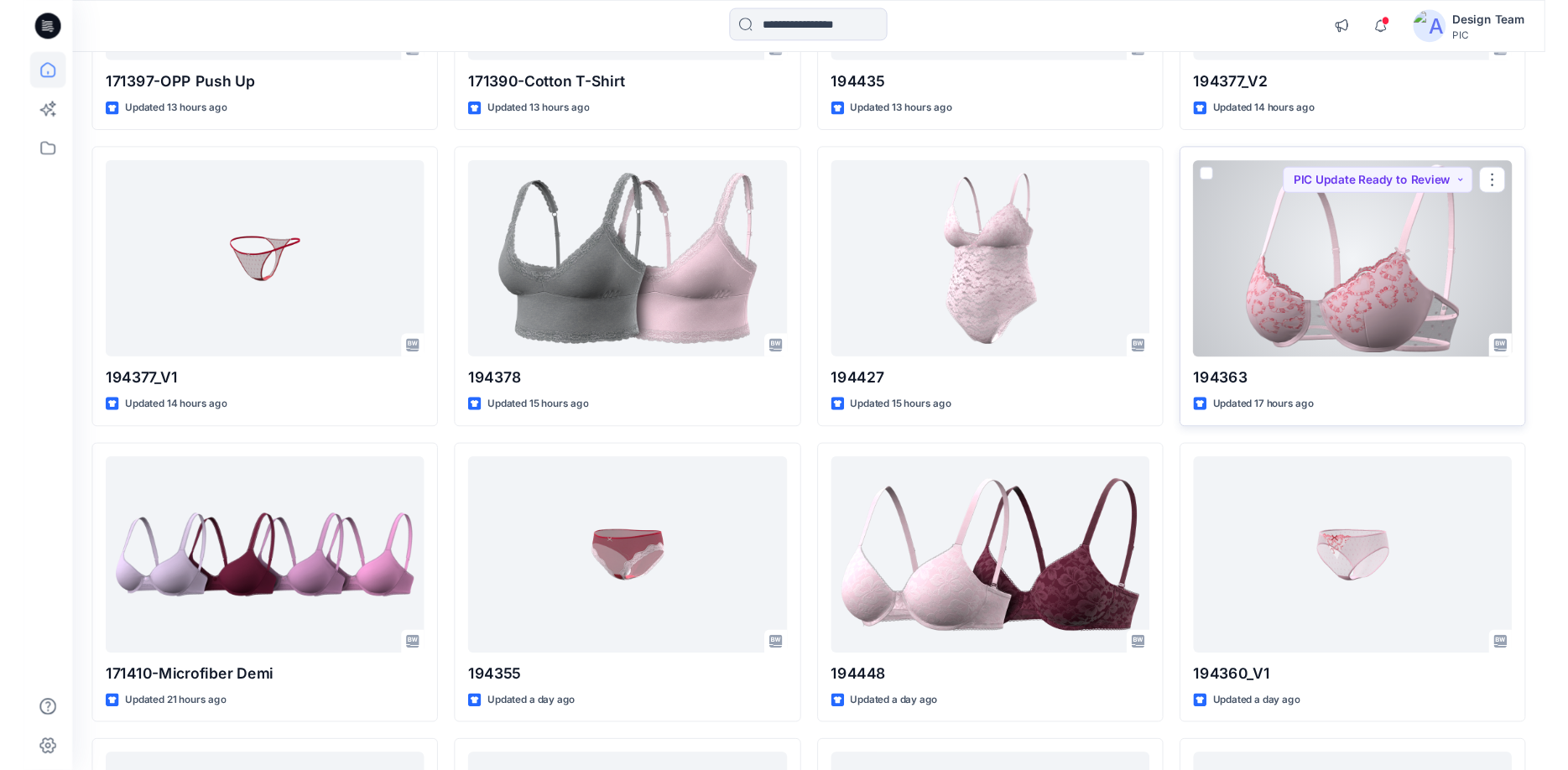
scroll to position [1007, 0]
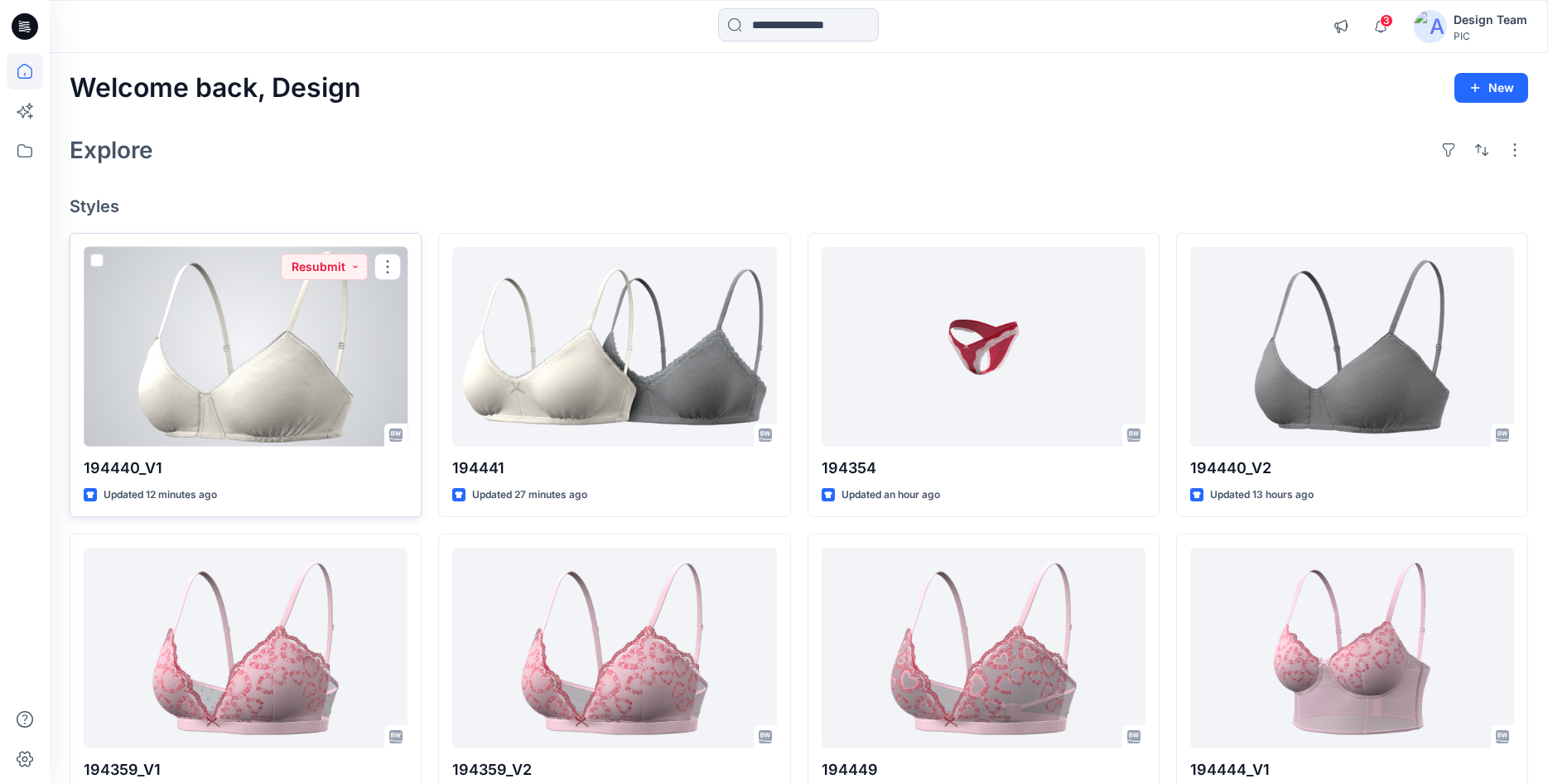
click at [336, 378] on div at bounding box center [245, 346] width 324 height 200
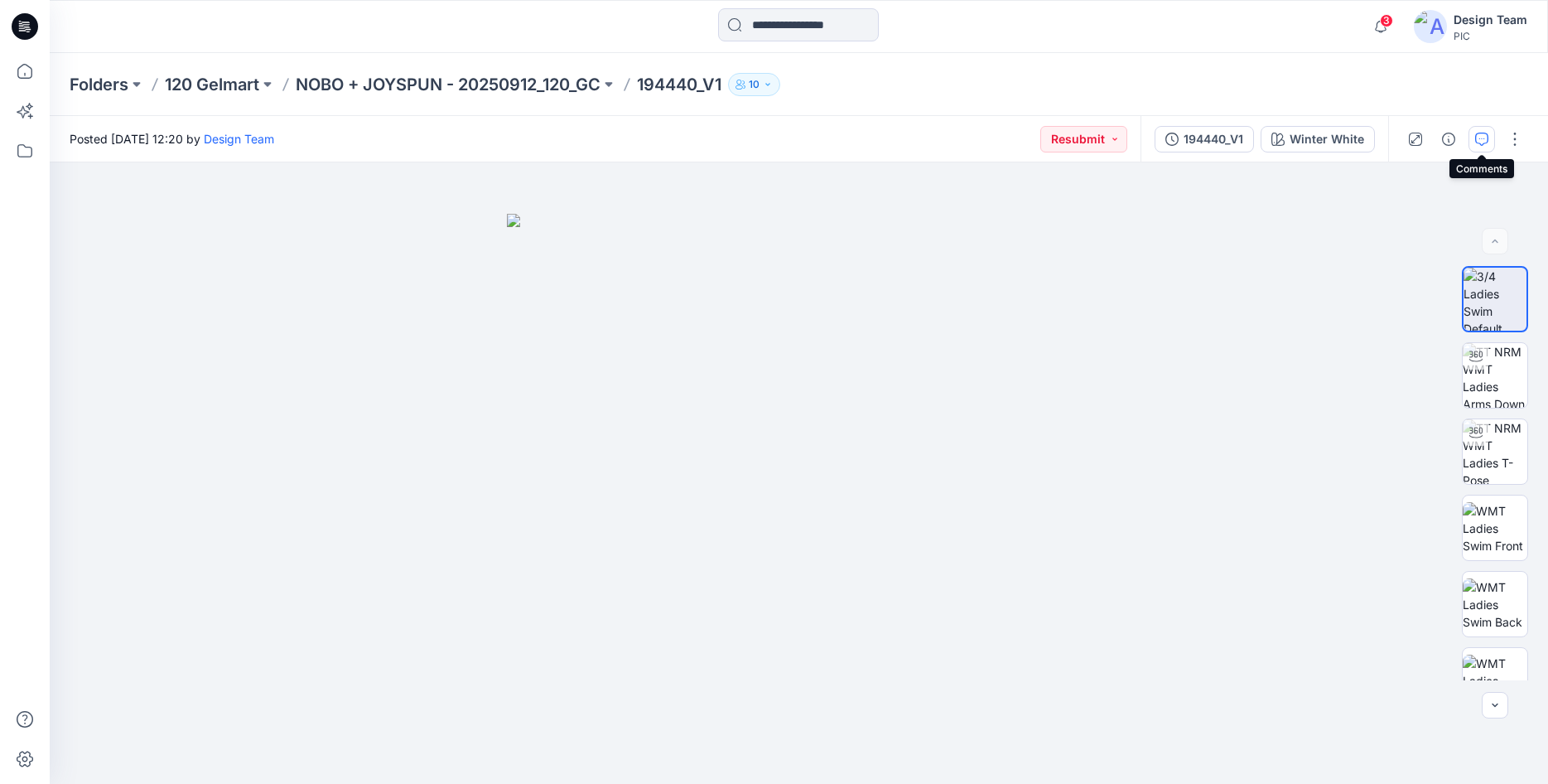
click at [1471, 143] on button "button" at bounding box center [1482, 139] width 27 height 27
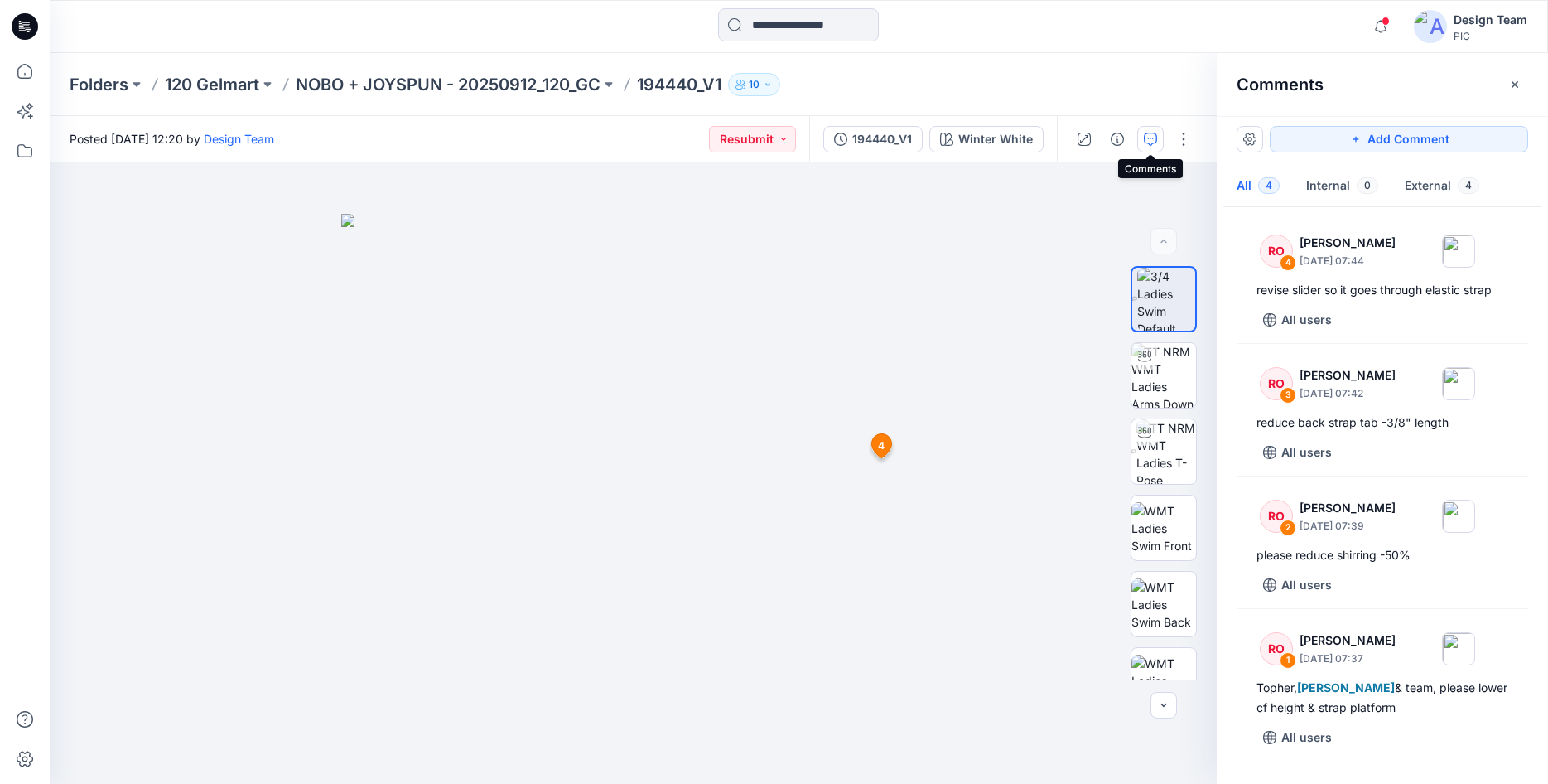
click at [27, 29] on icon at bounding box center [28, 29] width 6 height 1
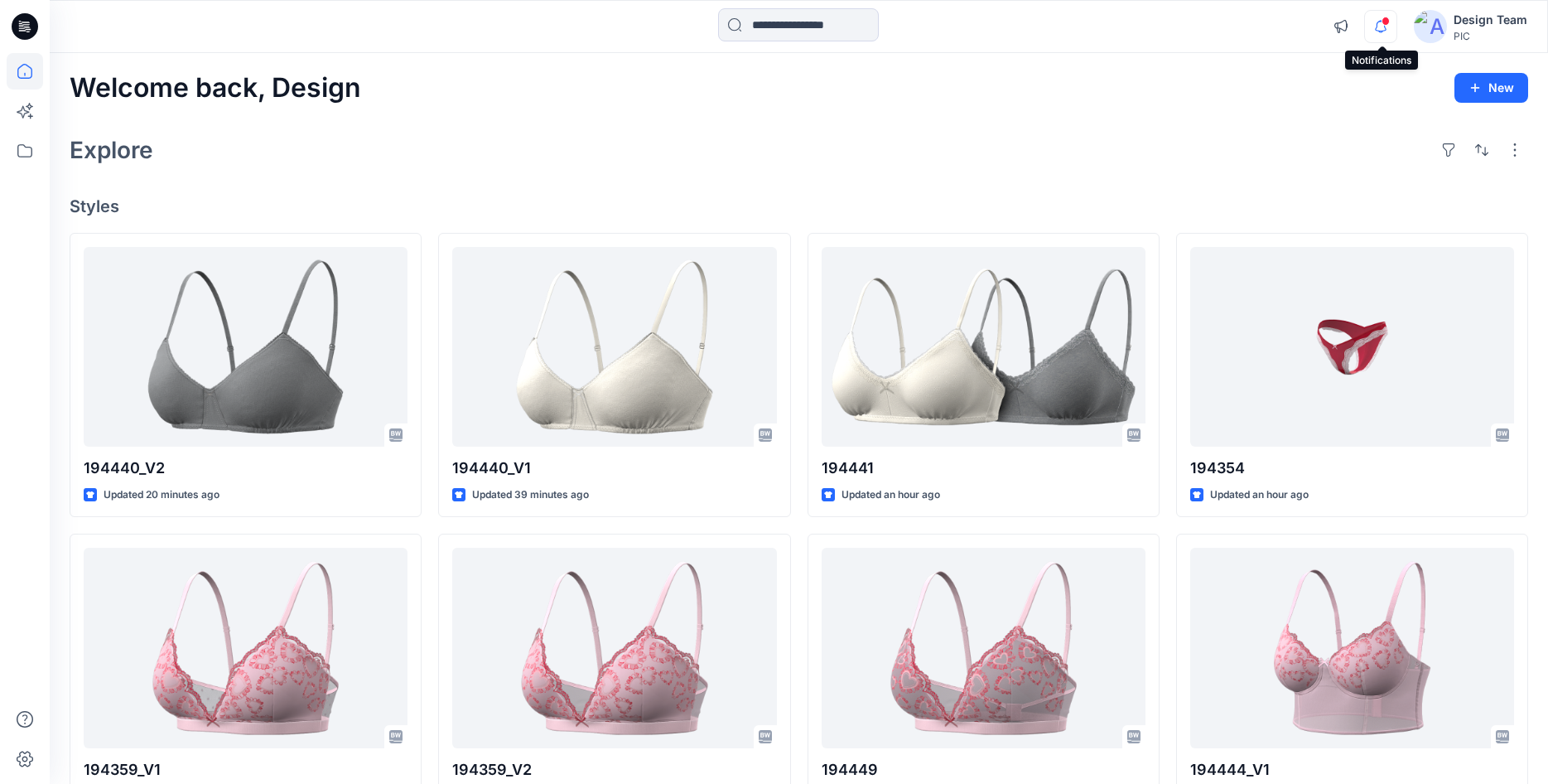
click at [1374, 25] on icon "button" at bounding box center [1381, 27] width 32 height 33
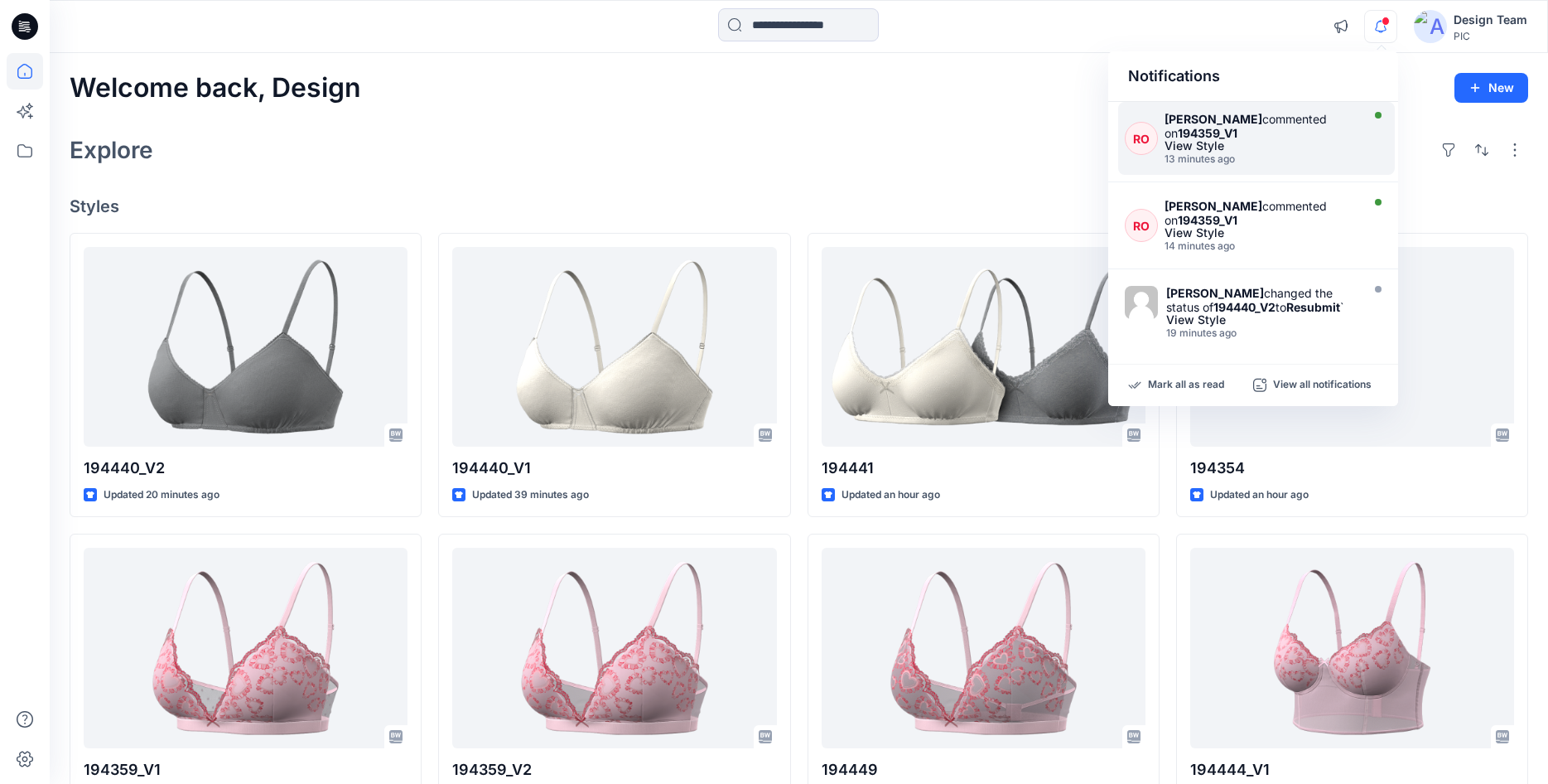
click at [1204, 114] on strong "[PERSON_NAME]" at bounding box center [1213, 119] width 98 height 14
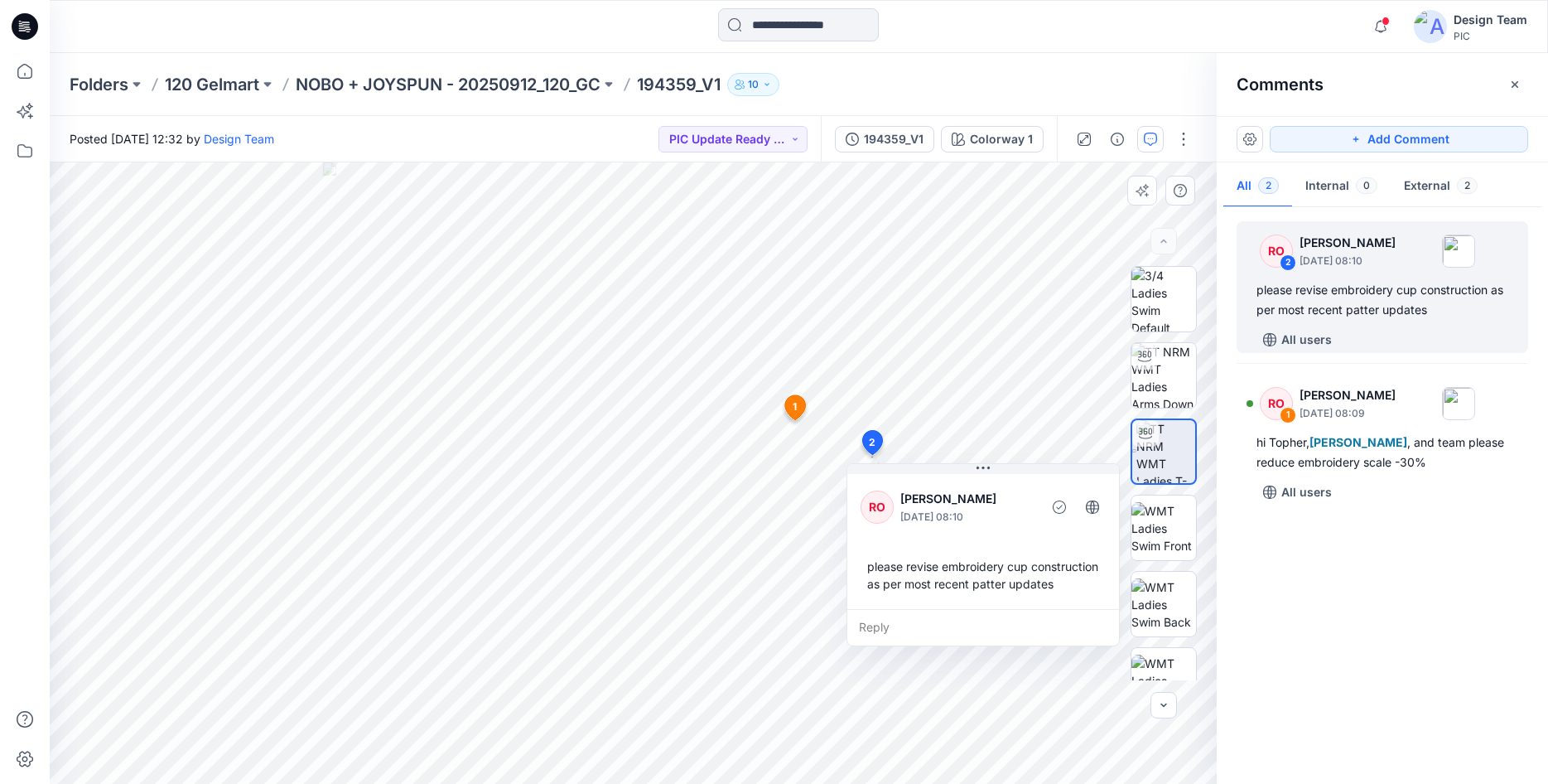
click at [791, 405] on icon at bounding box center [795, 407] width 21 height 25
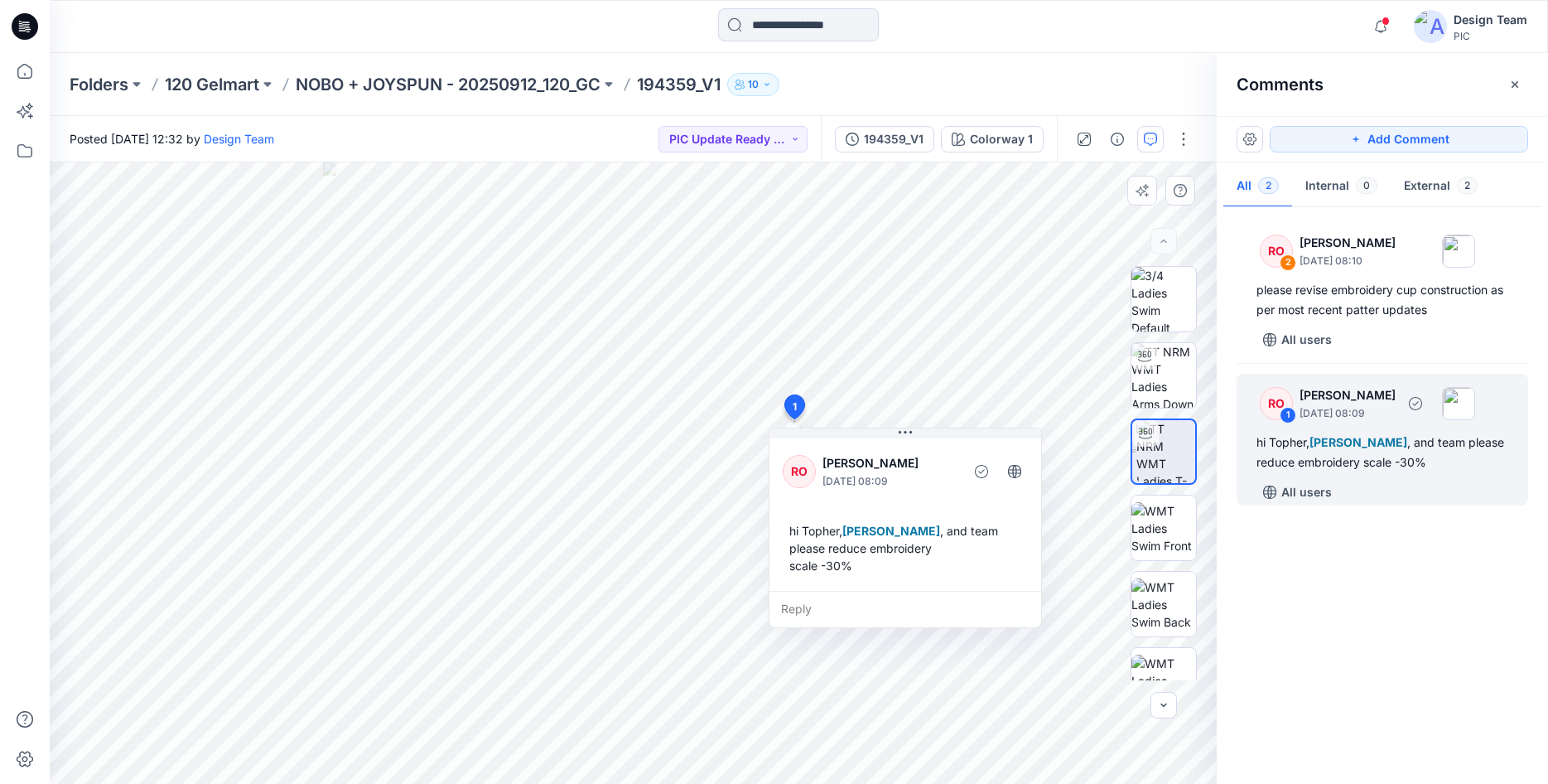
click at [1350, 402] on p "[PERSON_NAME]" at bounding box center [1348, 395] width 96 height 20
click at [1250, 469] on div "RO 1 [PERSON_NAME] [DATE] 08:09 hi [PERSON_NAME], [PERSON_NAME] , and team plea…" at bounding box center [1382, 439] width 291 height 132
click at [1263, 457] on div "hi [PERSON_NAME], [PERSON_NAME] , and team please reduce embroidery scale -30%" at bounding box center [1383, 453] width 252 height 40
click at [1272, 403] on div "RO" at bounding box center [1277, 403] width 33 height 33
click at [1323, 385] on p "[PERSON_NAME]" at bounding box center [1348, 395] width 96 height 20
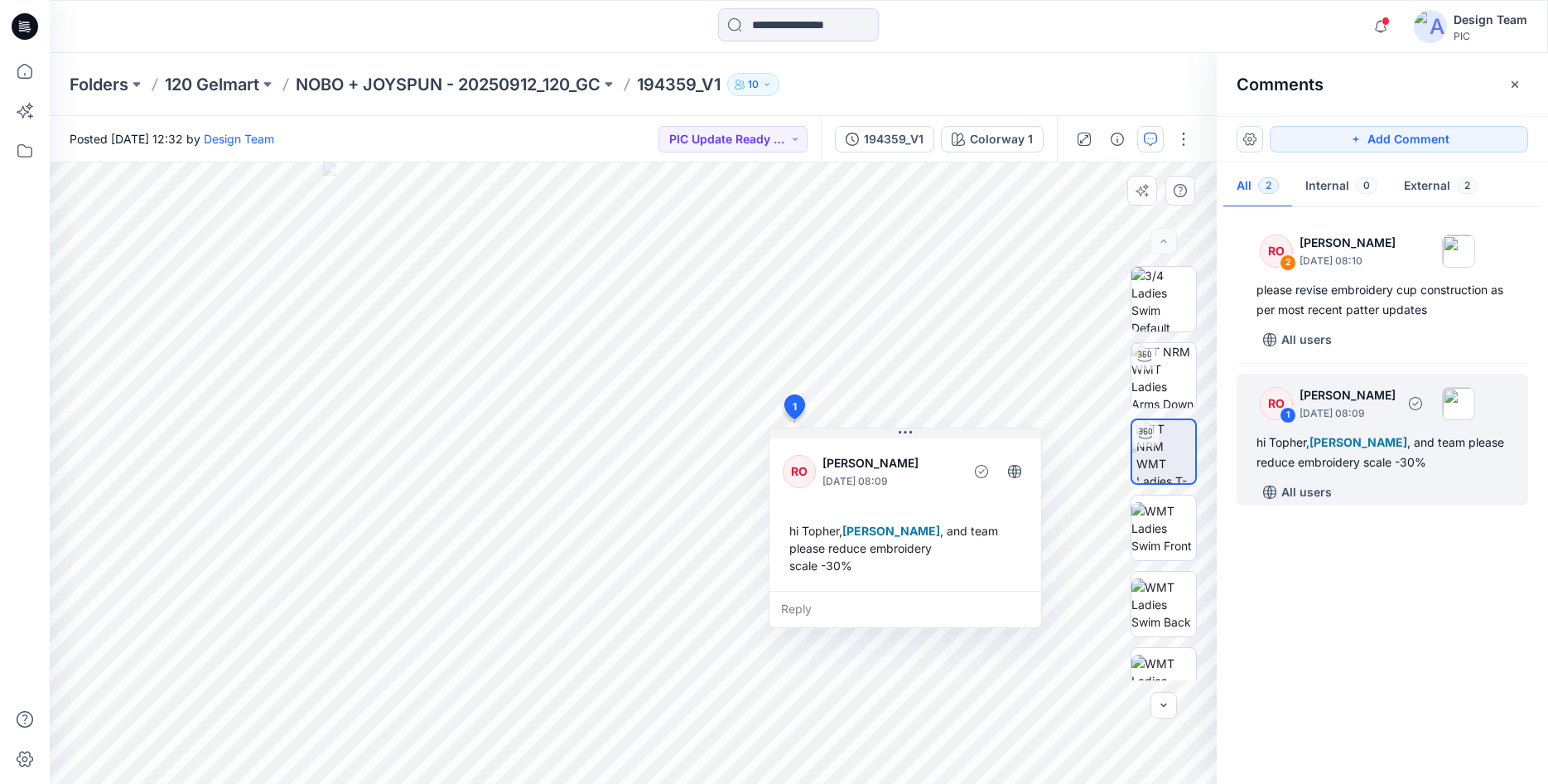
click at [1390, 402] on p "[PERSON_NAME]" at bounding box center [1348, 395] width 96 height 20
click at [1292, 416] on div "1" at bounding box center [1288, 415] width 17 height 17
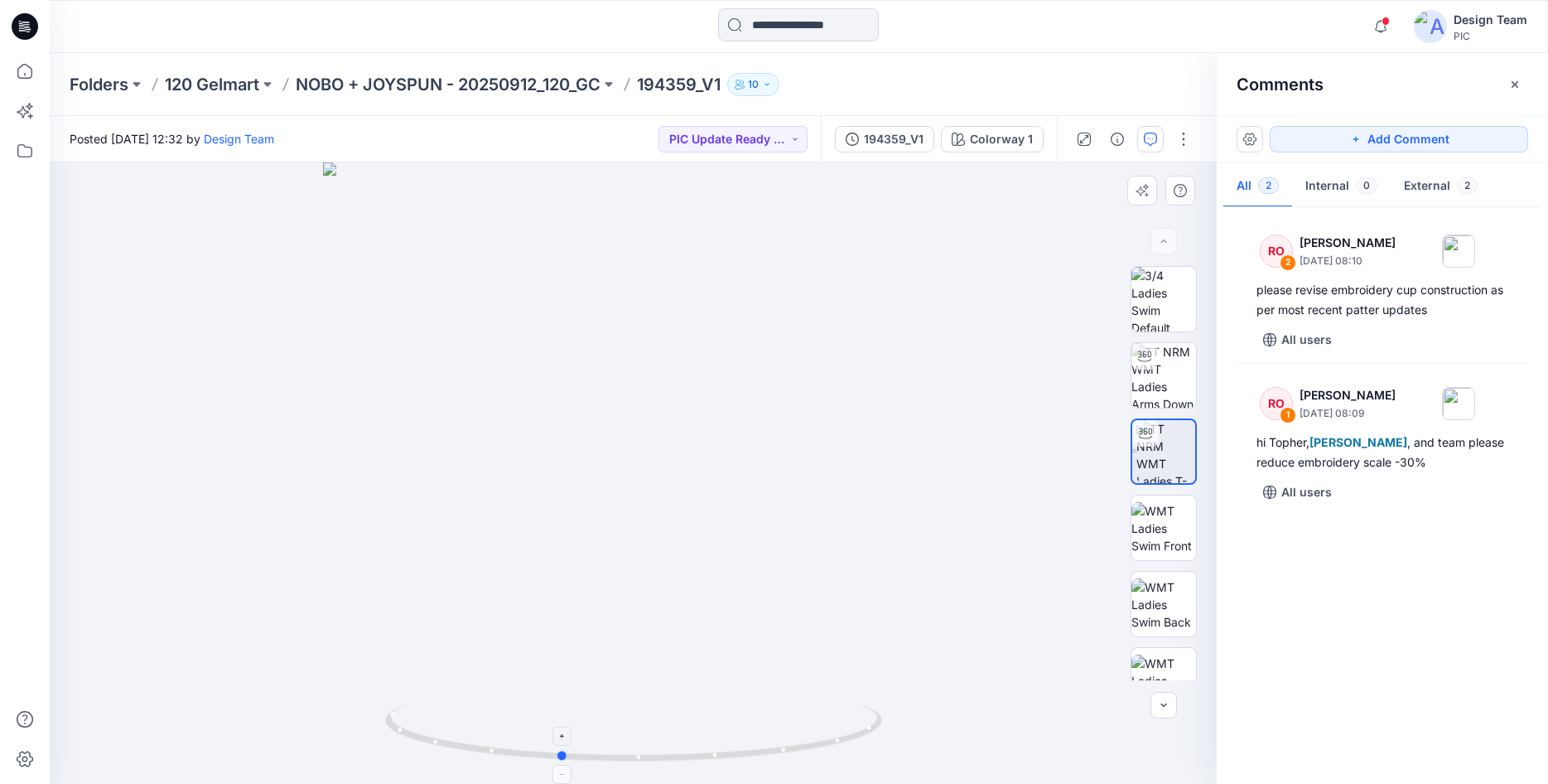
drag, startPoint x: 792, startPoint y: 755, endPoint x: 719, endPoint y: 763, distance: 73.4
click at [719, 763] on icon at bounding box center [635, 734] width 501 height 62
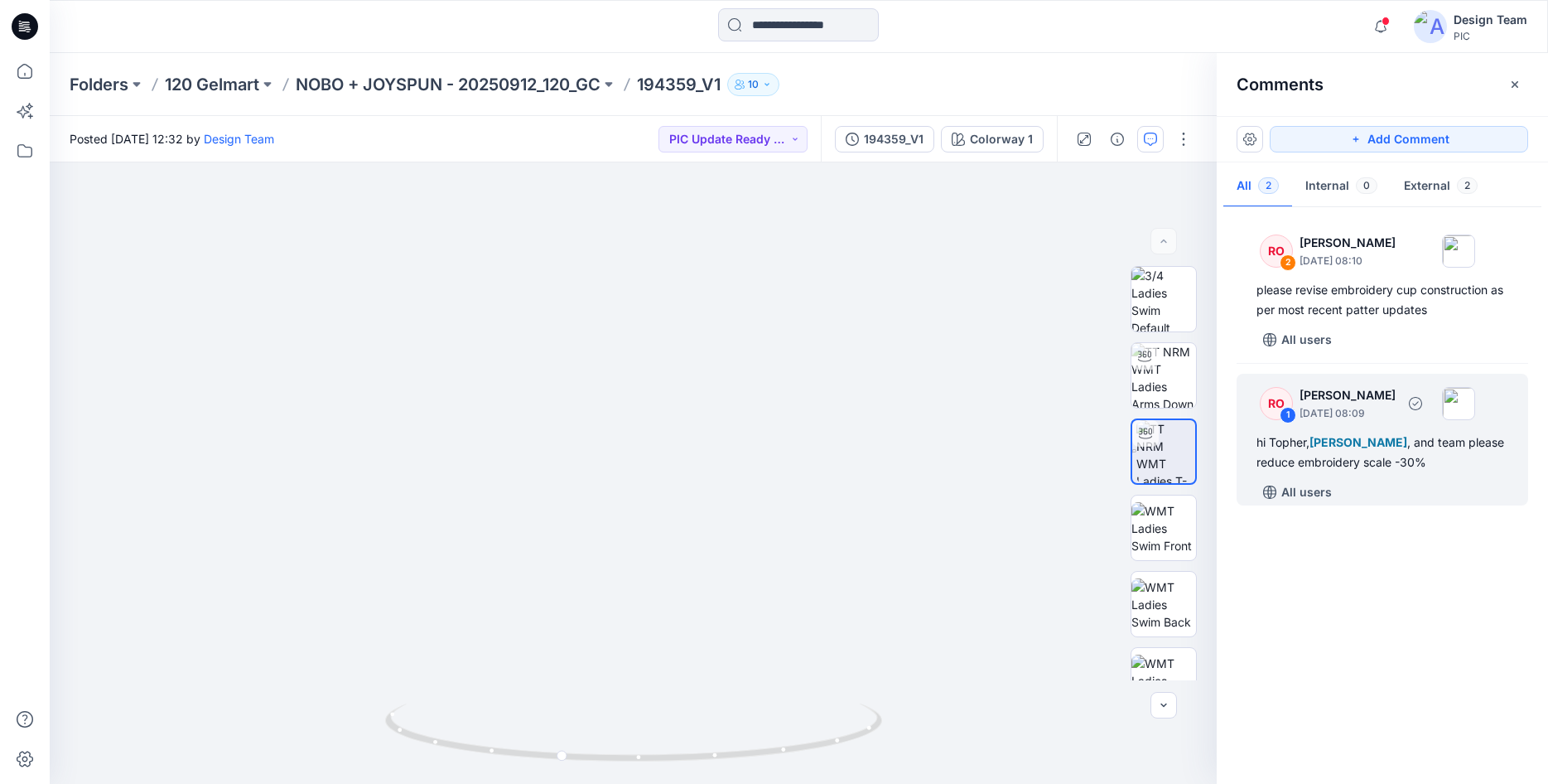
click at [1297, 448] on div "hi [PERSON_NAME], [PERSON_NAME] , and team please reduce embroidery scale -30%" at bounding box center [1383, 453] width 252 height 40
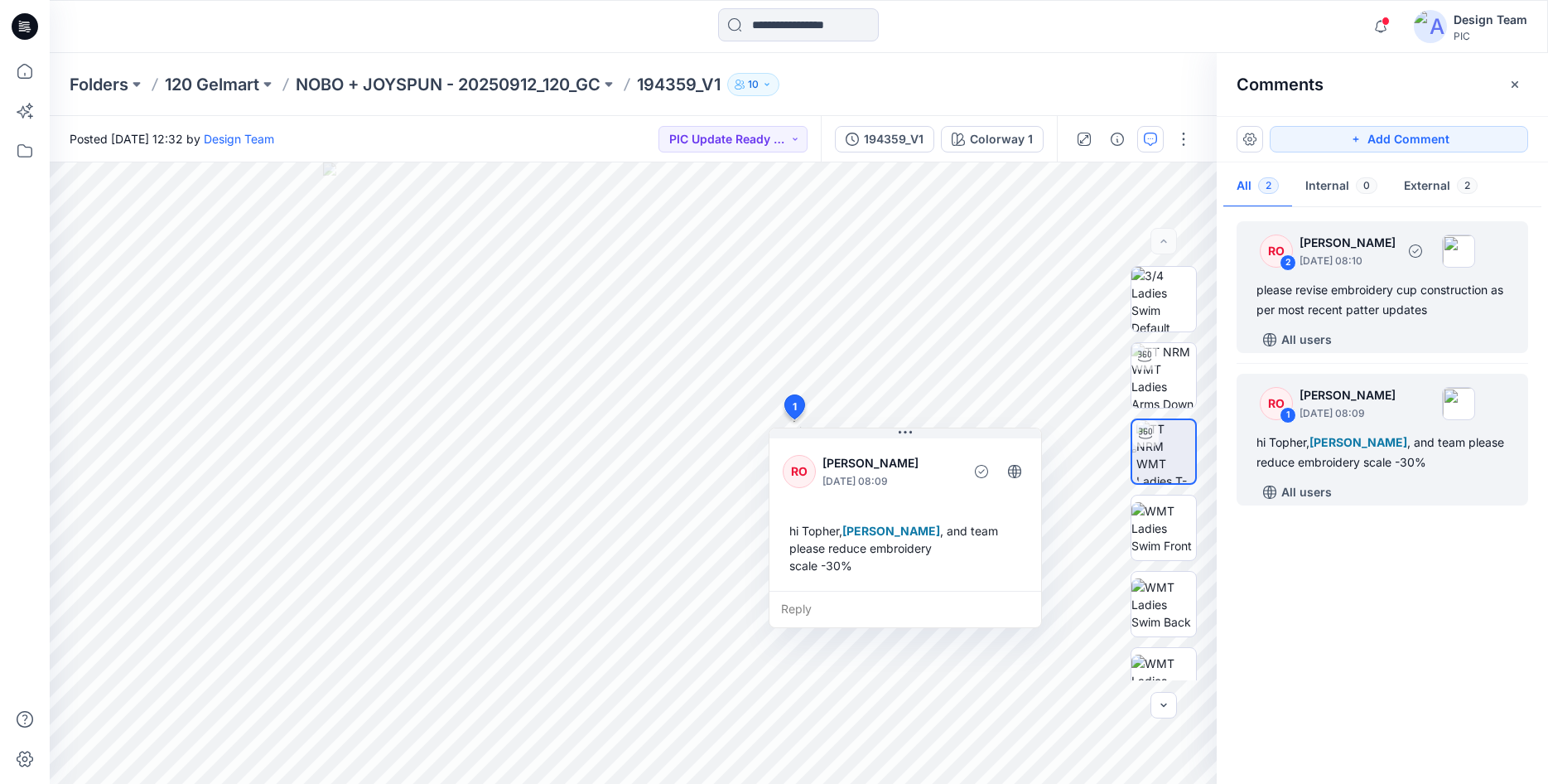
click at [1324, 282] on div "please revise embroidery cup construction as per most recent patter updates" at bounding box center [1383, 300] width 252 height 40
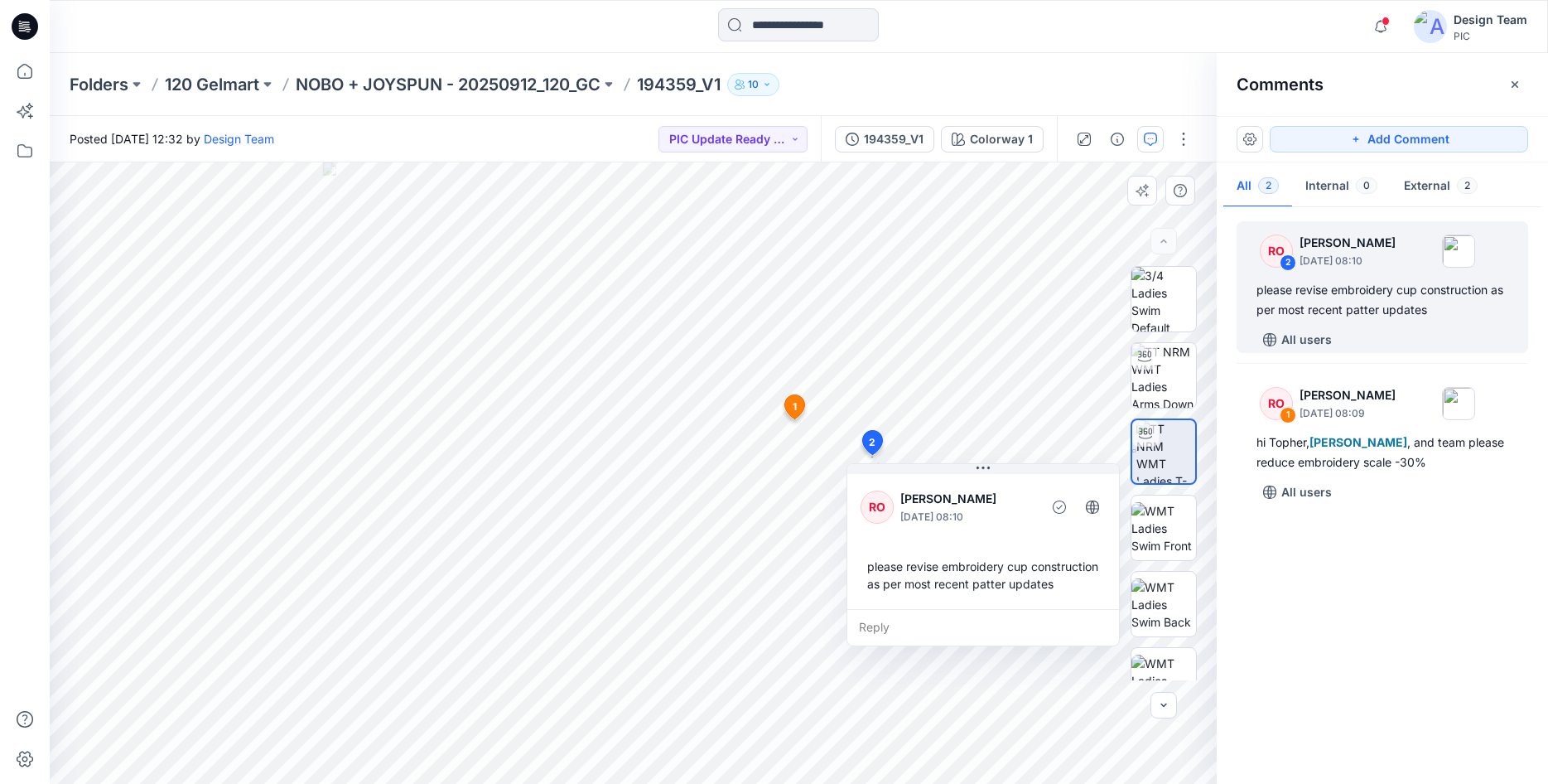
click at [878, 443] on icon at bounding box center [873, 443] width 20 height 24
click at [867, 443] on icon at bounding box center [873, 443] width 20 height 24
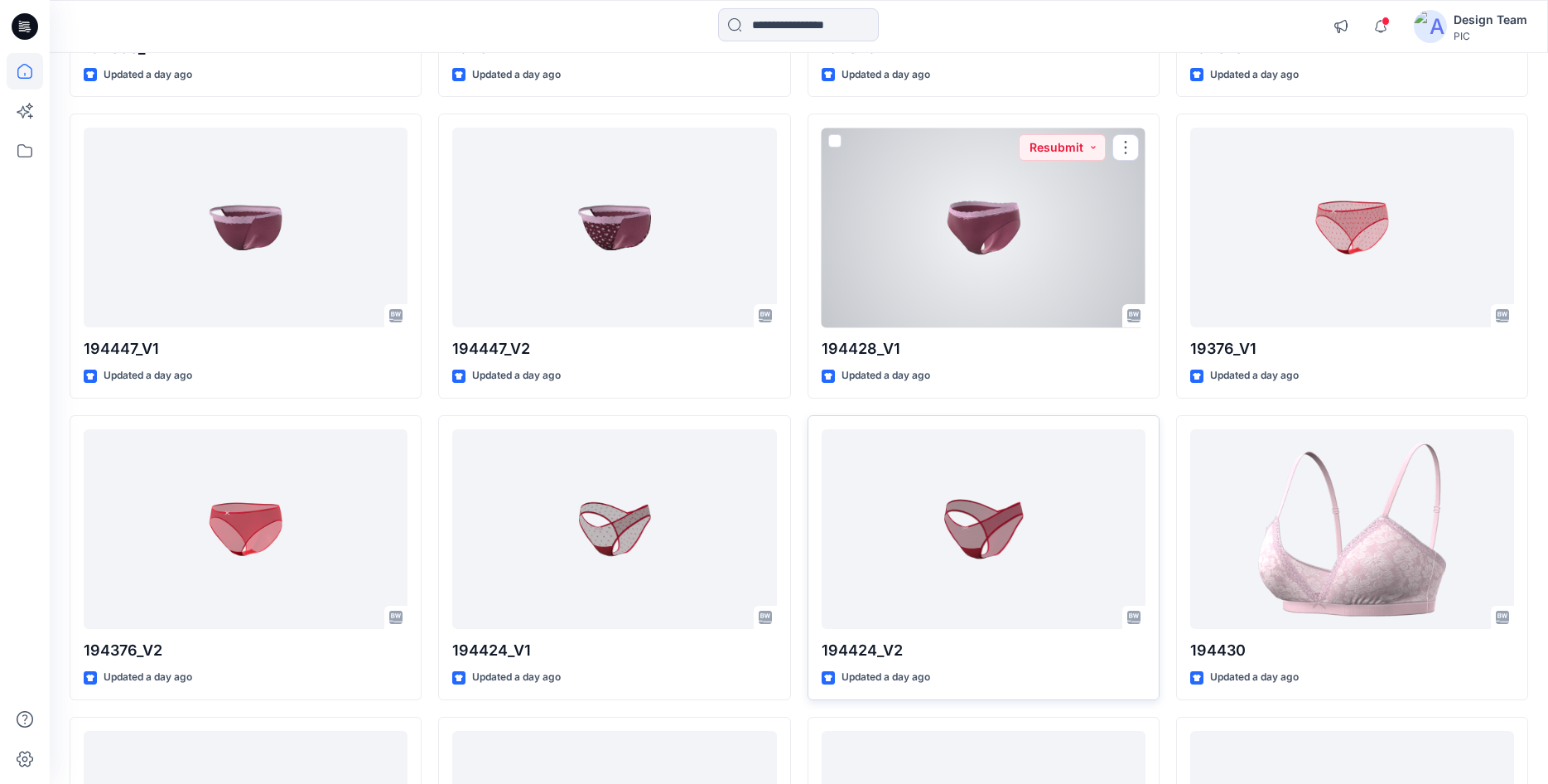
scroll to position [2016, 0]
